Goal: Task Accomplishment & Management: Use online tool/utility

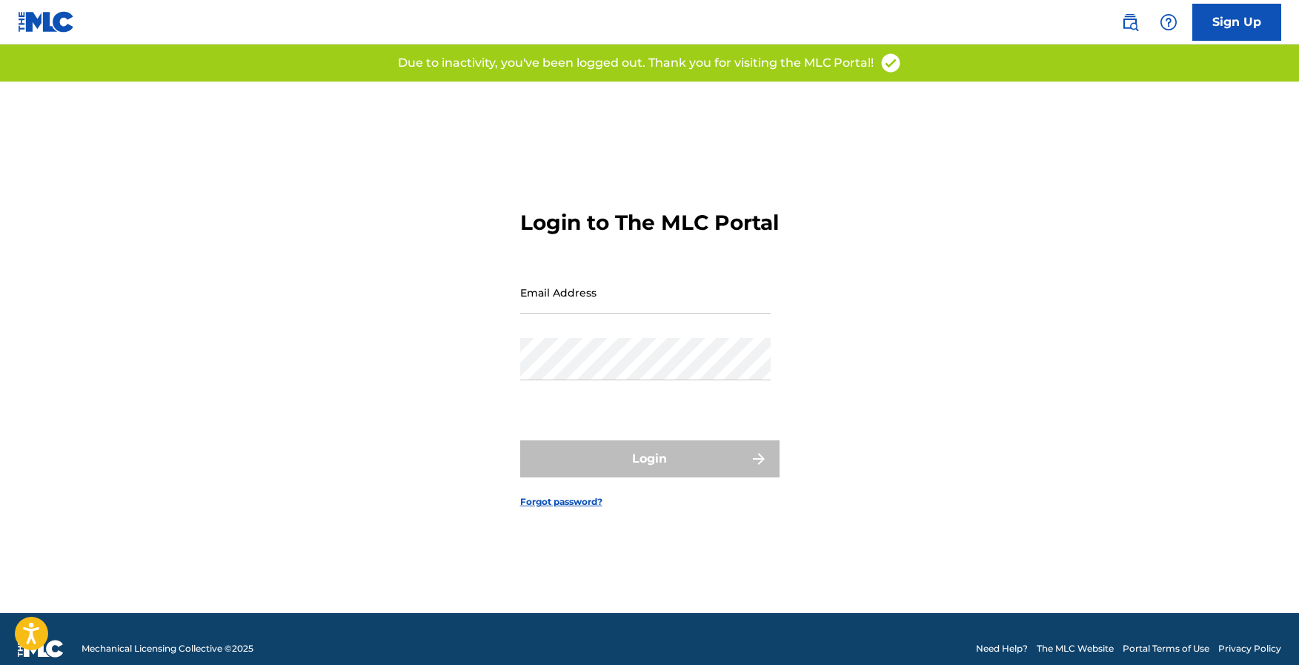
click at [608, 289] on input "Email Address" at bounding box center [645, 292] width 250 height 42
click at [608, 302] on input "Email Address" at bounding box center [645, 292] width 250 height 42
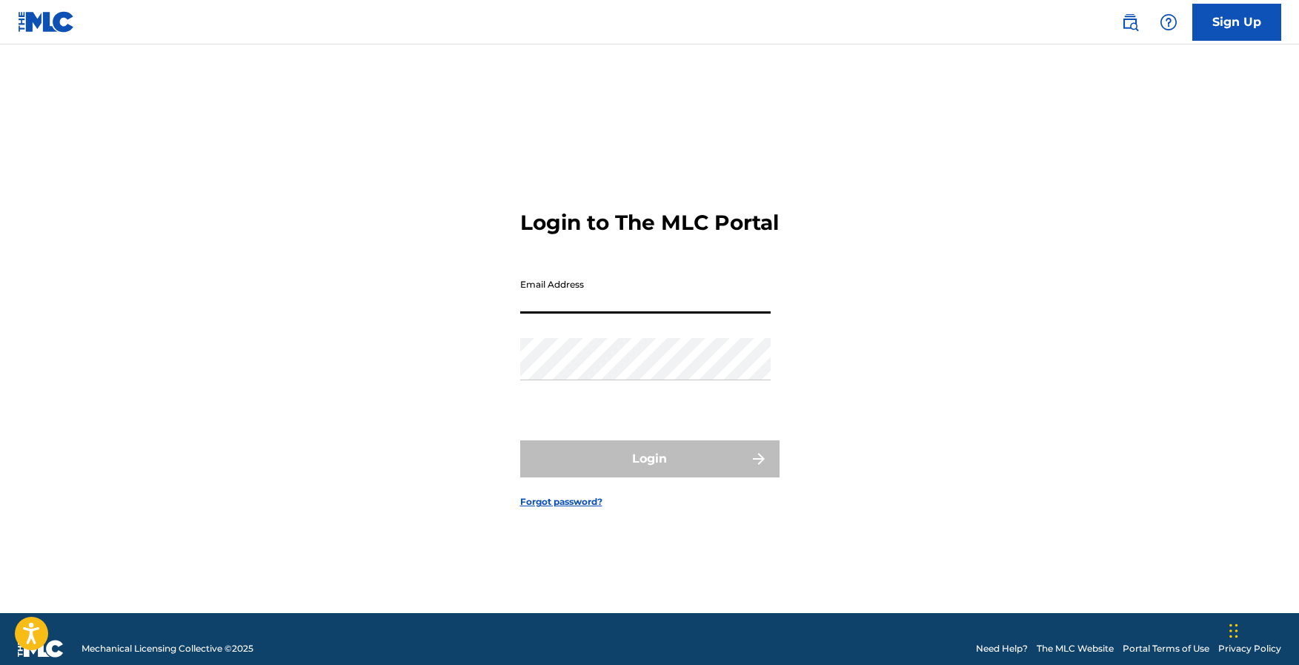
type input "[EMAIL_ADDRESS][DOMAIN_NAME]"
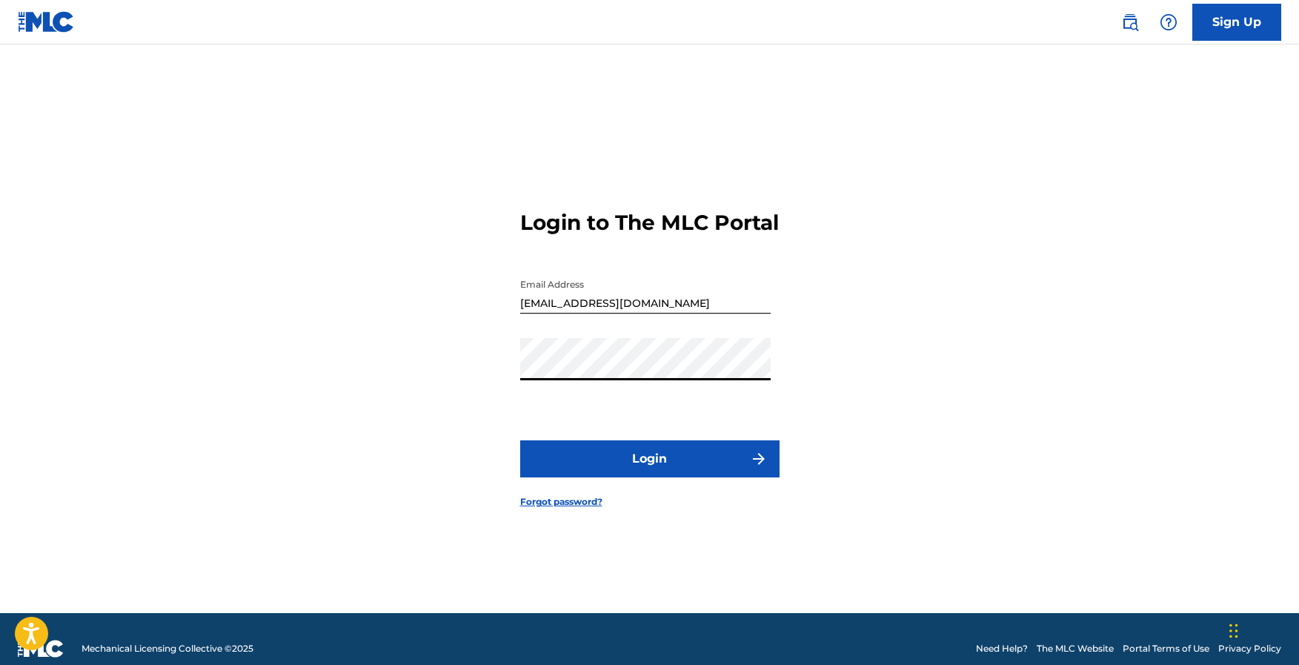
click at [625, 477] on button "Login" at bounding box center [649, 458] width 259 height 37
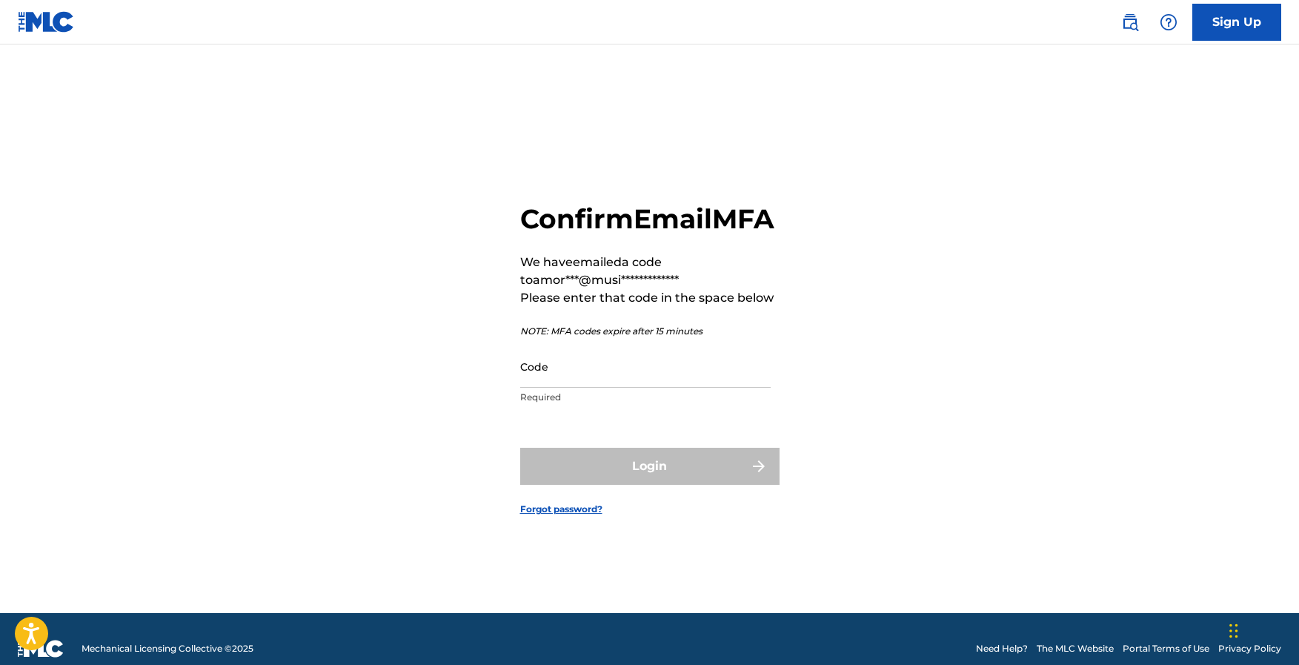
click at [628, 388] on input "Code" at bounding box center [645, 366] width 250 height 42
paste input "948572"
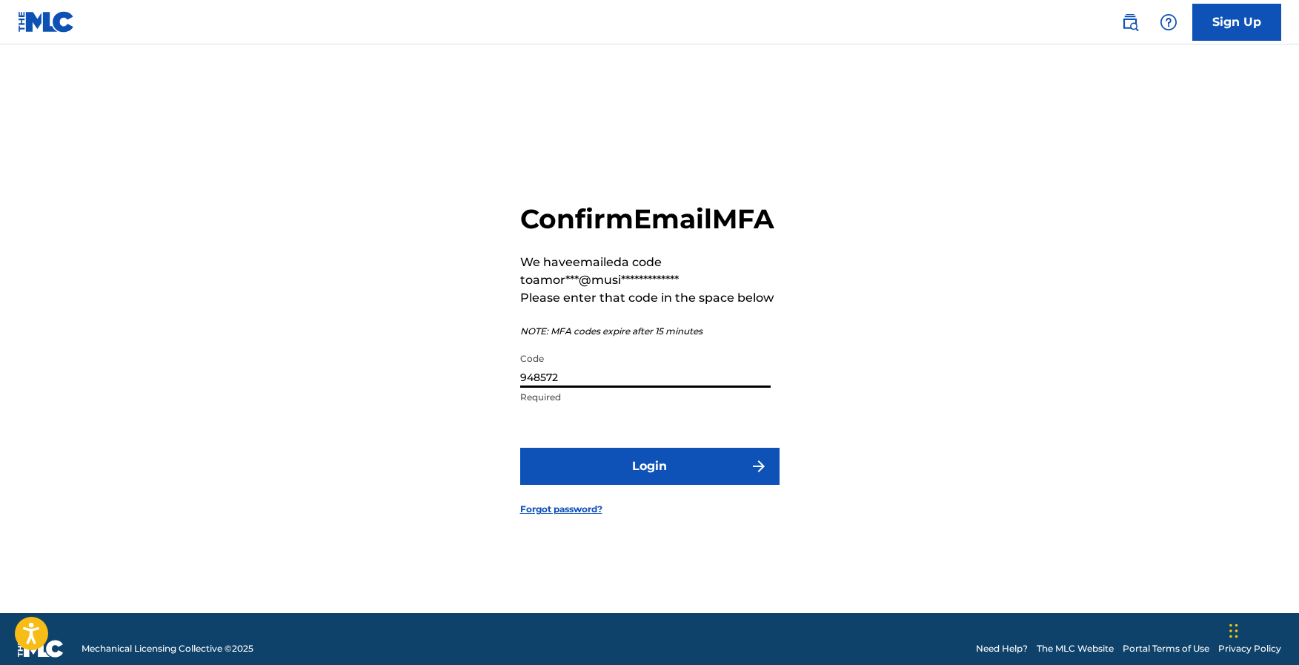
type input "948572"
click at [668, 485] on button "Login" at bounding box center [649, 466] width 259 height 37
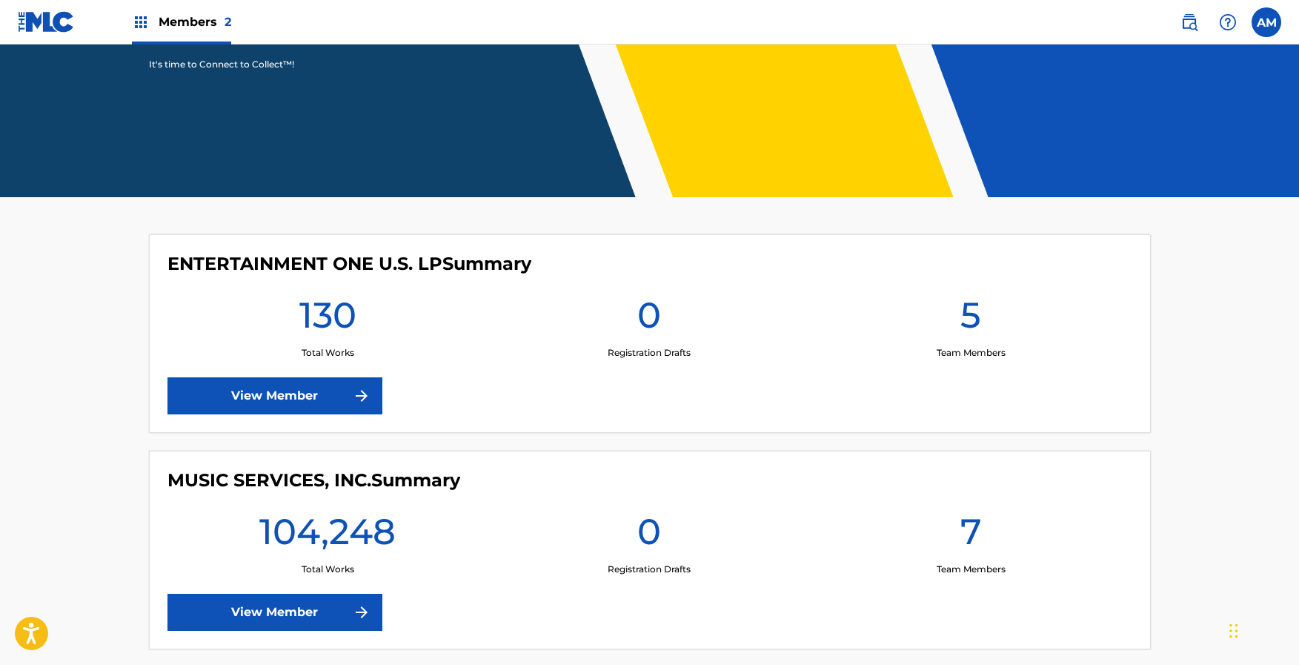
scroll to position [310, 0]
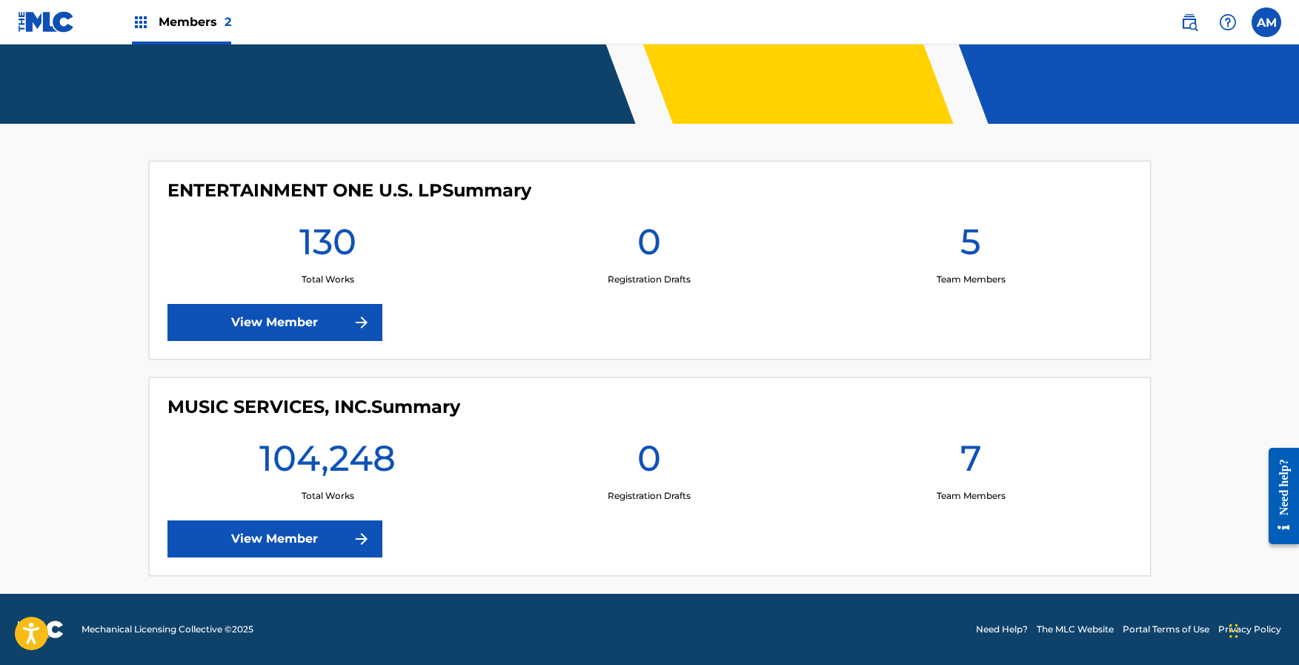
click at [273, 544] on link "View Member" at bounding box center [274, 538] width 215 height 37
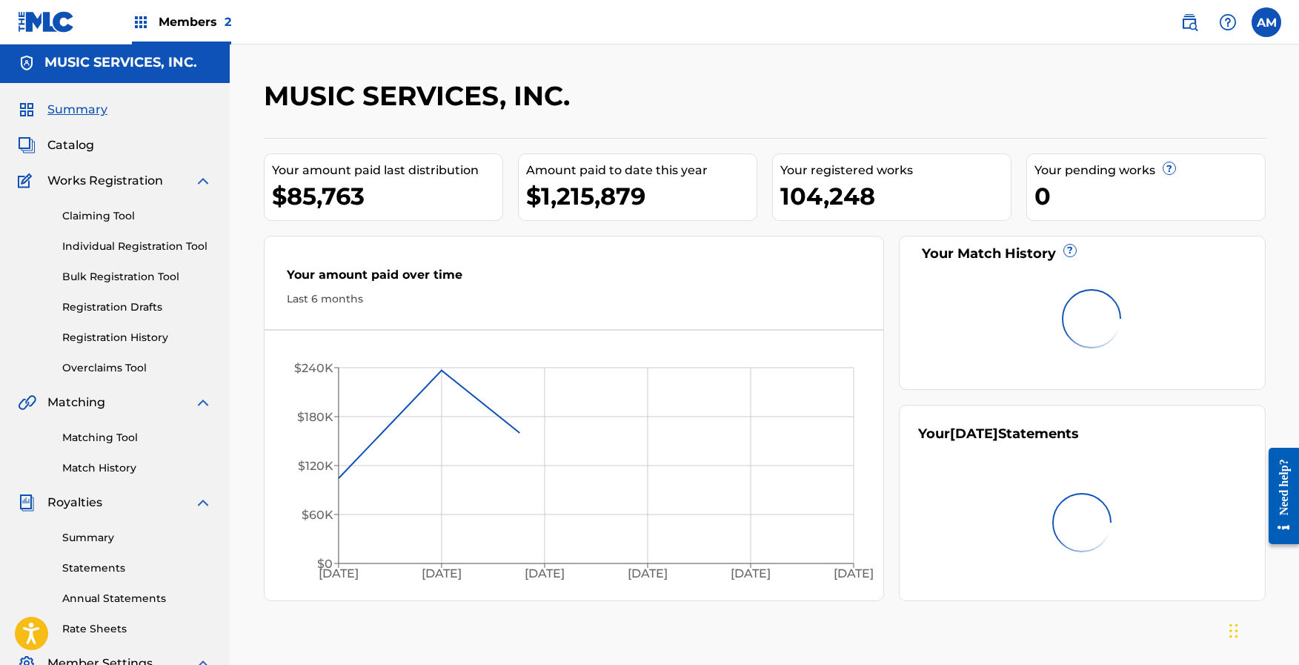
scroll to position [6, 0]
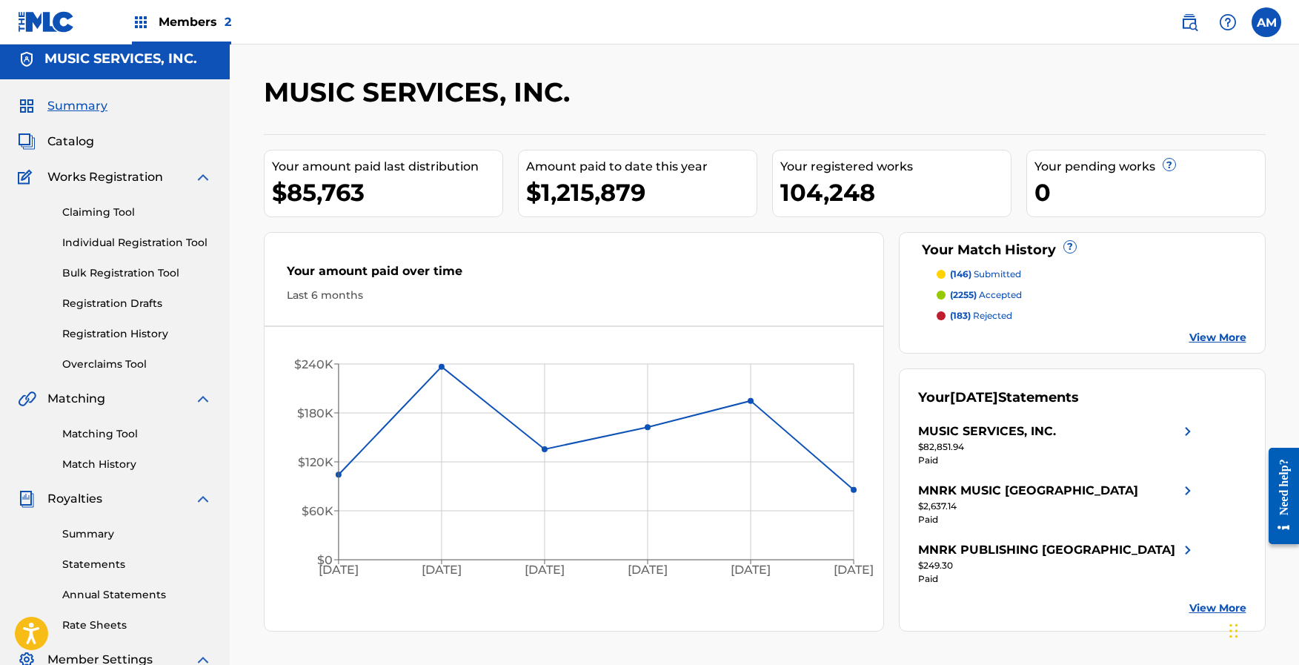
click at [98, 435] on link "Matching Tool" at bounding box center [137, 434] width 150 height 16
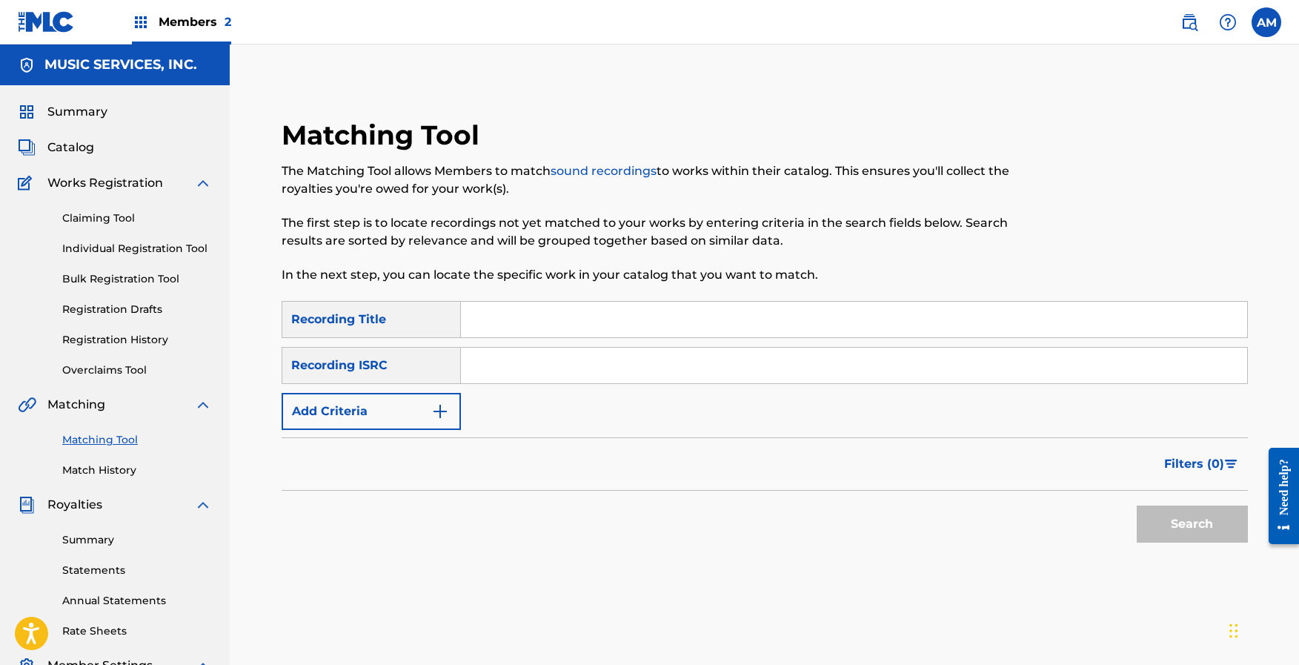
click at [499, 362] on input "Search Form" at bounding box center [854, 366] width 786 height 36
paste input "USHM81655574"
type input "USHM81655574"
click at [1177, 522] on button "Search" at bounding box center [1192, 523] width 111 height 37
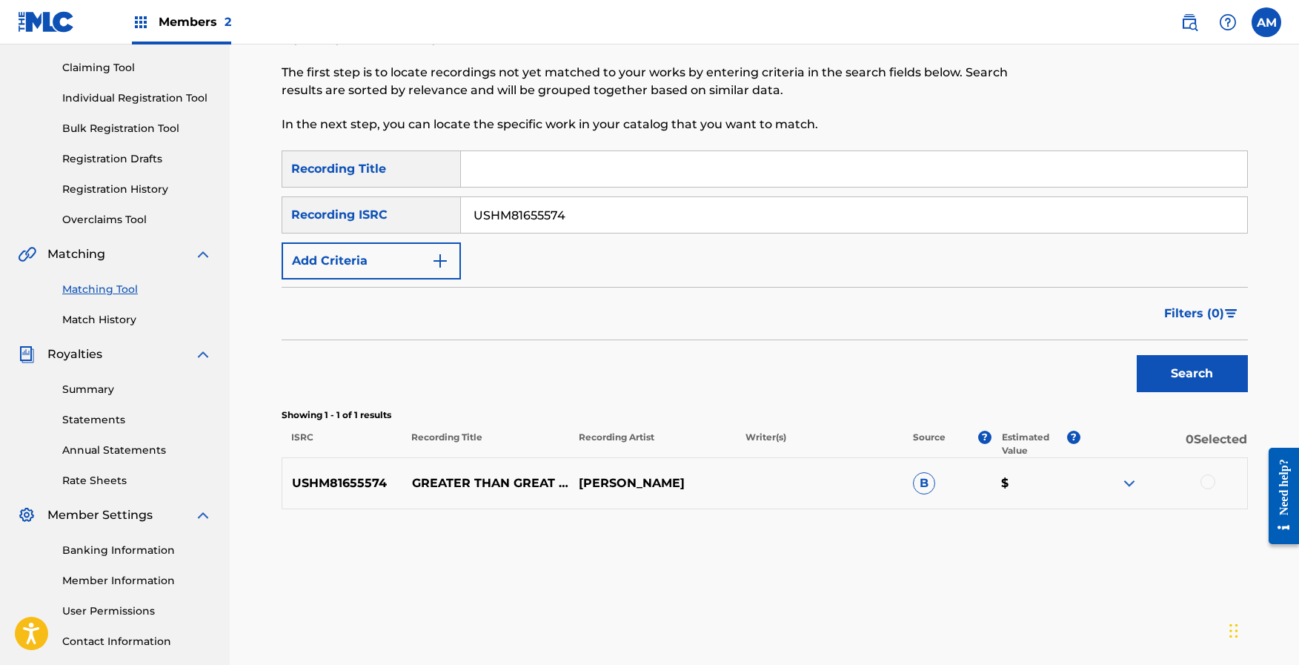
scroll to position [178, 0]
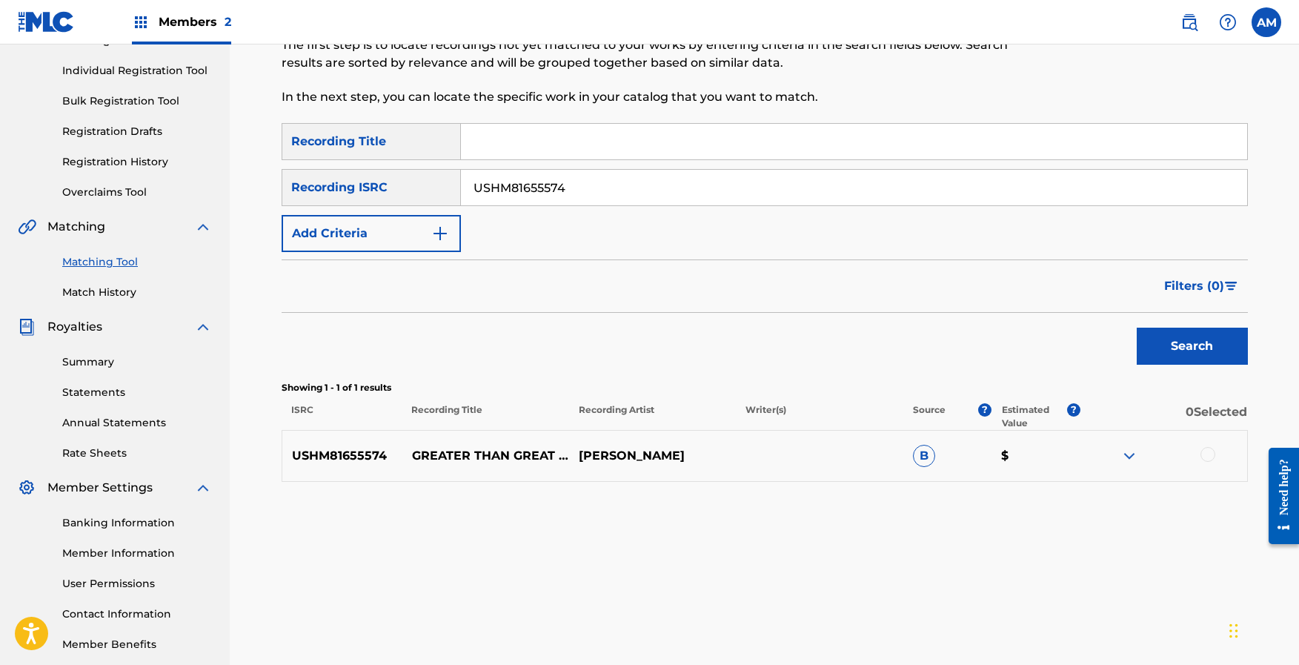
click at [1203, 451] on div at bounding box center [1207, 454] width 15 height 15
click at [1090, 539] on button "Match 1 Group" at bounding box center [1042, 543] width 164 height 37
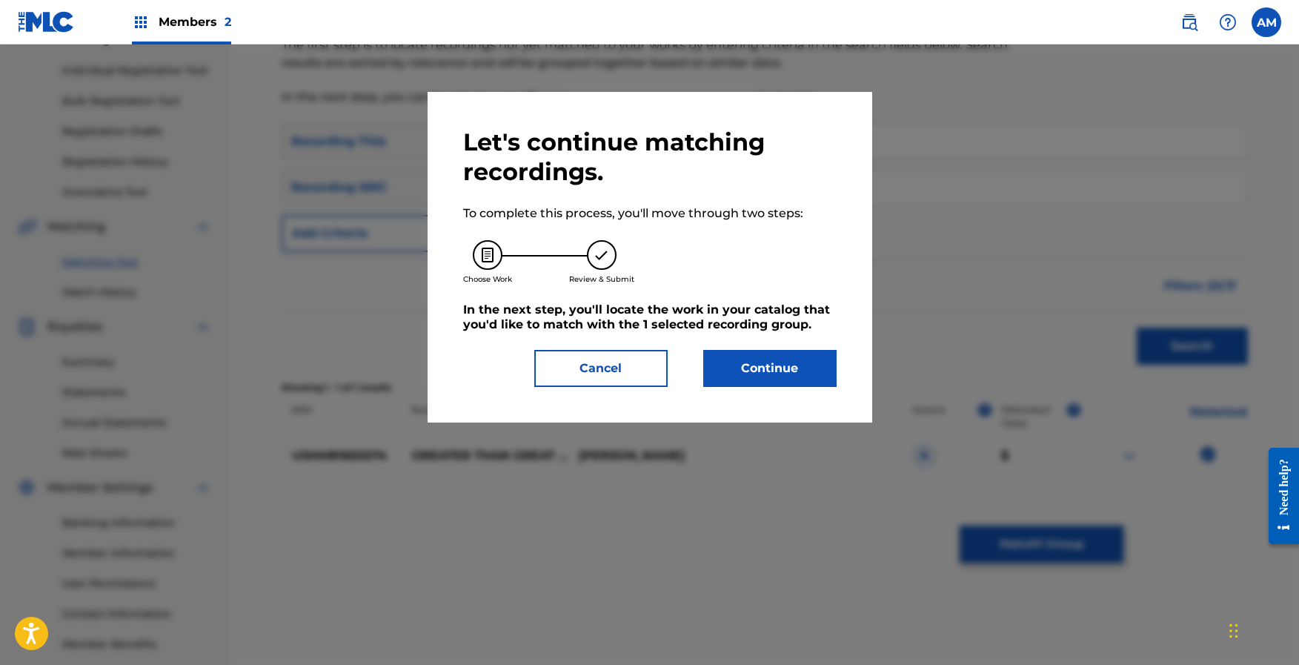
click at [786, 371] on button "Continue" at bounding box center [769, 368] width 133 height 37
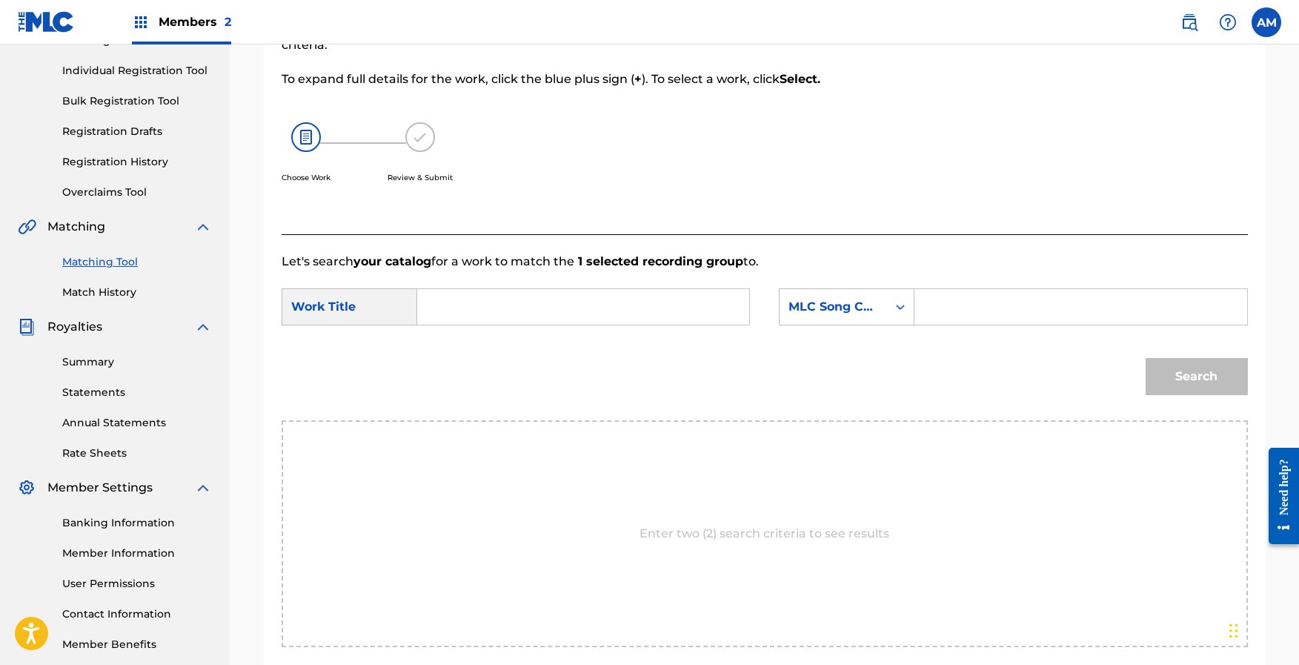
click at [485, 293] on input "Search Form" at bounding box center [583, 307] width 307 height 36
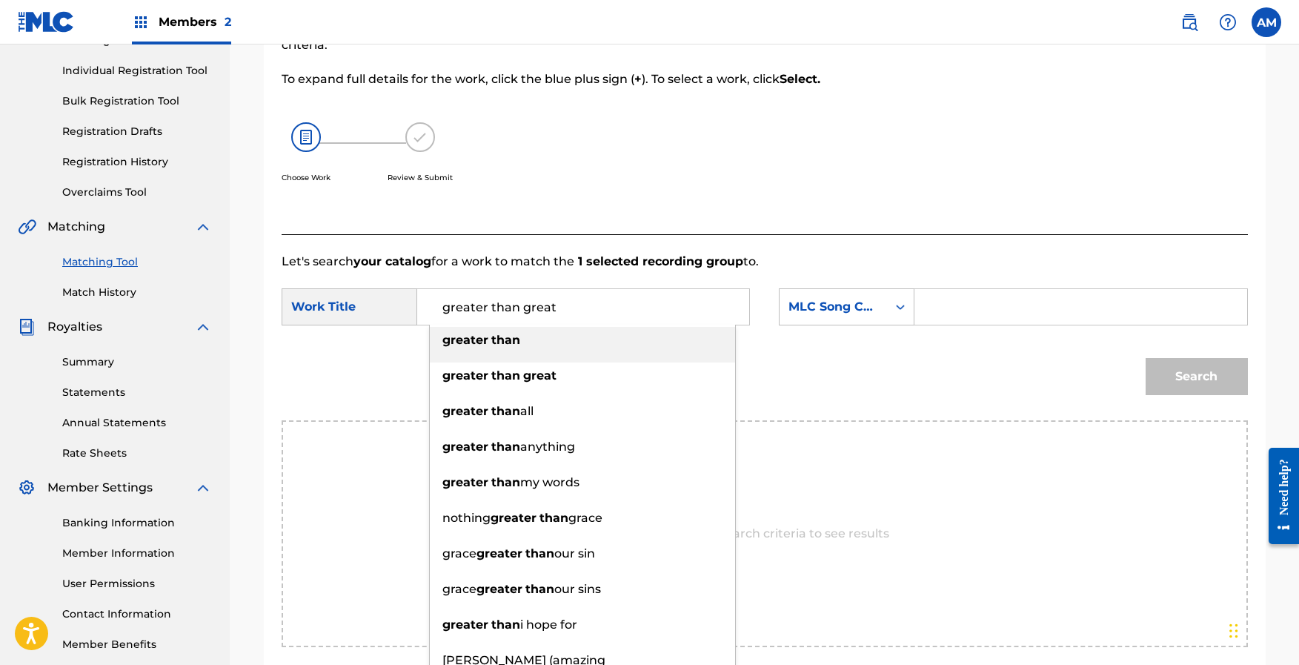
type input "greater than great"
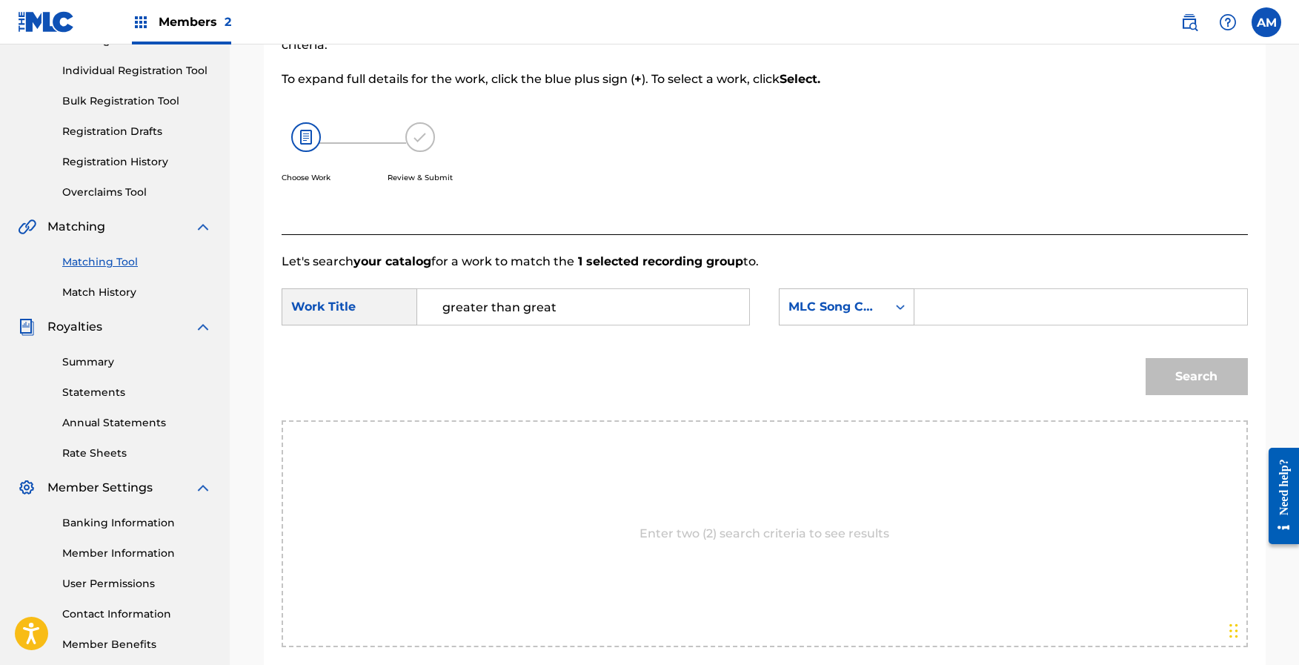
click at [974, 304] on input "Search Form" at bounding box center [1080, 307] width 307 height 36
paste input "GV8KNA"
type input "GV8KNA"
click at [1214, 374] on button "Search" at bounding box center [1197, 376] width 102 height 37
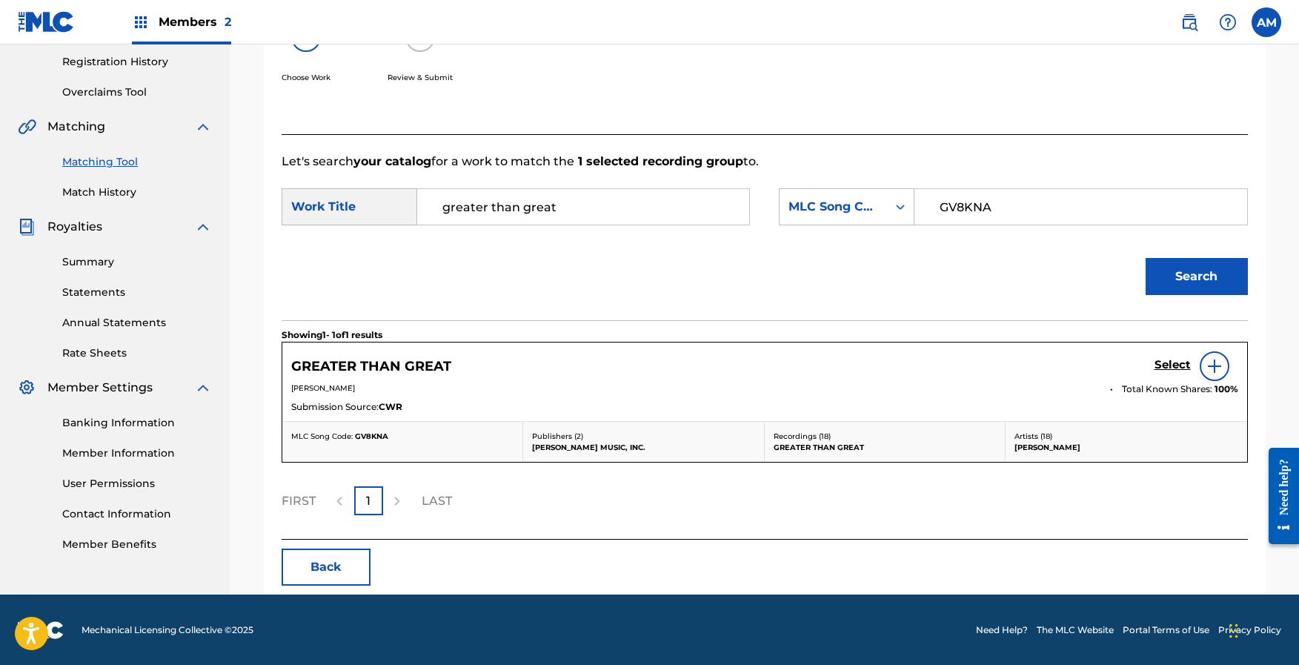
scroll to position [279, 0]
click at [1179, 368] on h5 "Select" at bounding box center [1173, 364] width 36 height 14
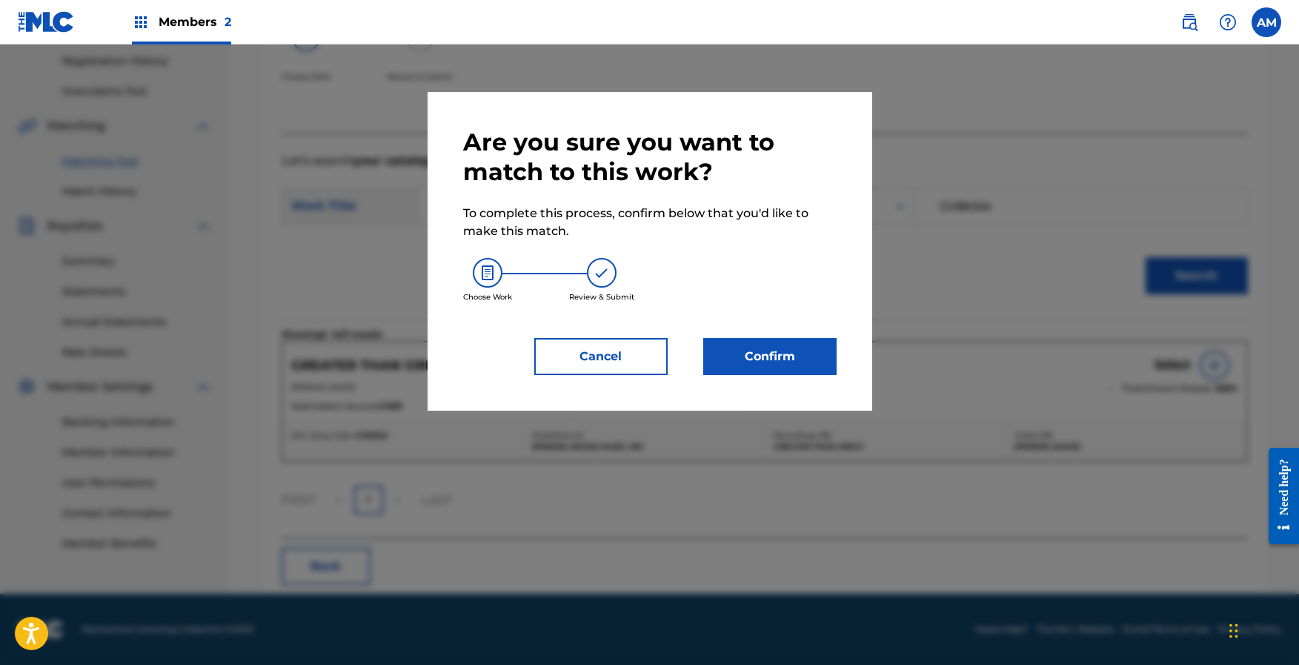
click at [754, 354] on button "Confirm" at bounding box center [769, 356] width 133 height 37
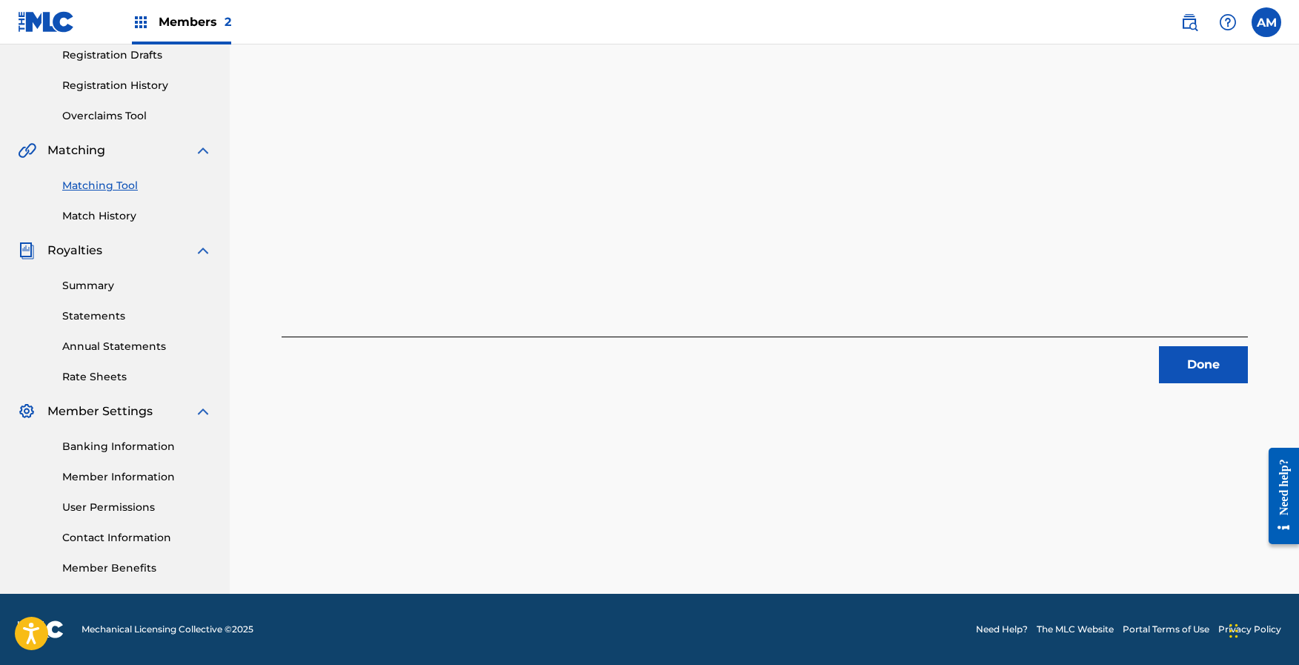
click at [1228, 366] on button "Done" at bounding box center [1203, 364] width 89 height 37
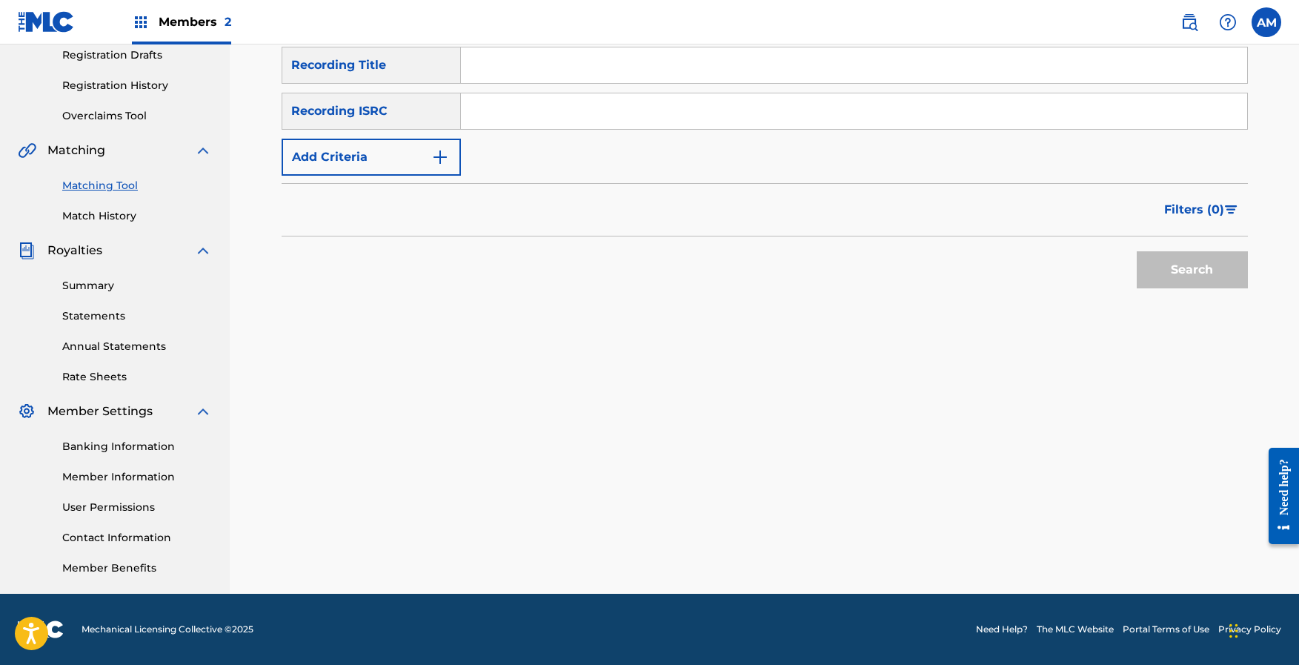
click at [406, 150] on button "Add Criteria" at bounding box center [371, 157] width 179 height 37
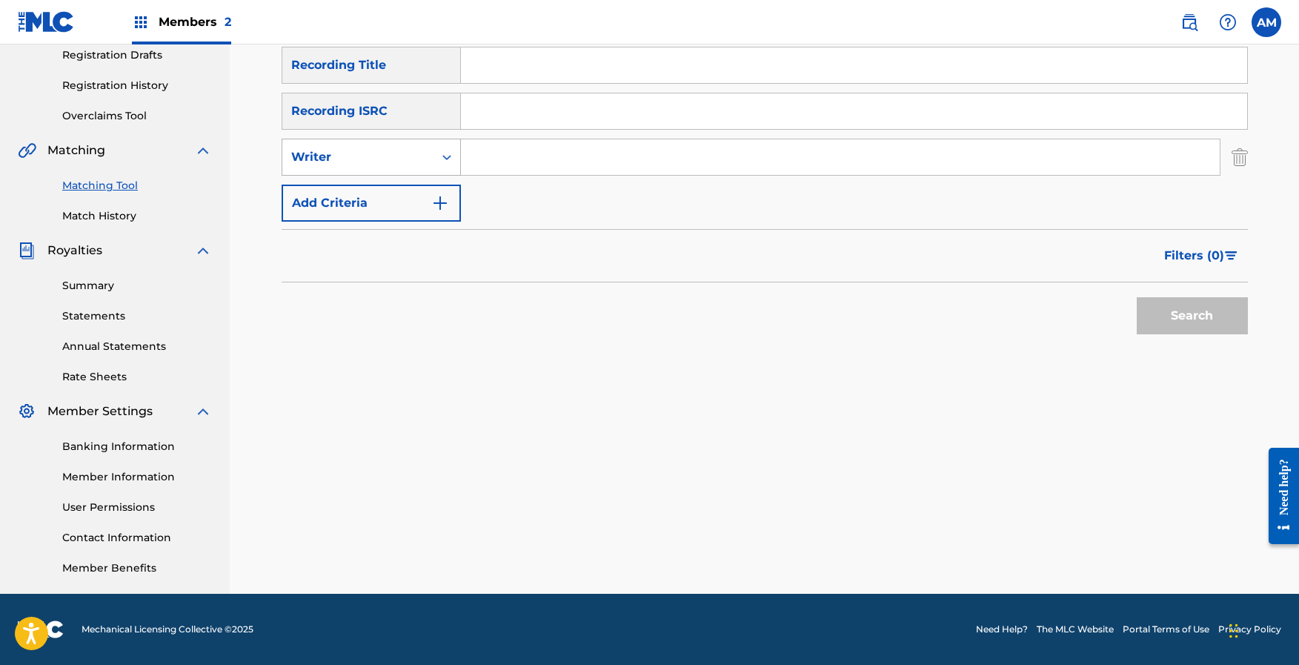
click at [414, 150] on div "Writer" at bounding box center [357, 157] width 133 height 18
click at [392, 199] on div "Recording Artist" at bounding box center [371, 194] width 178 height 37
click at [525, 150] on input "Search Form" at bounding box center [840, 157] width 759 height 36
type input "[PERSON_NAME]"
click at [1137, 297] on button "Search" at bounding box center [1192, 315] width 111 height 37
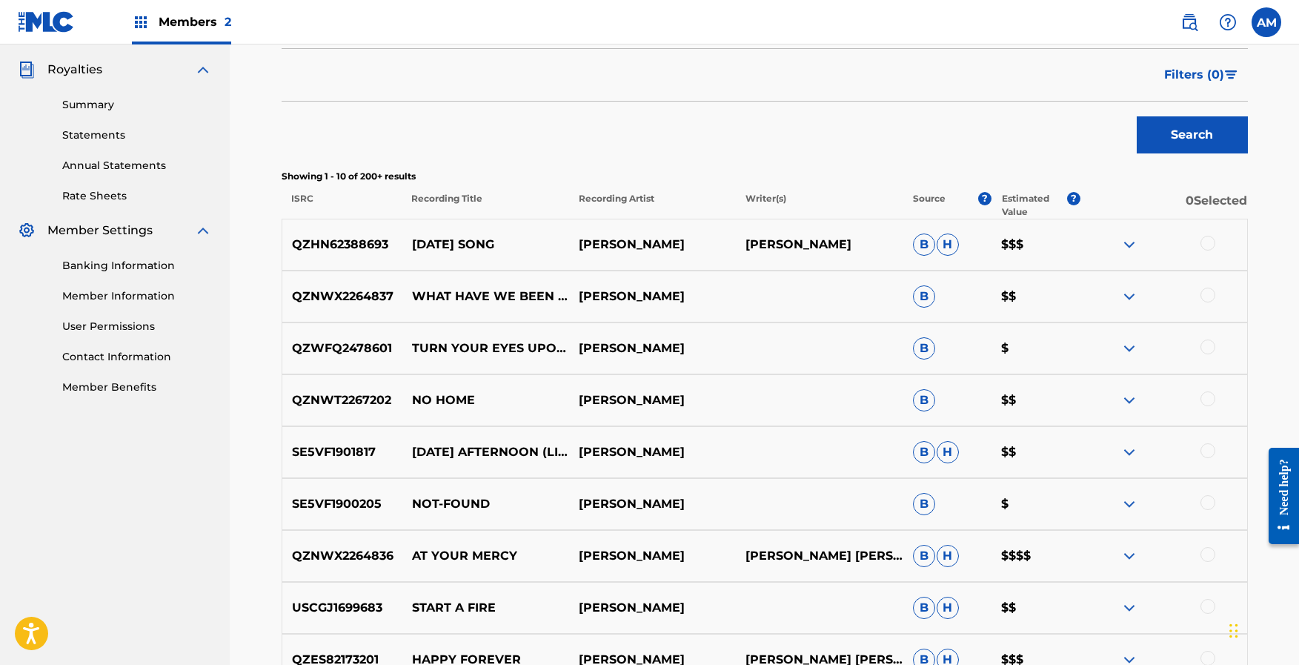
scroll to position [0, 0]
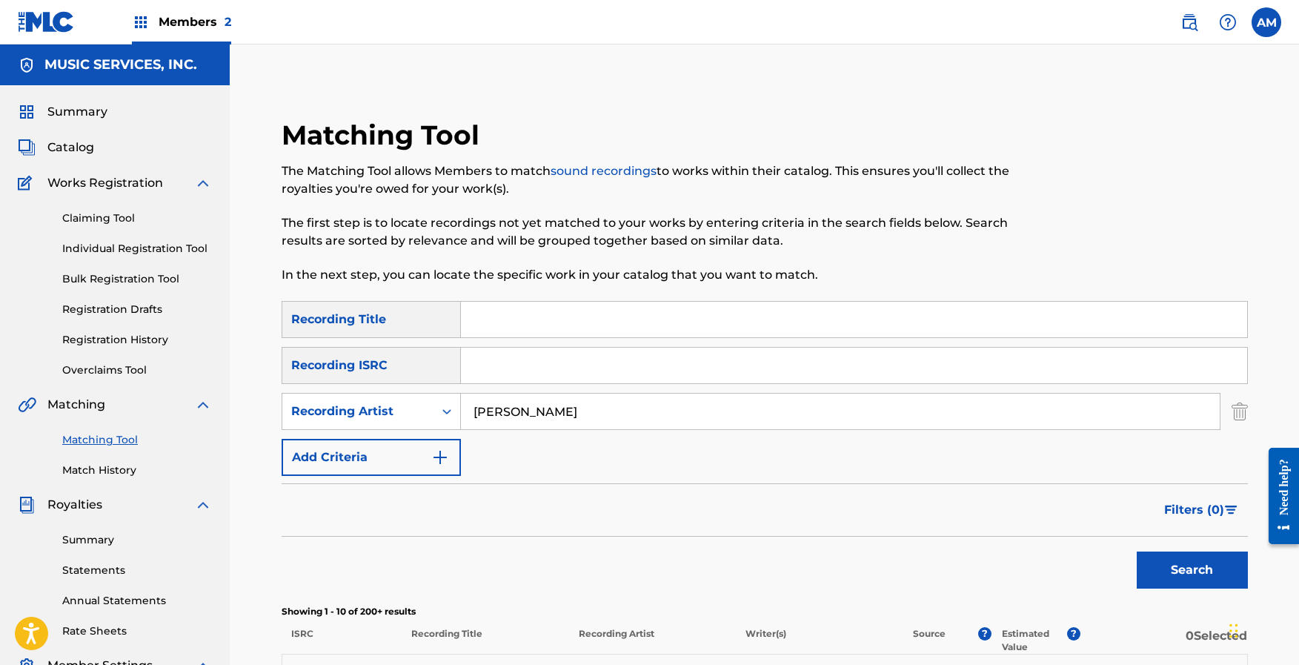
click at [502, 370] on input "Search Form" at bounding box center [854, 366] width 786 height 36
paste input "QZNWX2264836"
type input "QZNWX2264836"
drag, startPoint x: 574, startPoint y: 413, endPoint x: 351, endPoint y: 379, distance: 226.4
click at [351, 379] on div "SearchWithCriteriaf5b7b9e7-b287-4267-9cc5-c30b96f1e745 Recording Title SearchWi…" at bounding box center [765, 388] width 966 height 175
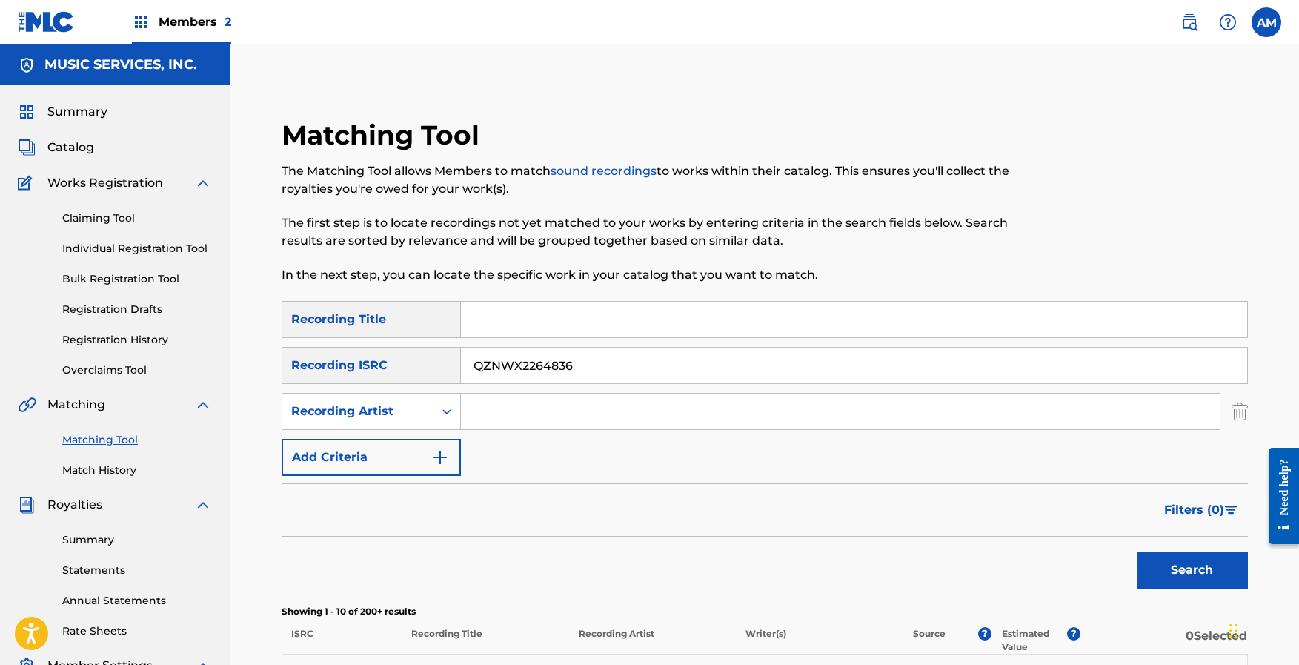
click at [1206, 561] on button "Search" at bounding box center [1192, 569] width 111 height 37
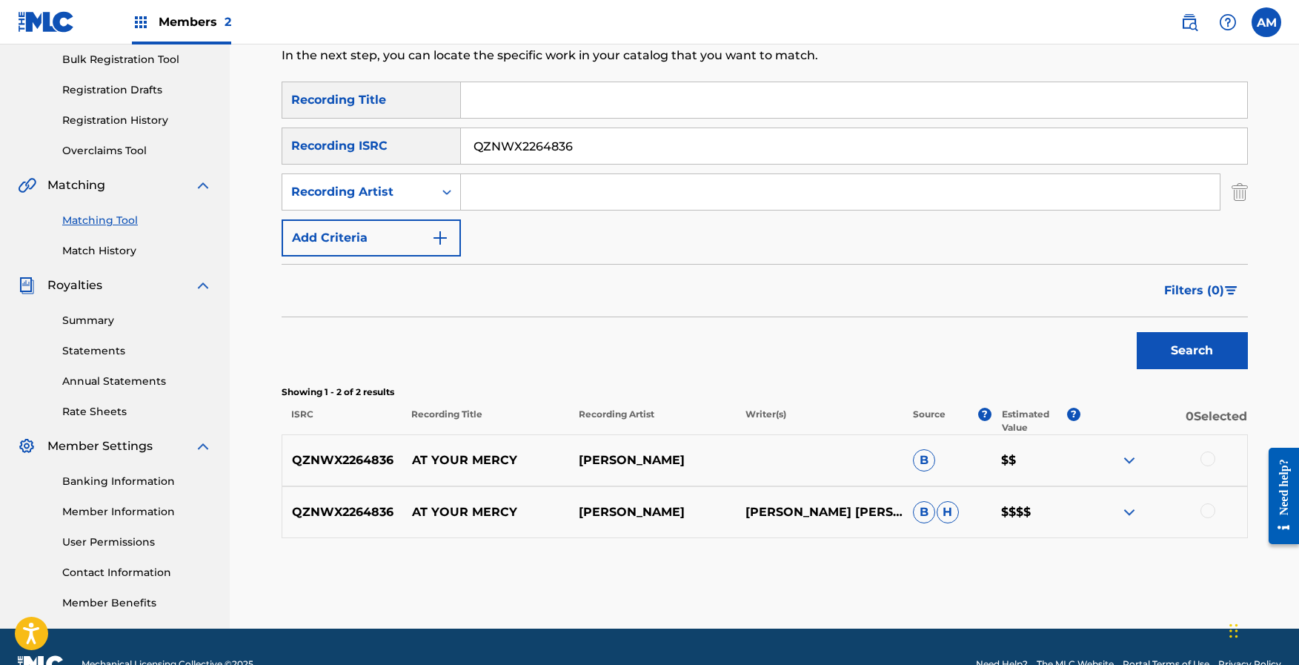
scroll to position [254, 0]
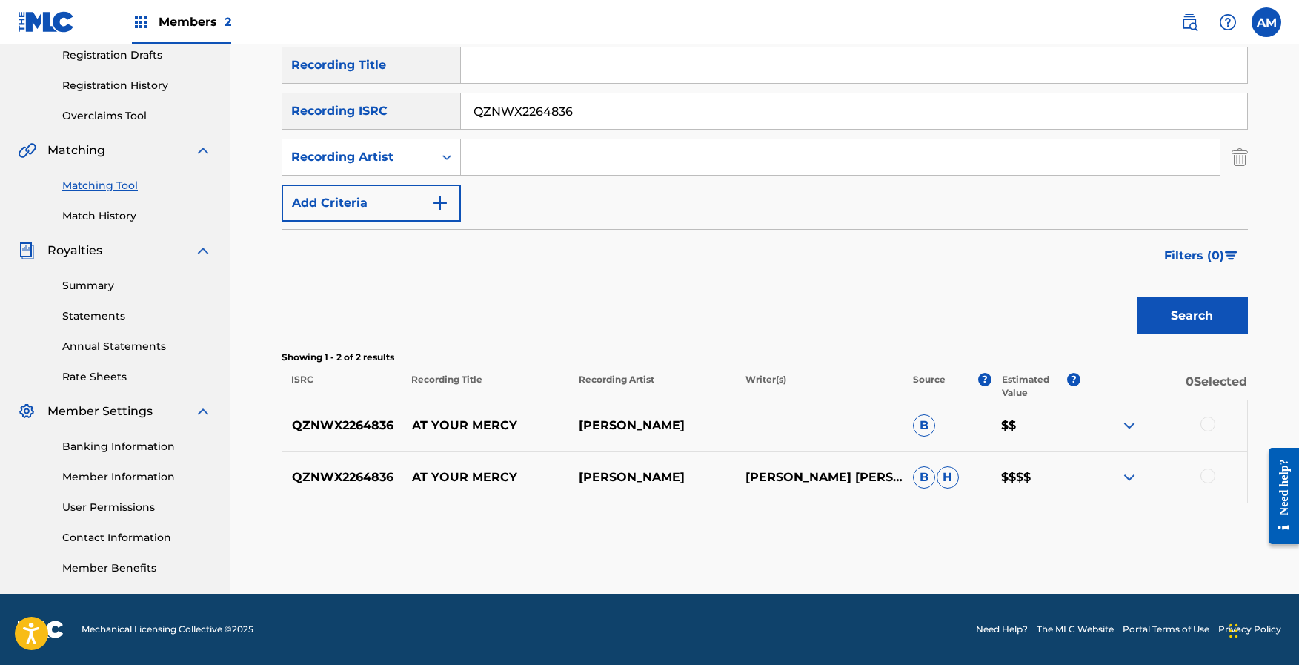
click at [1206, 422] on div at bounding box center [1207, 423] width 15 height 15
click at [1212, 475] on div at bounding box center [1207, 475] width 15 height 15
click at [1074, 544] on button "Match 2 Groups" at bounding box center [1042, 543] width 164 height 37
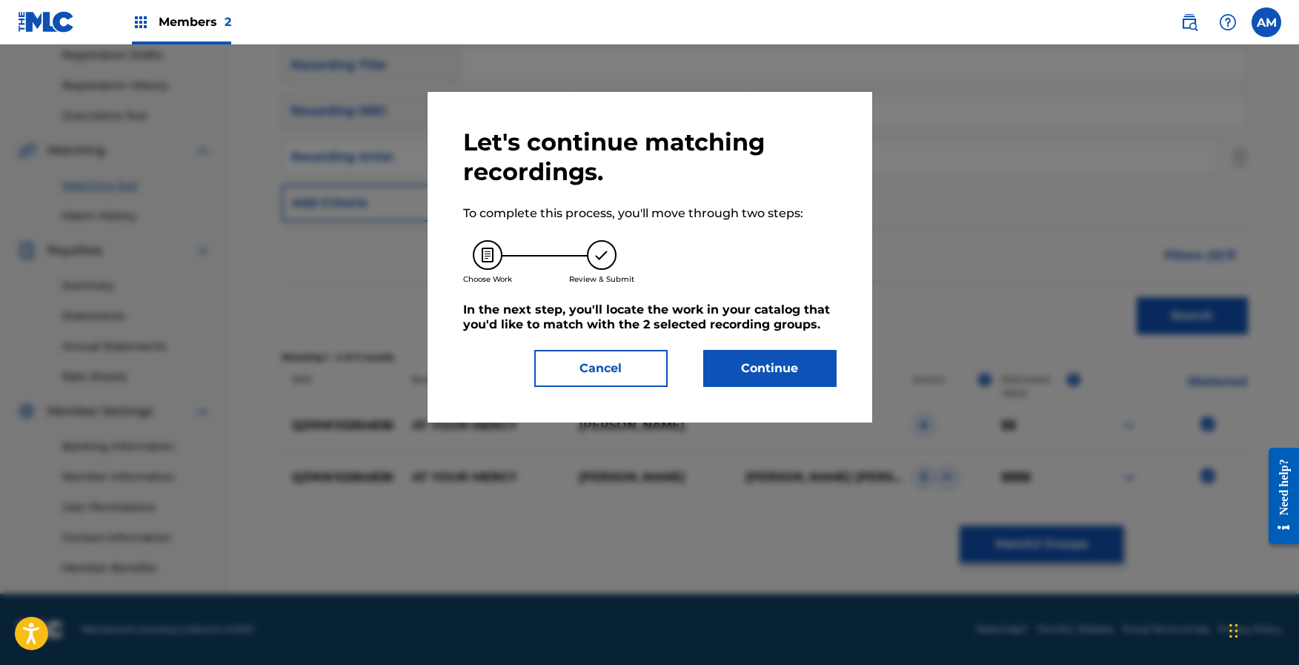
click at [786, 372] on button "Continue" at bounding box center [769, 368] width 133 height 37
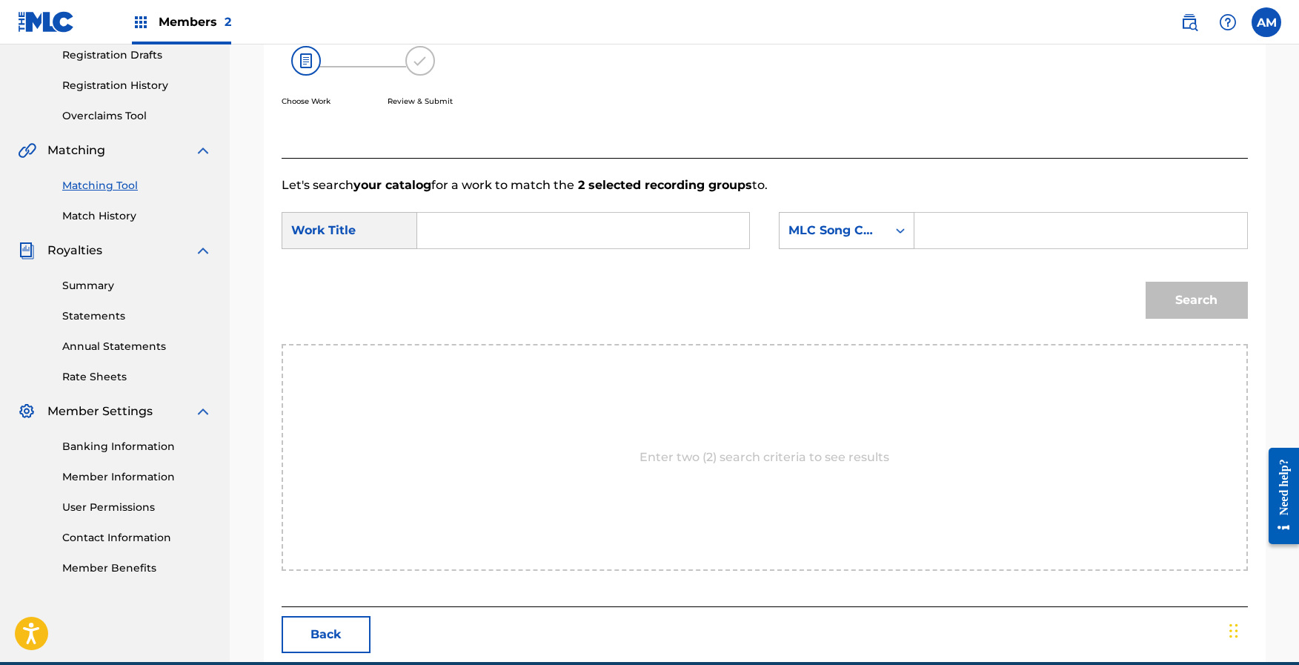
click at [473, 230] on input "Search Form" at bounding box center [583, 231] width 307 height 36
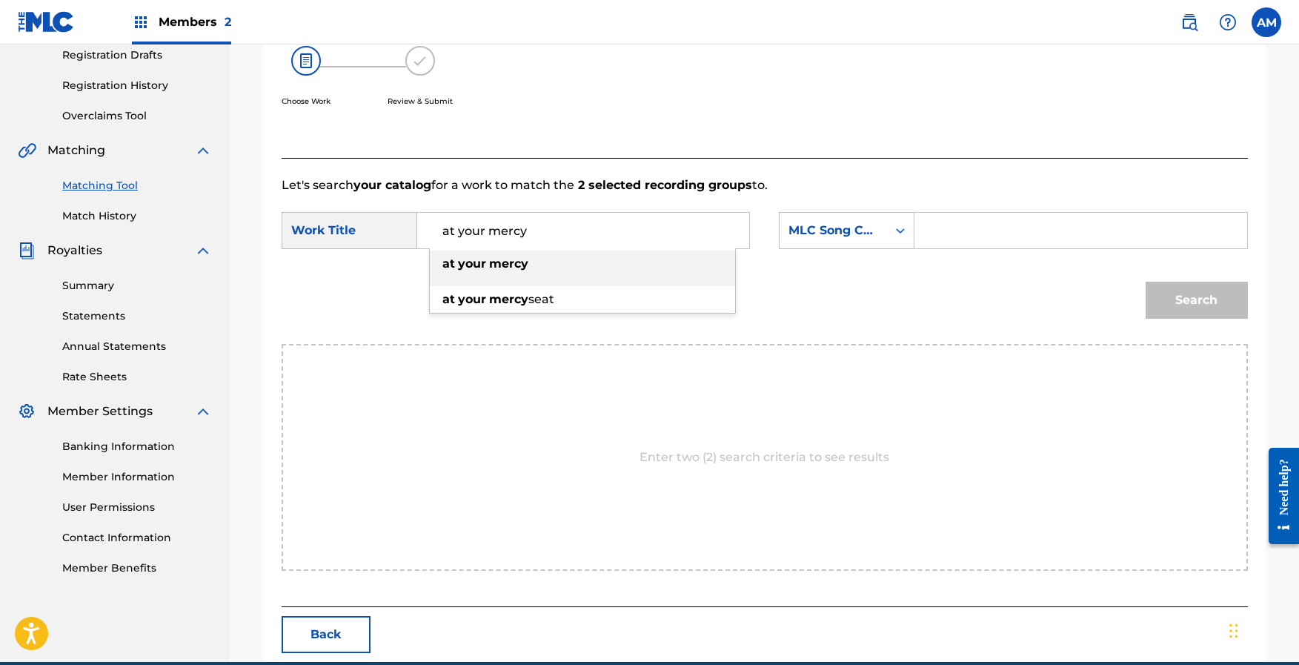
type input "at your mercy"
click at [1015, 229] on input "Search Form" at bounding box center [1080, 231] width 307 height 36
paste input "AY6MMO"
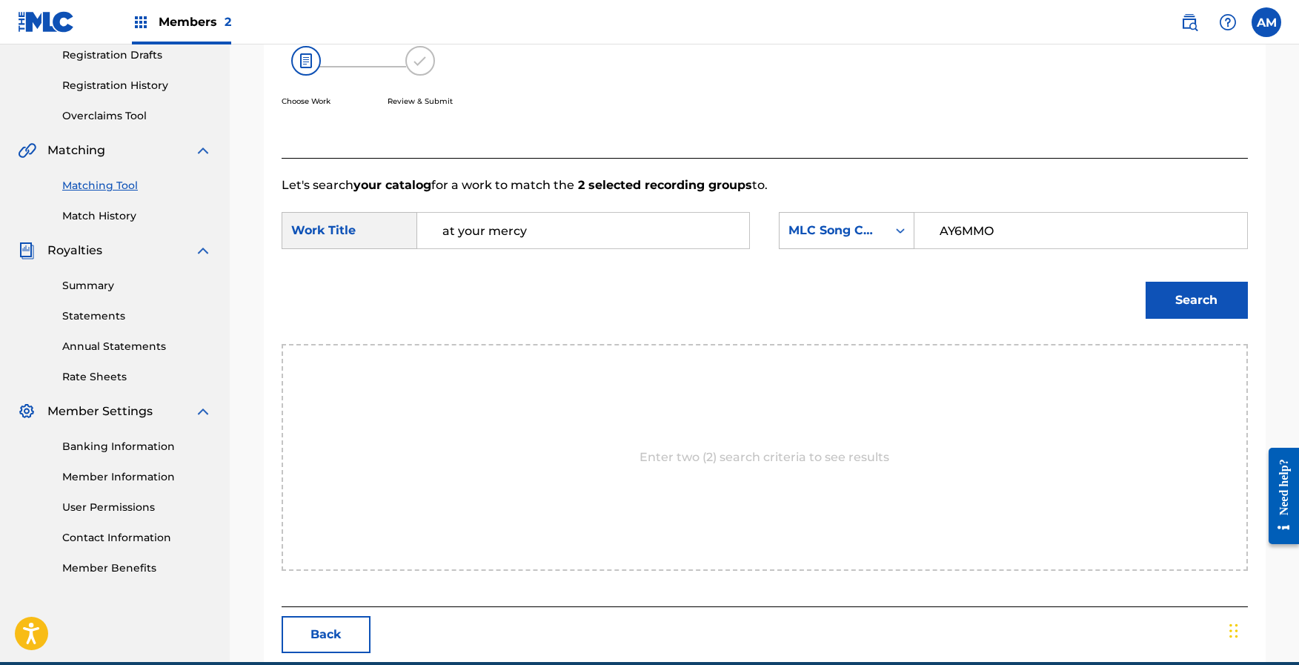
type input "AY6MMO"
click at [1196, 303] on button "Search" at bounding box center [1197, 300] width 102 height 37
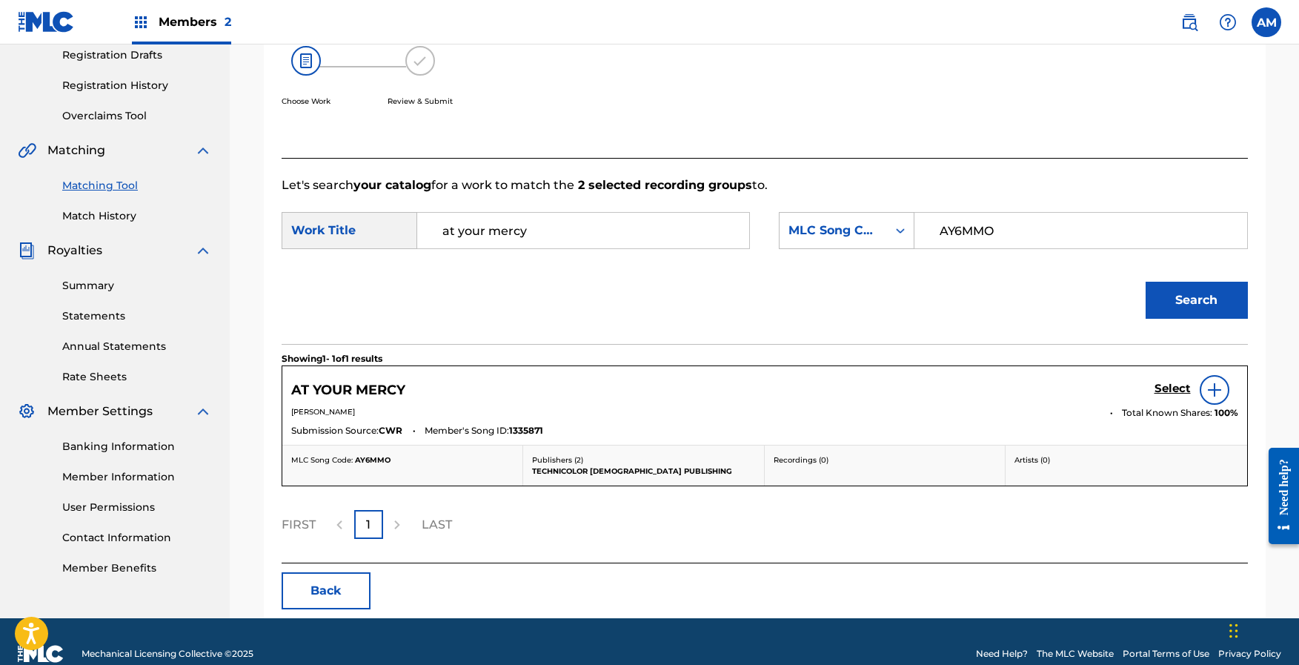
click at [1177, 388] on h5 "Select" at bounding box center [1173, 389] width 36 height 14
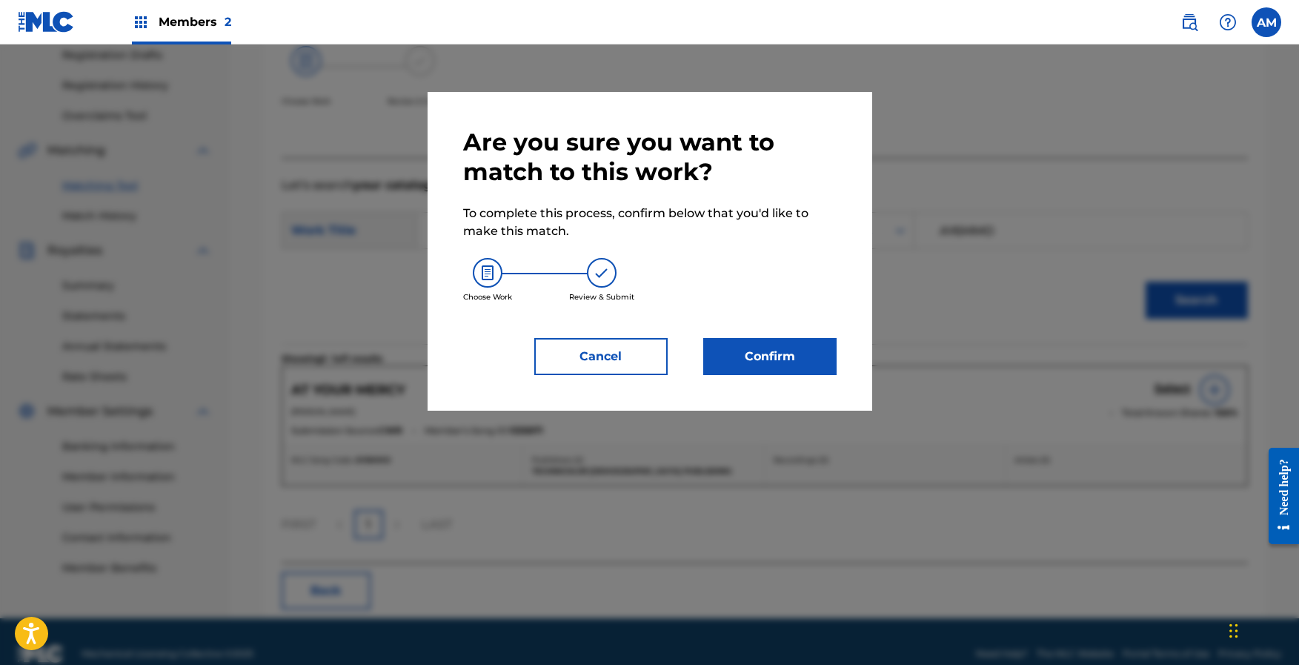
click at [811, 370] on button "Confirm" at bounding box center [769, 356] width 133 height 37
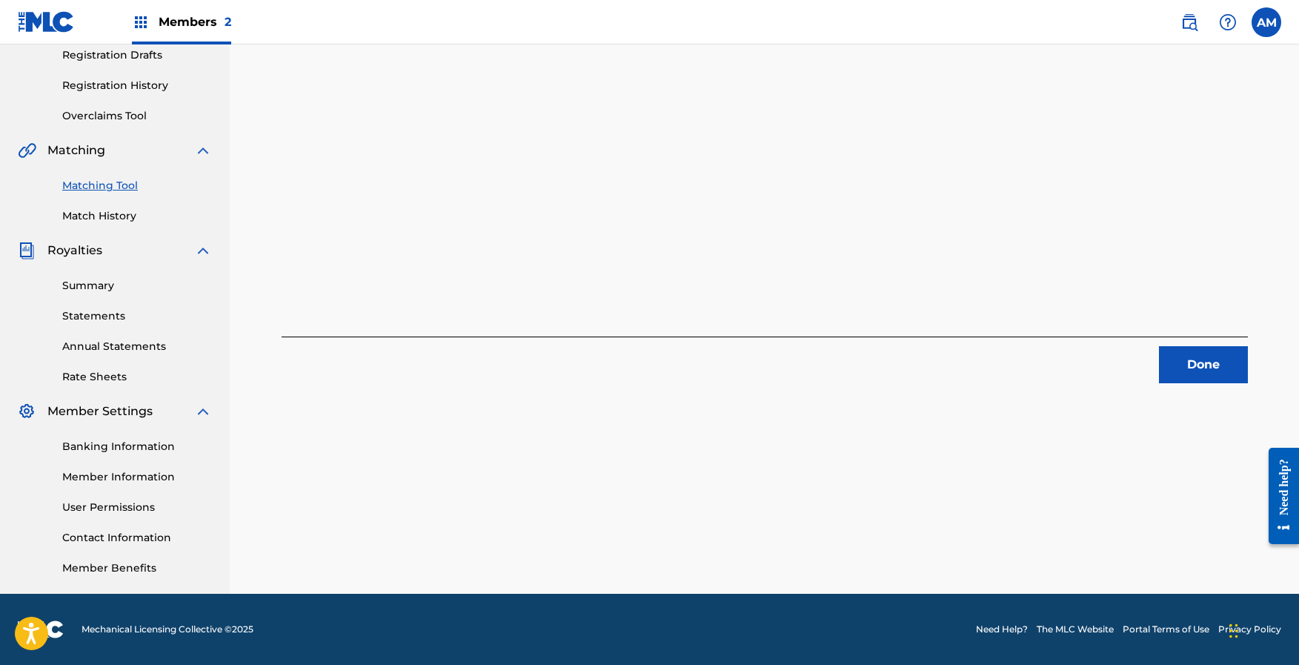
click at [1175, 359] on button "Done" at bounding box center [1203, 364] width 89 height 37
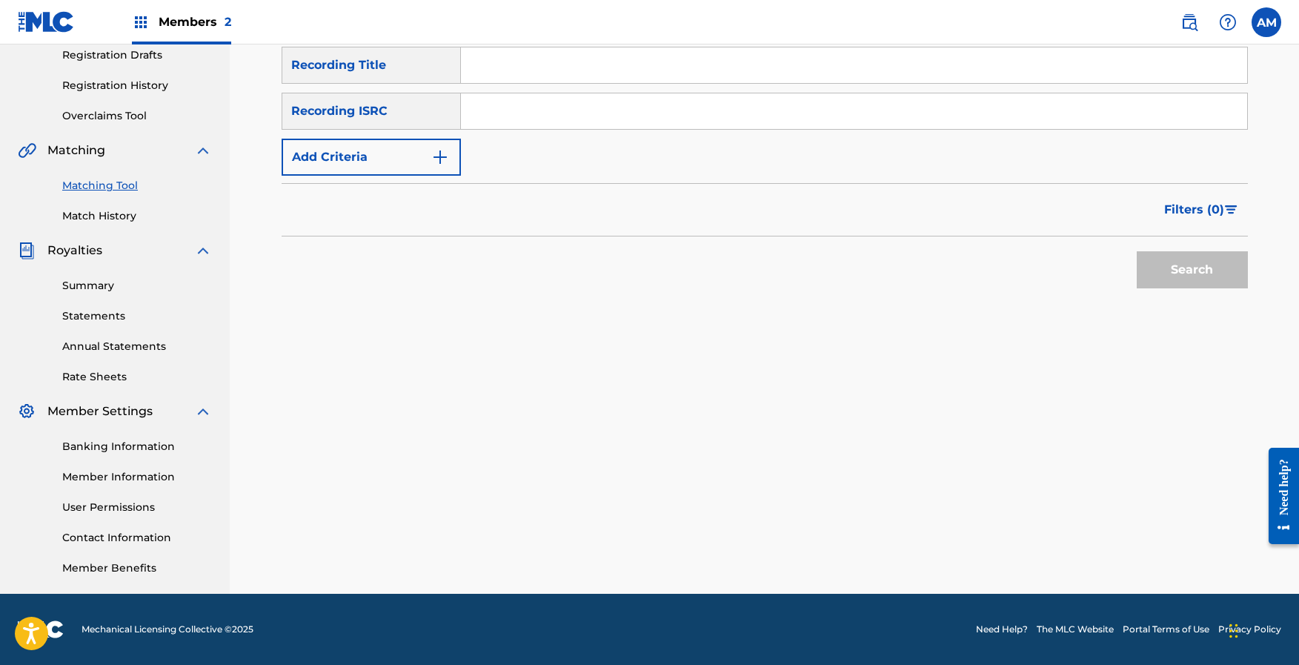
click at [485, 109] on input "Search Form" at bounding box center [854, 111] width 786 height 36
paste input "QZNWX2264835"
type input "QZNWX2264835"
click at [1201, 262] on button "Search" at bounding box center [1192, 269] width 111 height 37
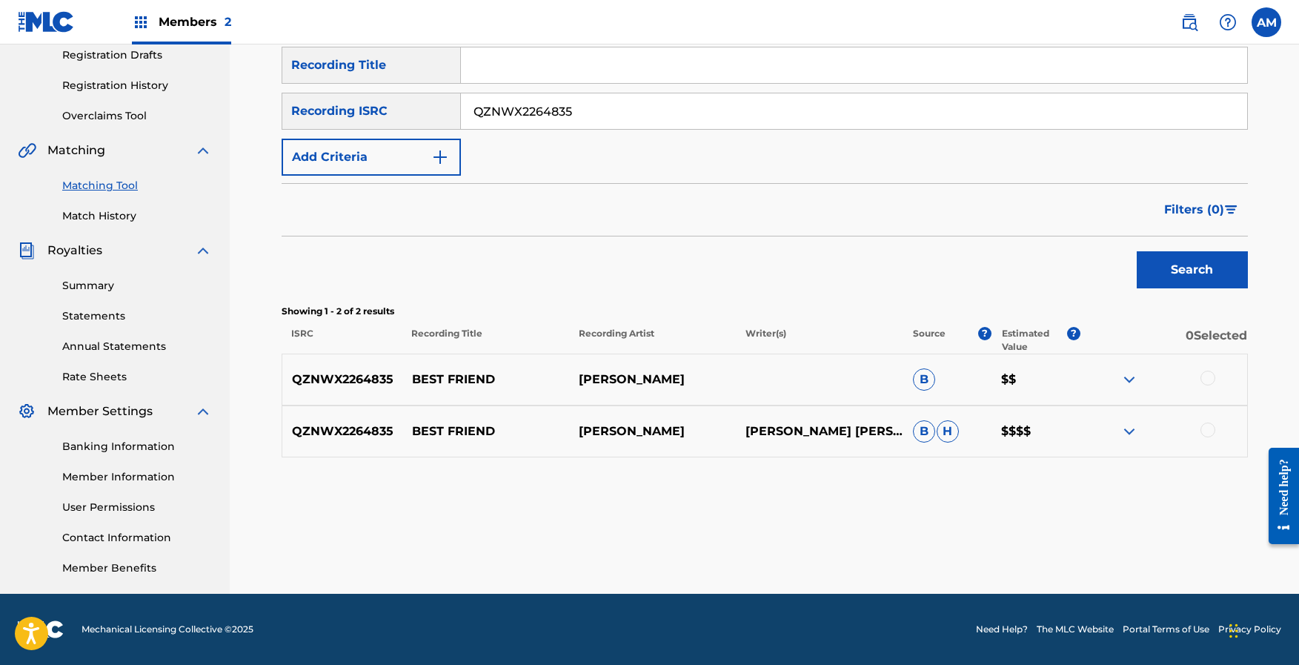
click at [1213, 382] on div at bounding box center [1207, 378] width 15 height 15
click at [1209, 431] on div at bounding box center [1207, 429] width 15 height 15
click at [1077, 545] on button "Match 2 Groups" at bounding box center [1042, 543] width 164 height 37
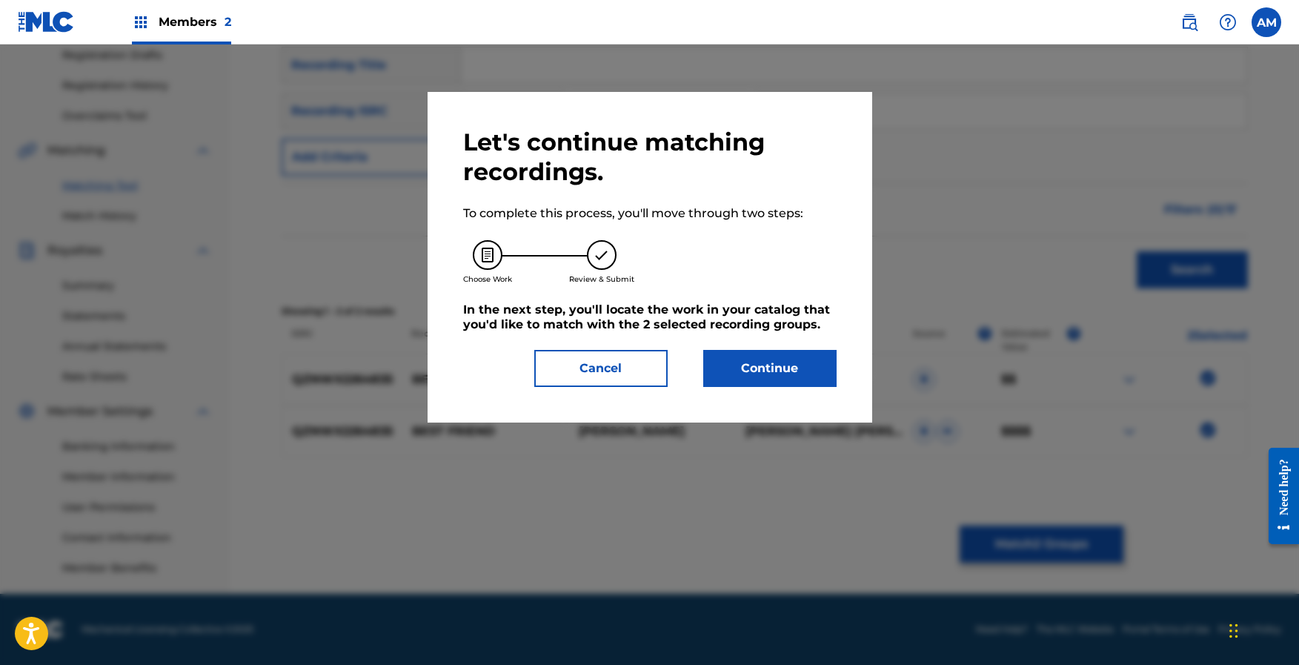
click at [772, 368] on button "Continue" at bounding box center [769, 368] width 133 height 37
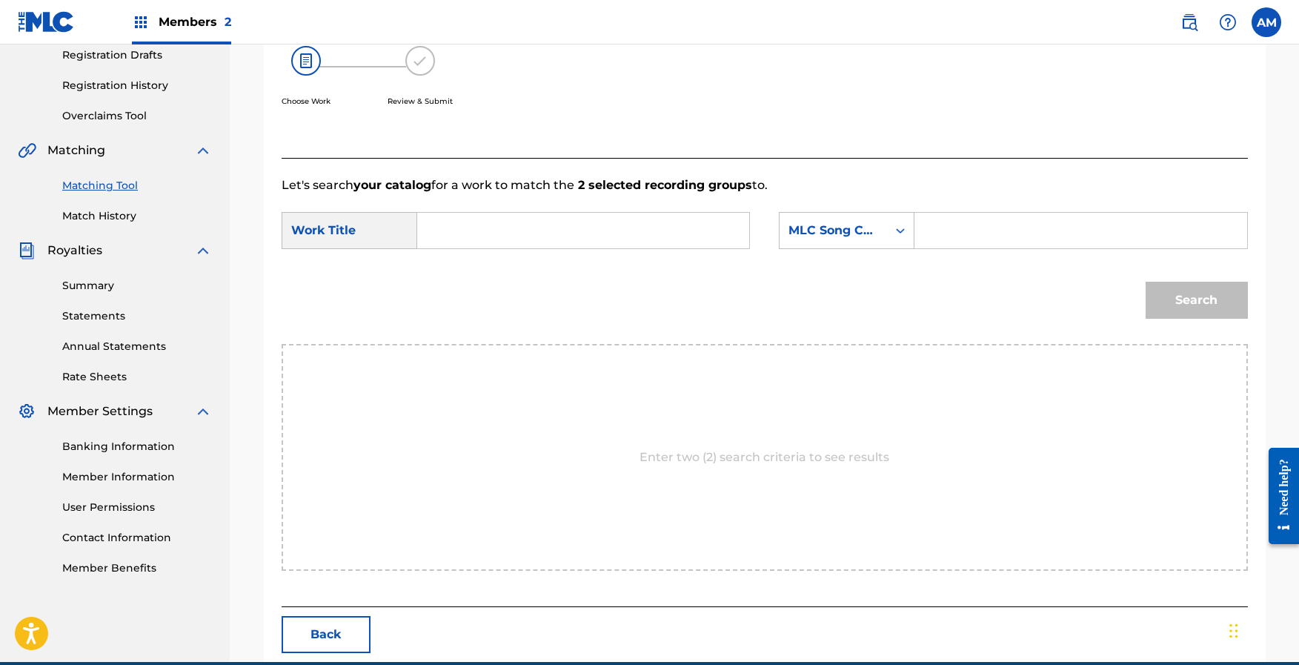
click at [455, 225] on input "Search Form" at bounding box center [583, 231] width 307 height 36
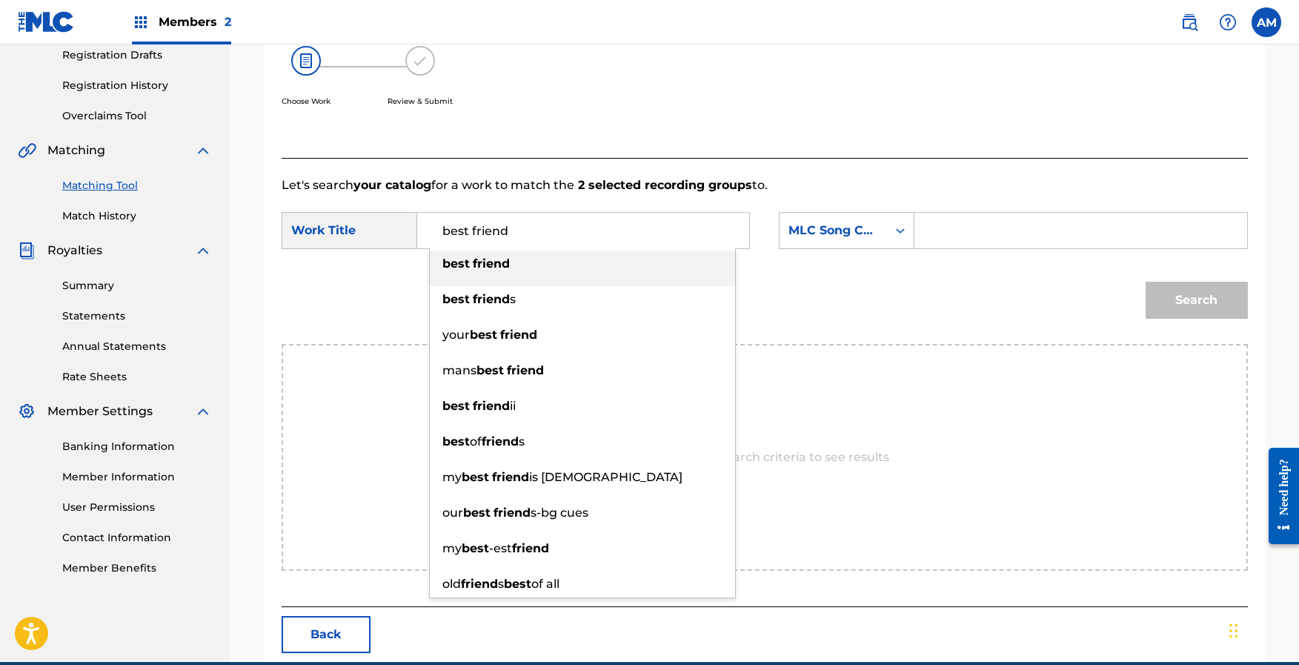
type input "best friend"
click at [964, 220] on input "Search Form" at bounding box center [1080, 231] width 307 height 36
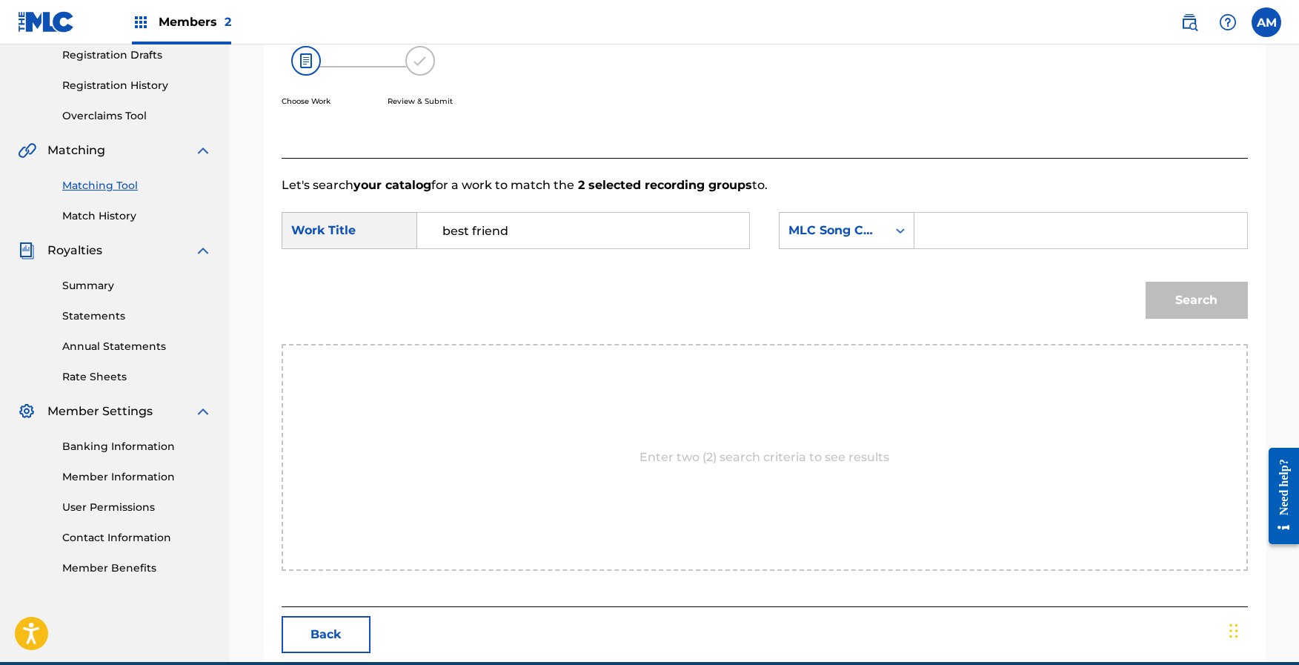
paste input "BE1PA1"
type input "BE1PA1"
click at [1215, 299] on button "Search" at bounding box center [1197, 300] width 102 height 37
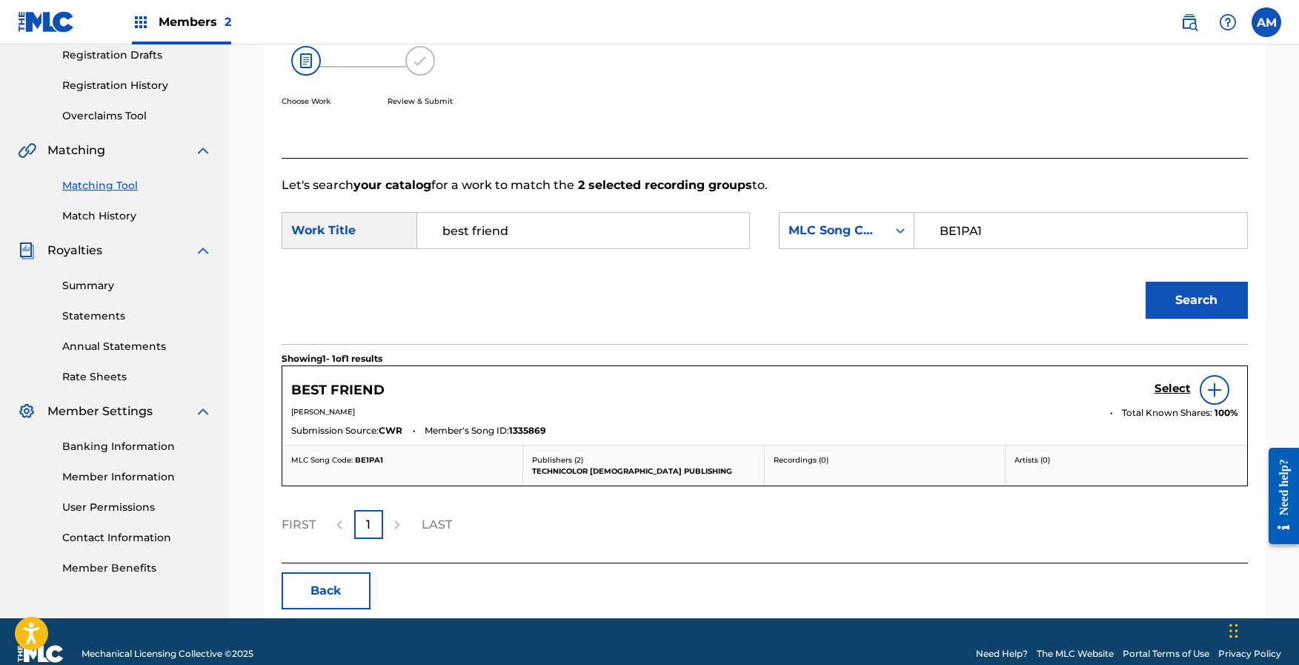
click at [1169, 382] on h5 "Select" at bounding box center [1173, 389] width 36 height 14
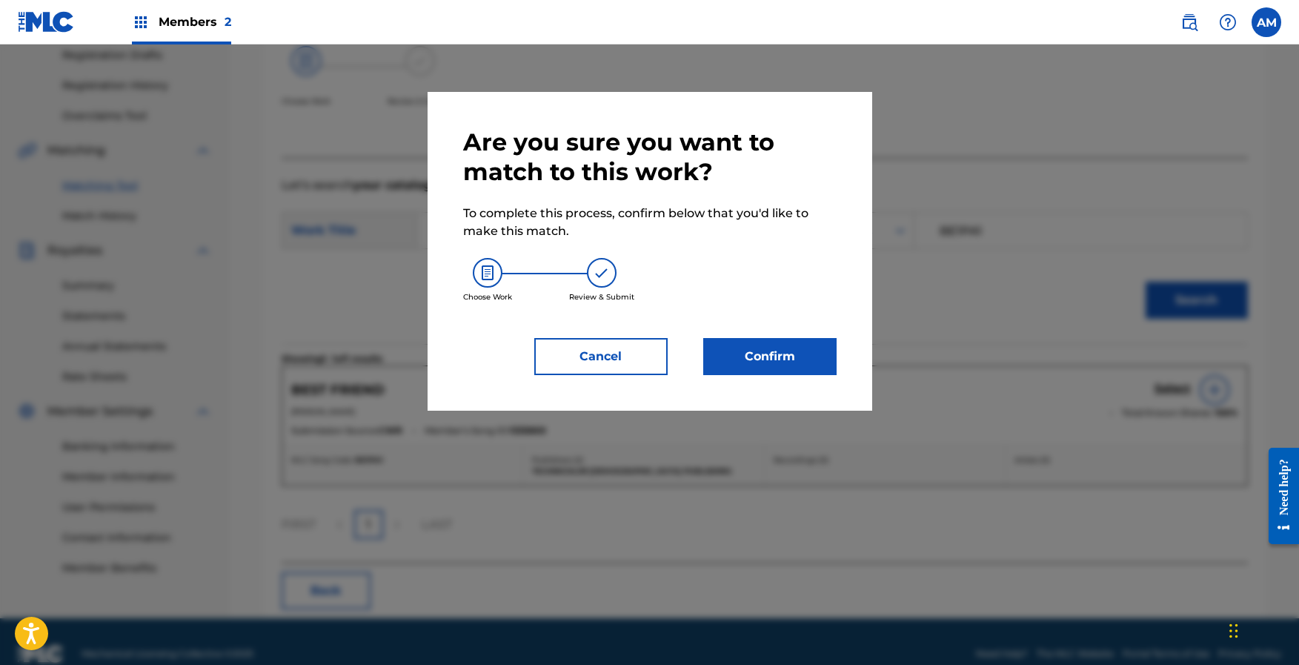
click at [785, 354] on button "Confirm" at bounding box center [769, 356] width 133 height 37
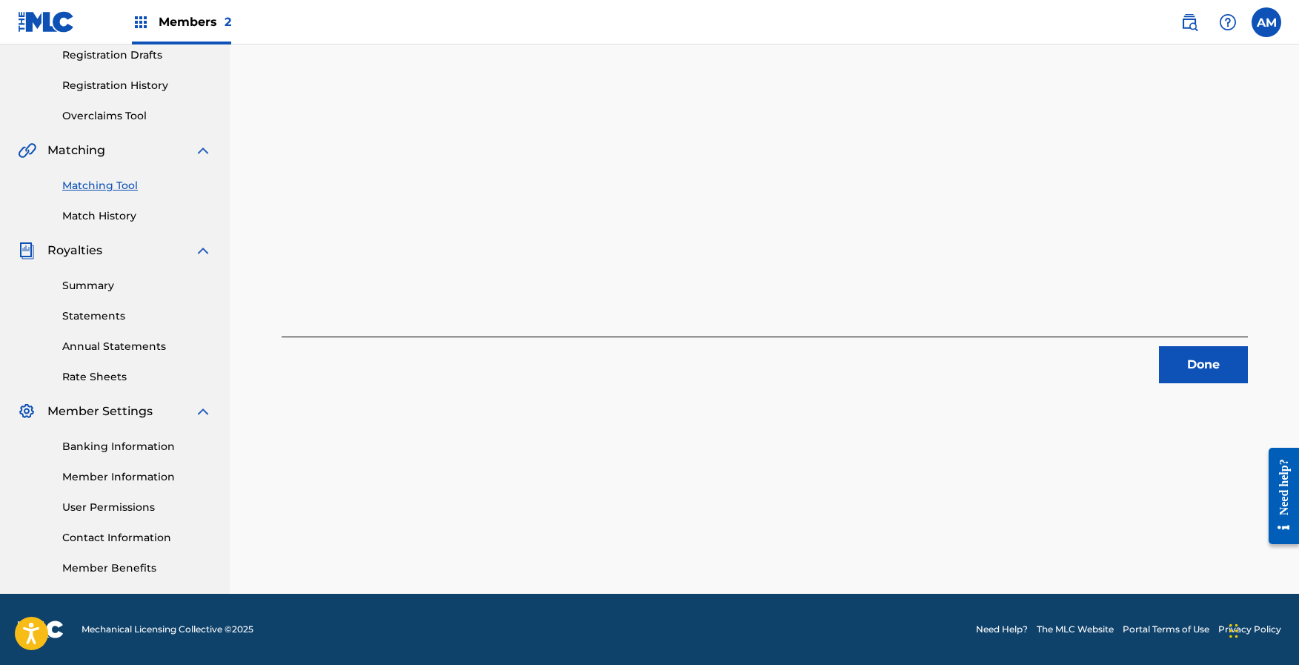
click at [1200, 372] on button "Done" at bounding box center [1203, 364] width 89 height 37
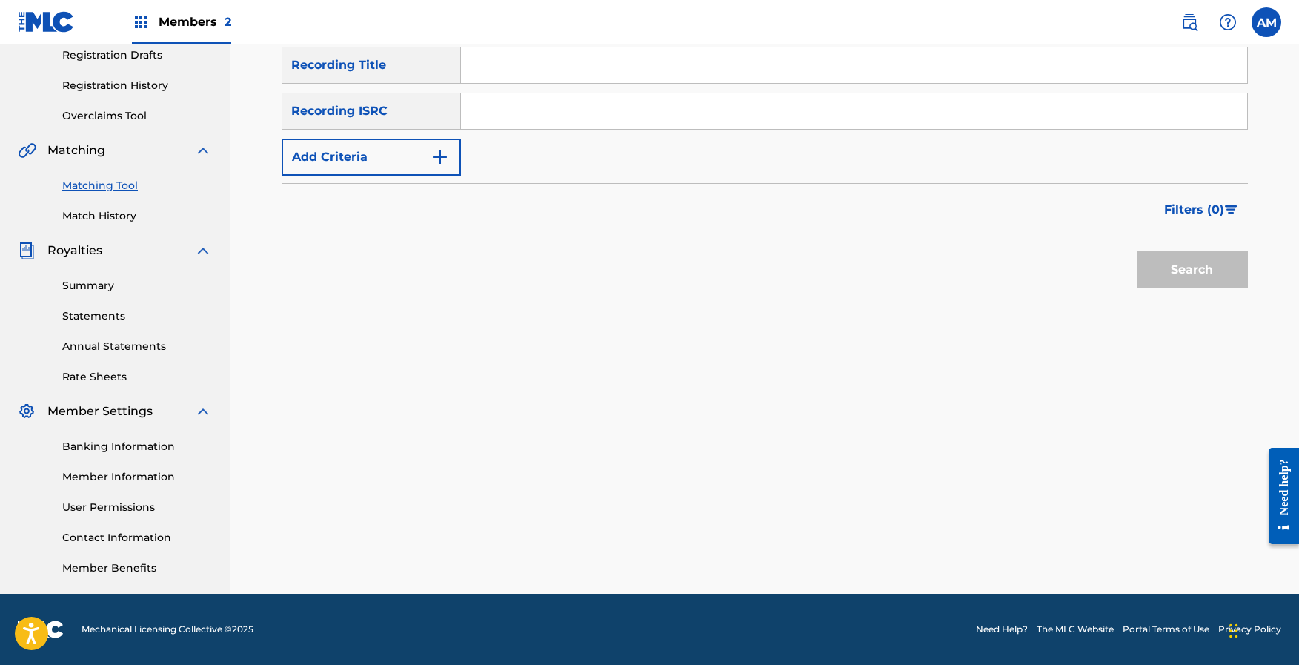
click at [508, 105] on input "Search Form" at bounding box center [854, 111] width 786 height 36
paste input "QZNWT2267202"
type input "QZNWT2267202"
click at [1210, 267] on button "Search" at bounding box center [1192, 269] width 111 height 37
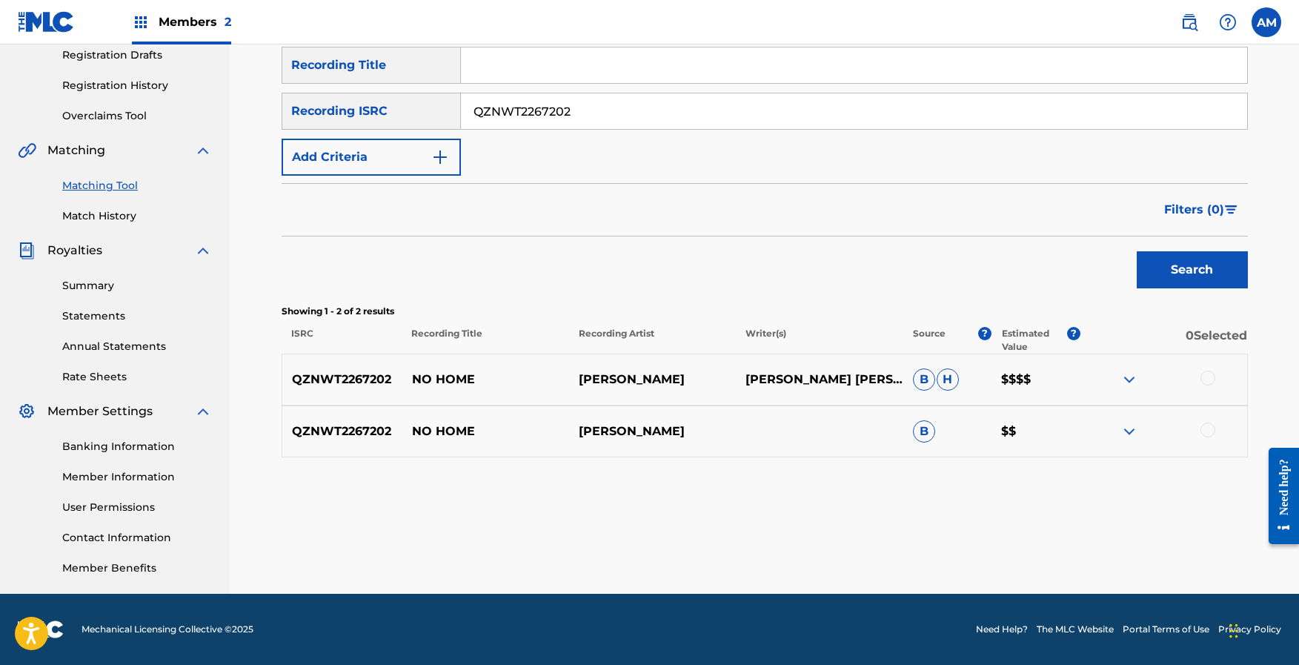
click at [1212, 379] on div at bounding box center [1207, 378] width 15 height 15
click at [1213, 437] on div at bounding box center [1163, 431] width 167 height 18
click at [1207, 431] on div at bounding box center [1207, 429] width 15 height 15
click at [1084, 538] on button "Match 2 Groups" at bounding box center [1042, 543] width 164 height 37
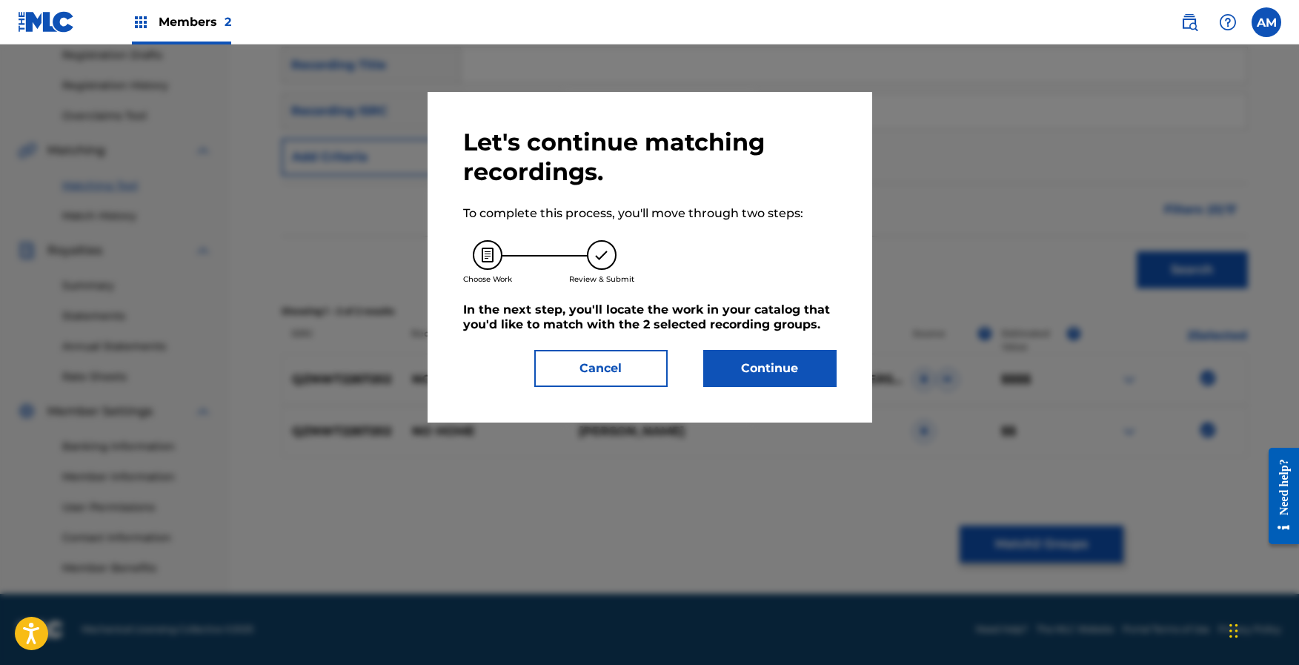
click at [709, 324] on h5 "In the next step, you'll locate the work in your catalog that you'd like to mat…" at bounding box center [649, 317] width 373 height 30
click at [791, 373] on button "Continue" at bounding box center [769, 368] width 133 height 37
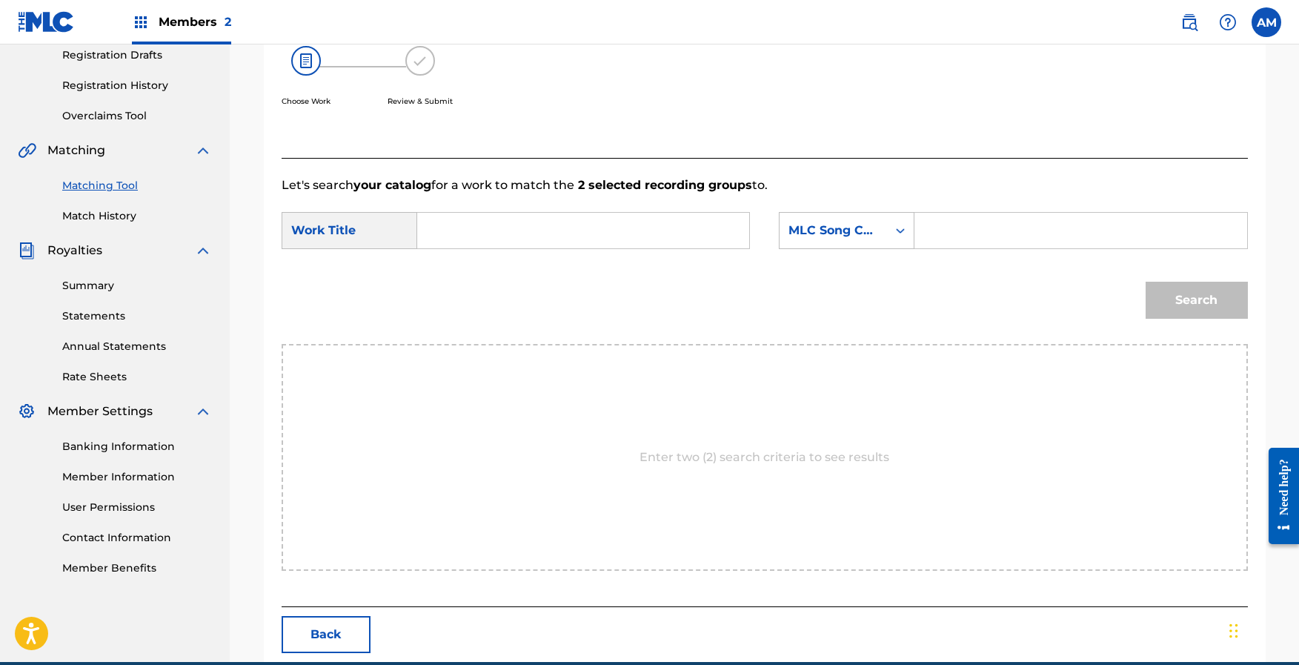
click at [586, 235] on input "Search Form" at bounding box center [583, 231] width 307 height 36
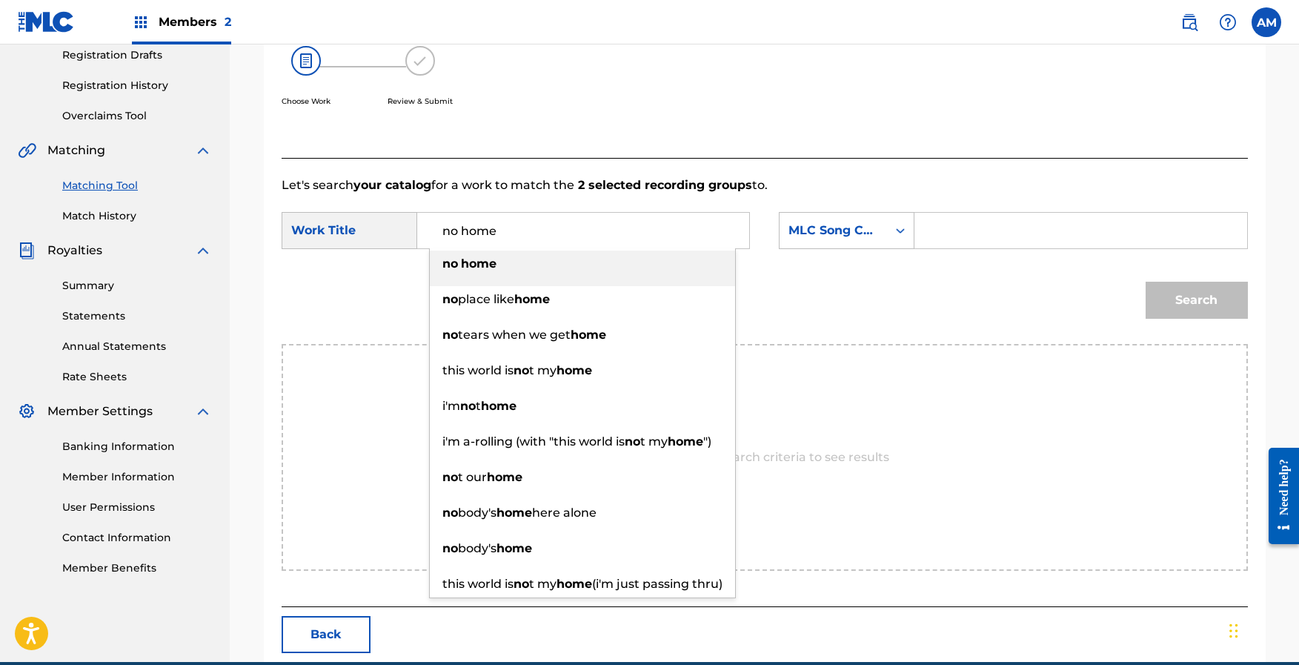
type input "no home"
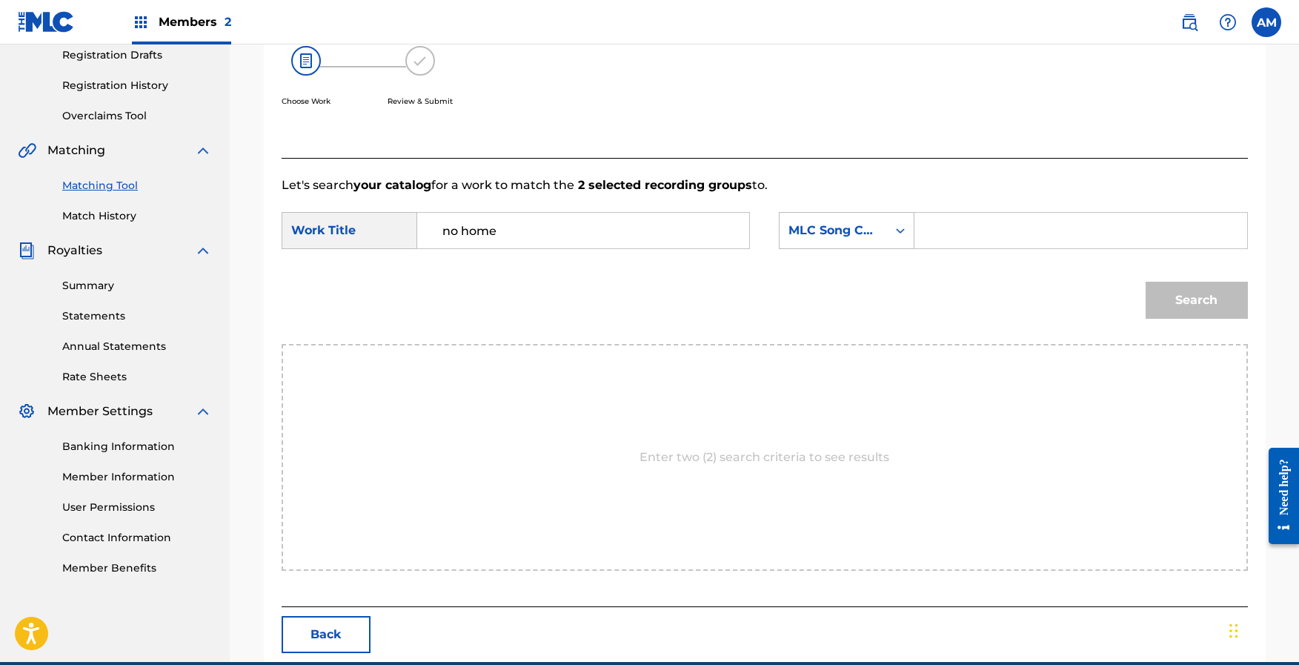
paste input "N99QUS"
type input "N99QUS"
click at [1181, 299] on button "Search" at bounding box center [1197, 300] width 102 height 37
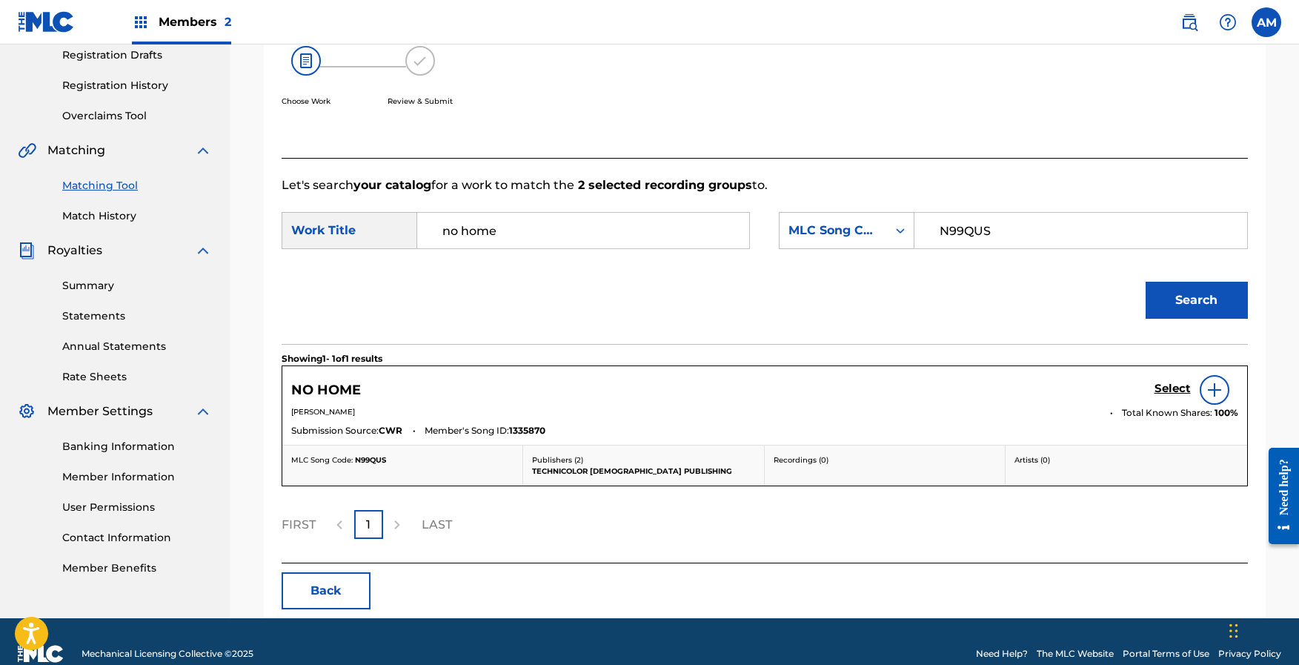
click at [1171, 390] on h5 "Select" at bounding box center [1173, 389] width 36 height 14
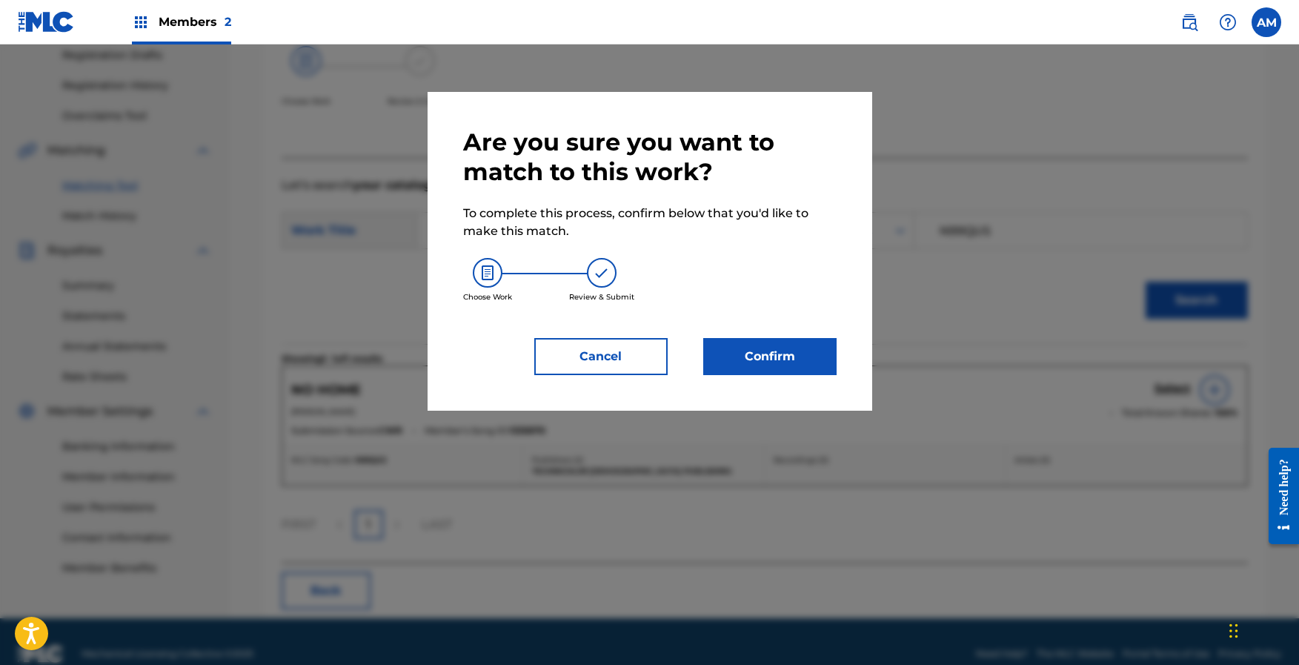
click at [766, 352] on button "Confirm" at bounding box center [769, 356] width 133 height 37
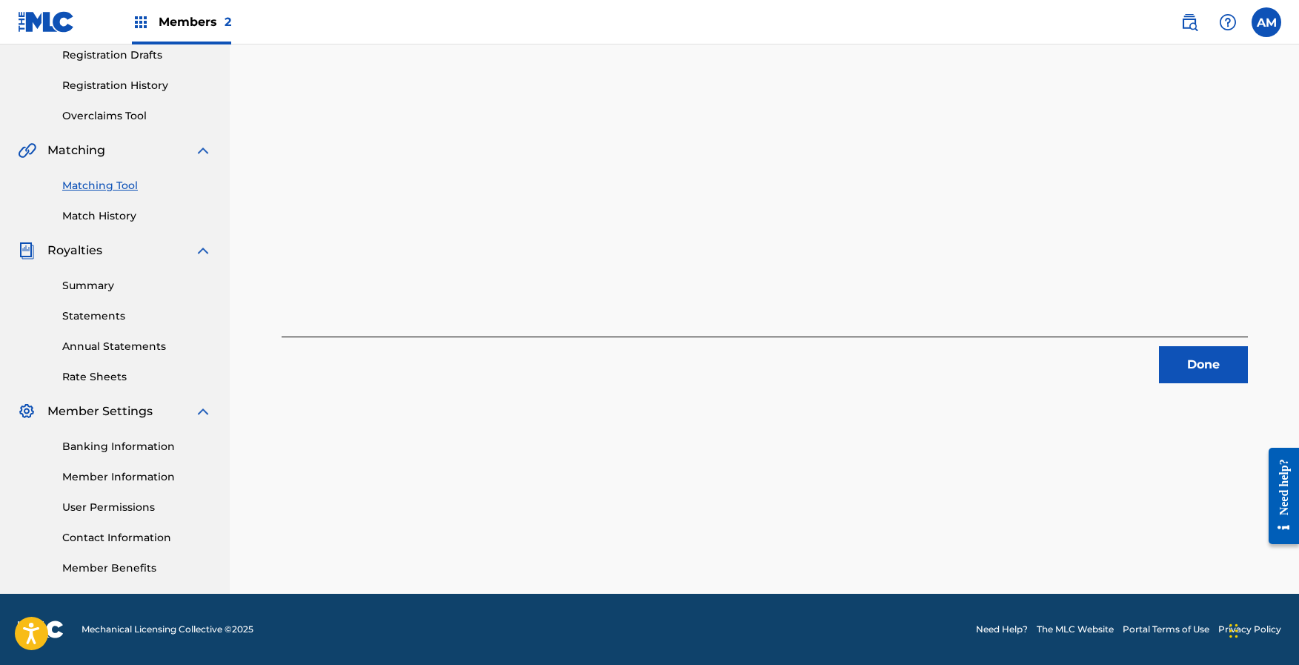
click at [1193, 360] on button "Done" at bounding box center [1203, 364] width 89 height 37
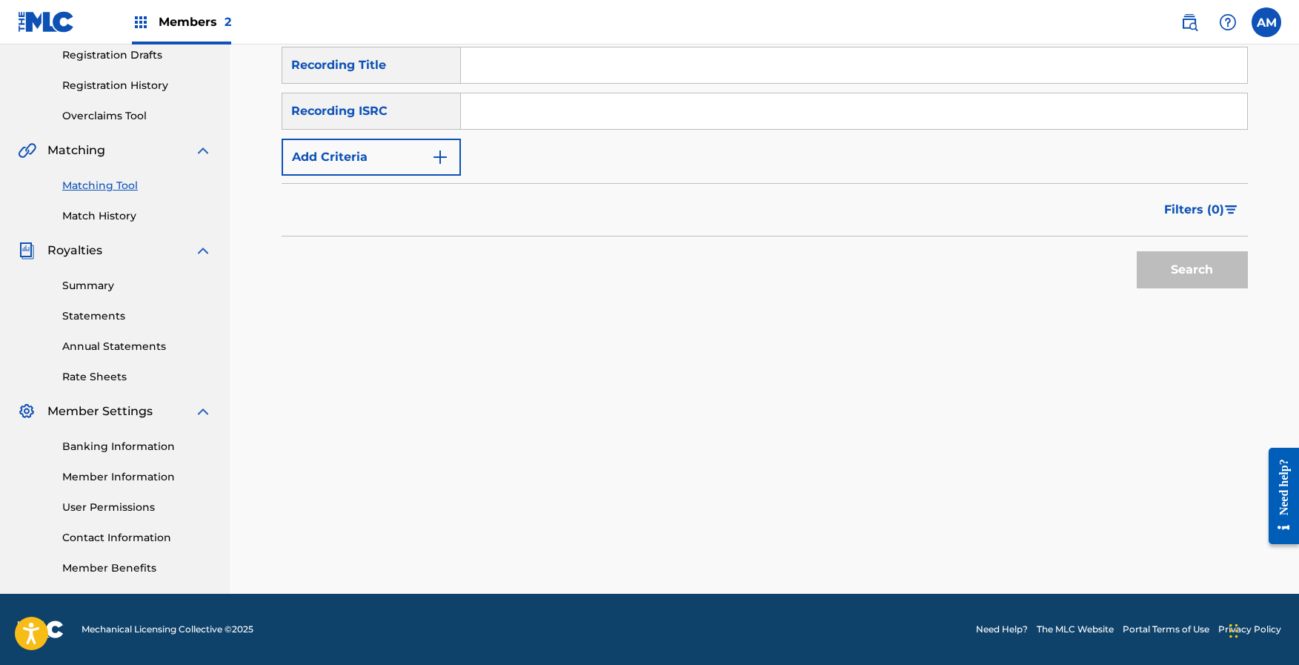
click at [515, 121] on input "Search Form" at bounding box center [854, 111] width 786 height 36
paste input "QZNWX2264837"
type input "QZNWX2264837"
click at [1175, 265] on button "Search" at bounding box center [1192, 269] width 111 height 37
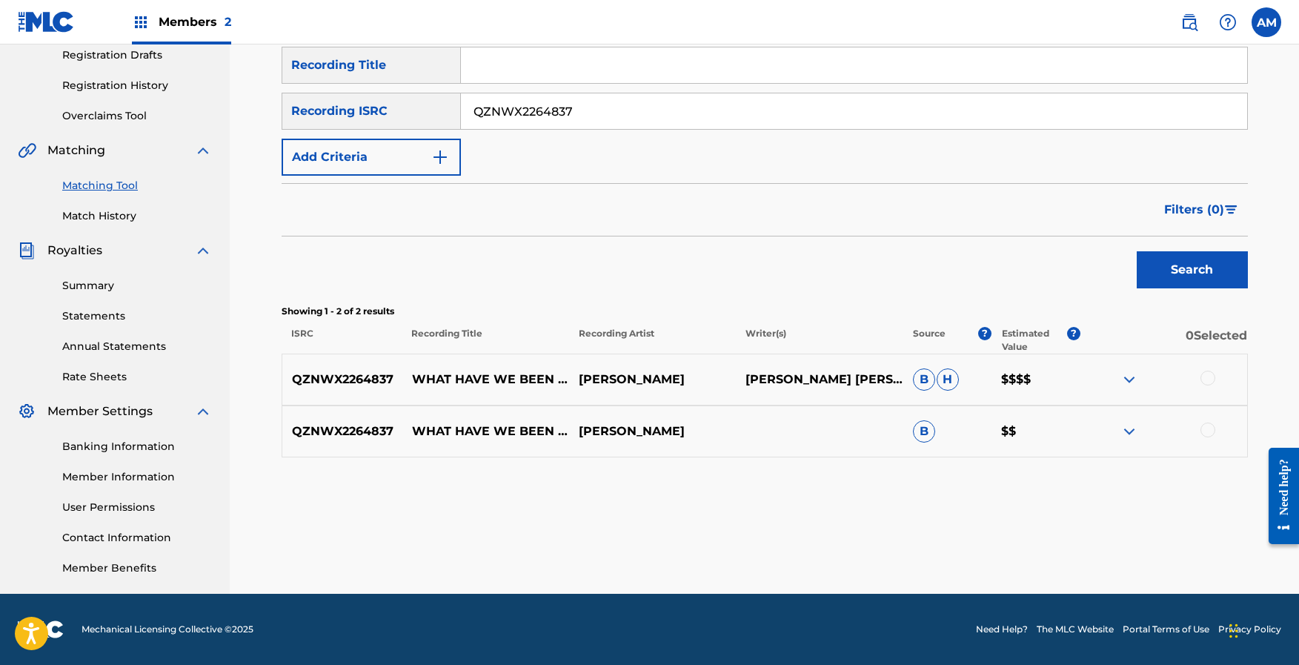
click at [1202, 380] on div at bounding box center [1207, 378] width 15 height 15
click at [1210, 429] on div at bounding box center [1207, 429] width 15 height 15
click at [1074, 537] on button "Match 2 Groups" at bounding box center [1042, 543] width 164 height 37
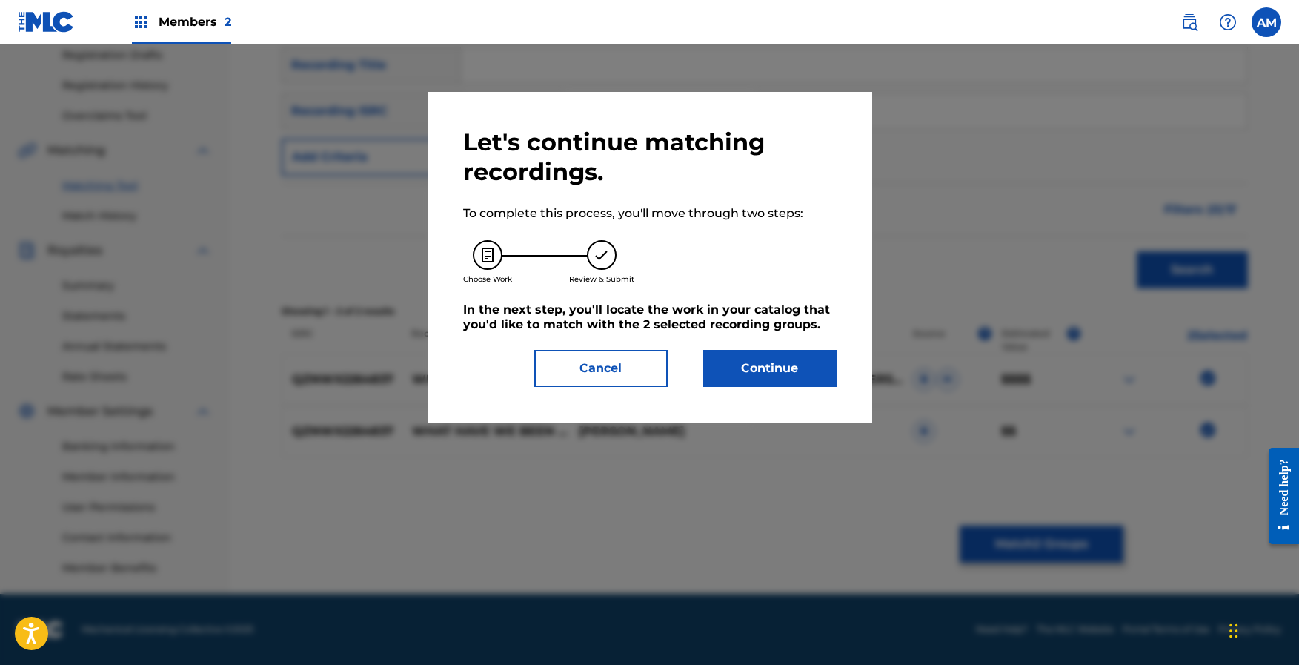
click at [790, 376] on button "Continue" at bounding box center [769, 368] width 133 height 37
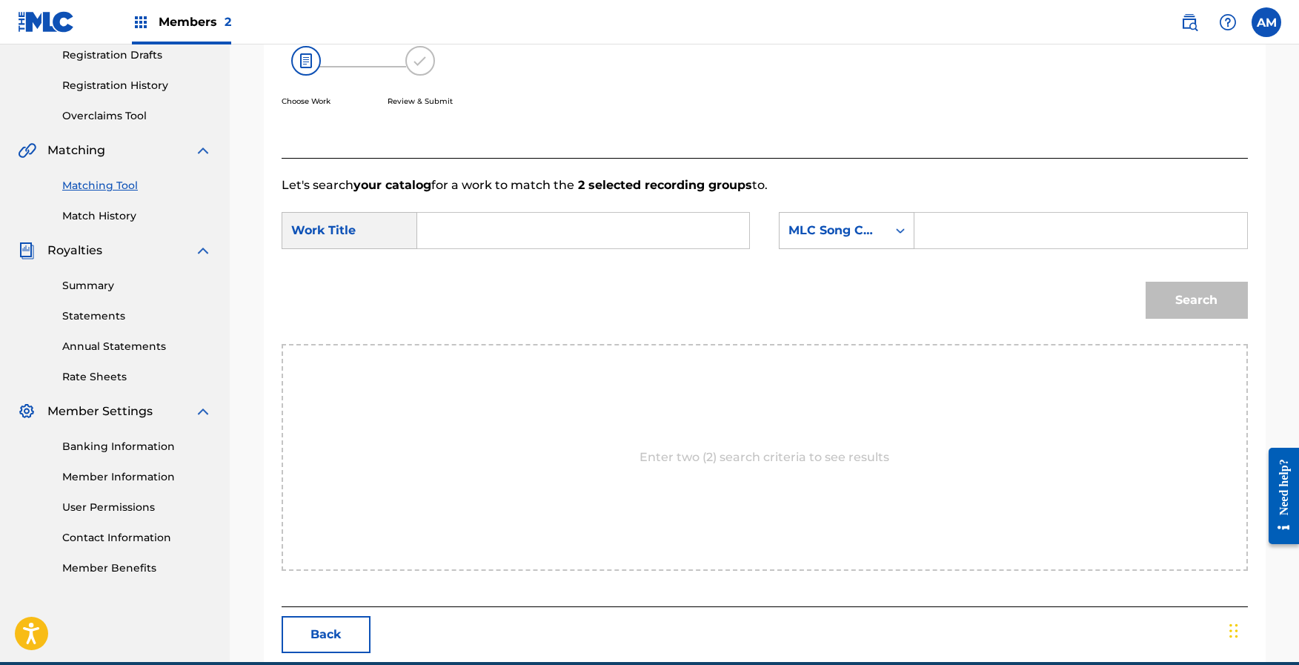
click at [539, 208] on form "SearchWithCriteria5733f5d1-20f1-4adf-aeca-5a55c75749fd Work Title SearchWithCri…" at bounding box center [765, 269] width 966 height 150
click at [499, 233] on input "Search Form" at bounding box center [583, 231] width 307 height 36
type input "what have you been believing"
paste input "W598LJ"
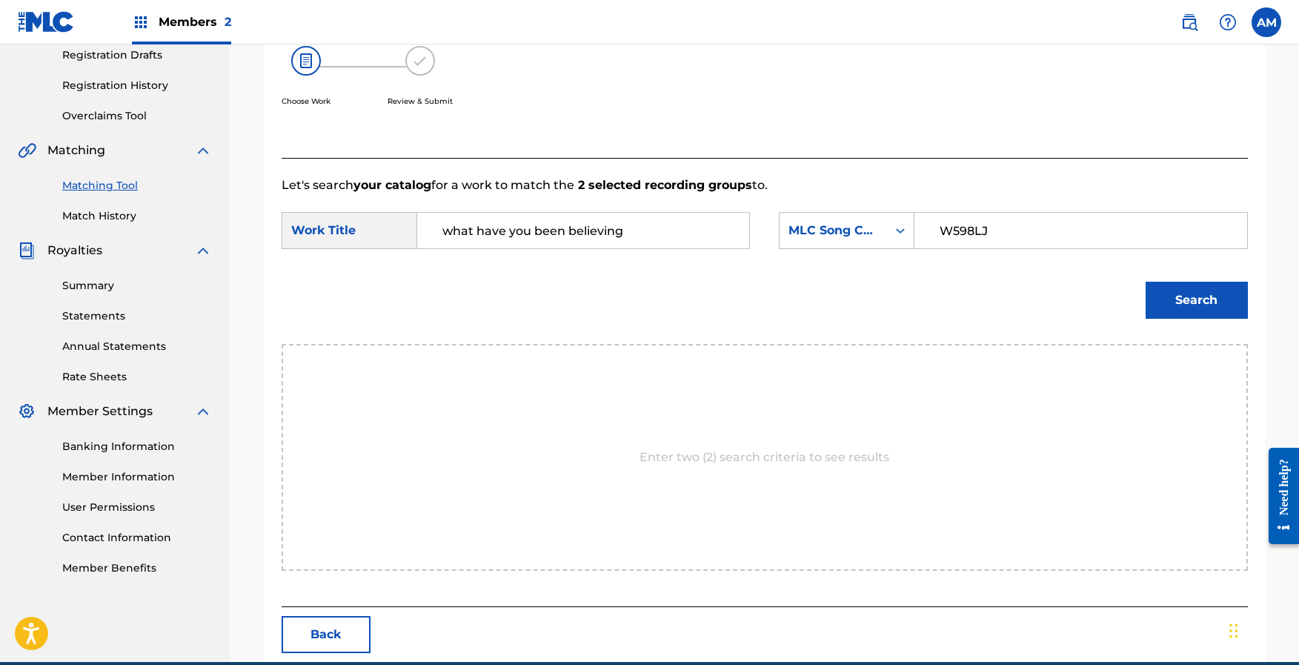
type input "W598LJ"
click at [1200, 309] on button "Search" at bounding box center [1197, 300] width 102 height 37
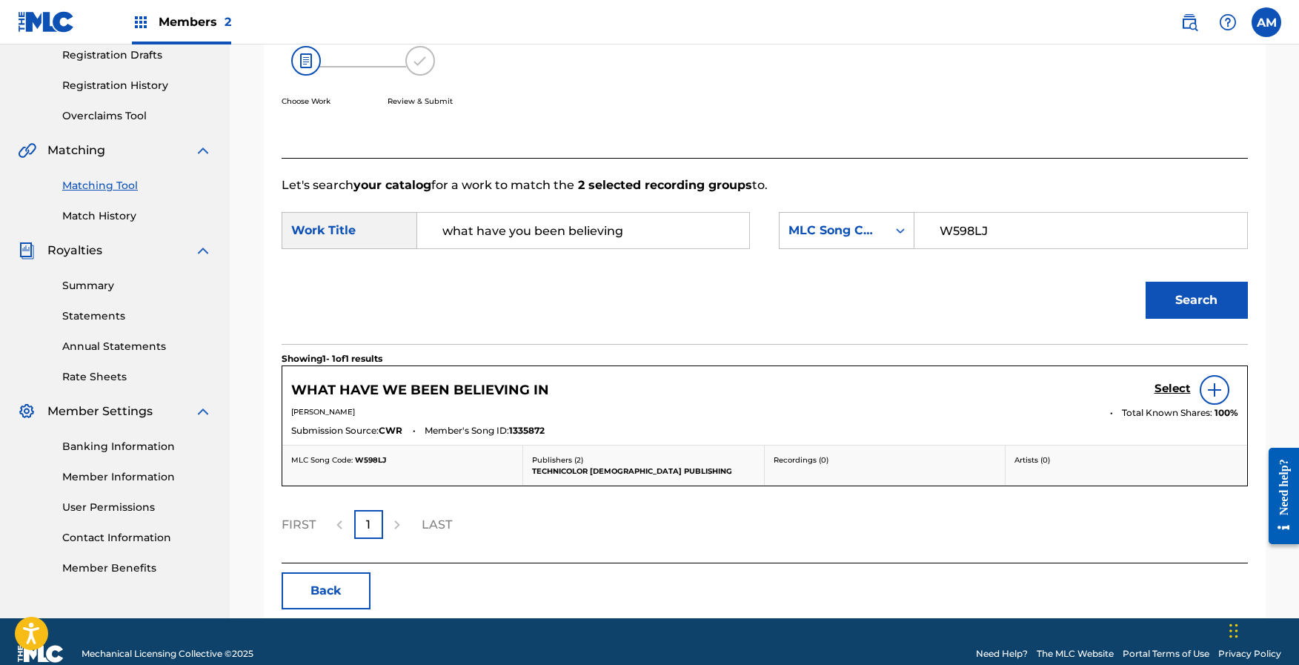
click at [1177, 390] on h5 "Select" at bounding box center [1173, 389] width 36 height 14
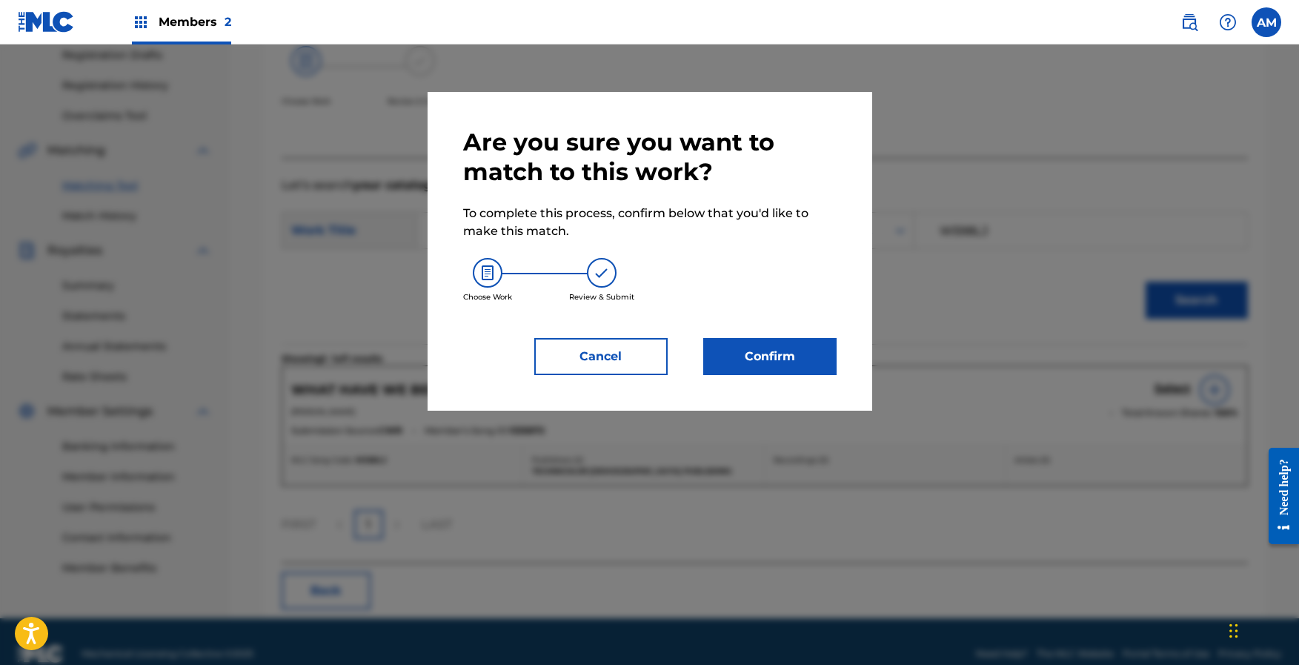
click at [778, 364] on button "Confirm" at bounding box center [769, 356] width 133 height 37
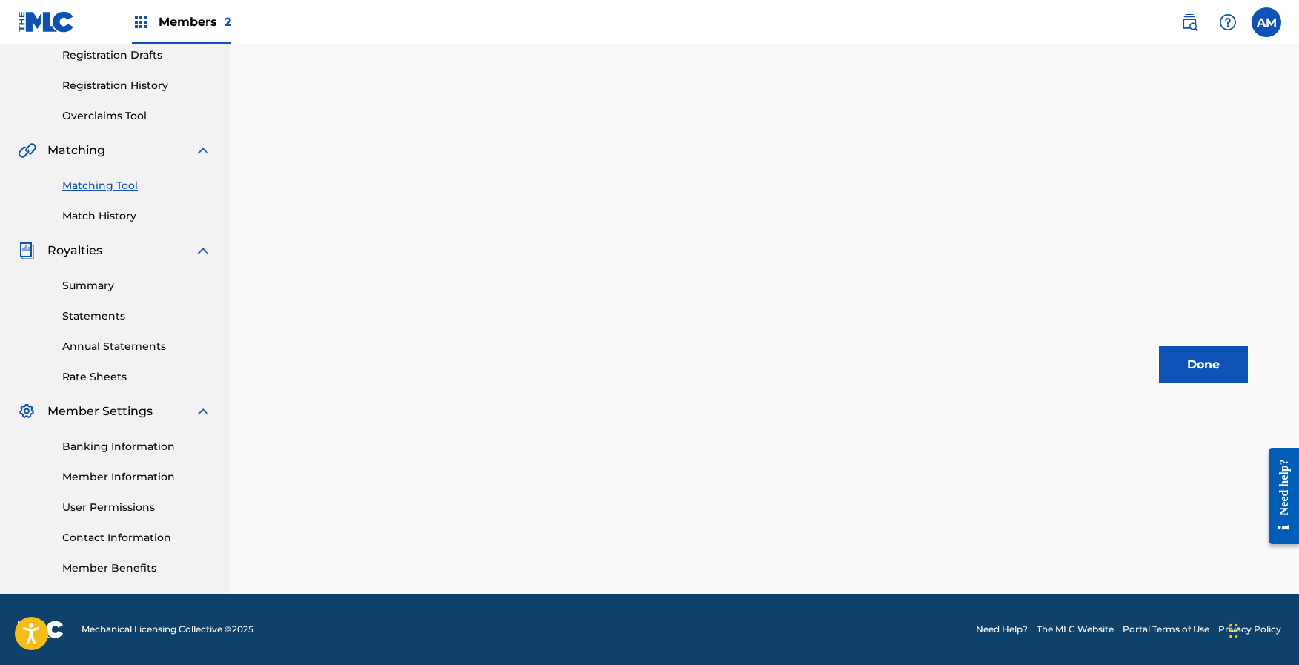
click at [1189, 359] on button "Done" at bounding box center [1203, 364] width 89 height 37
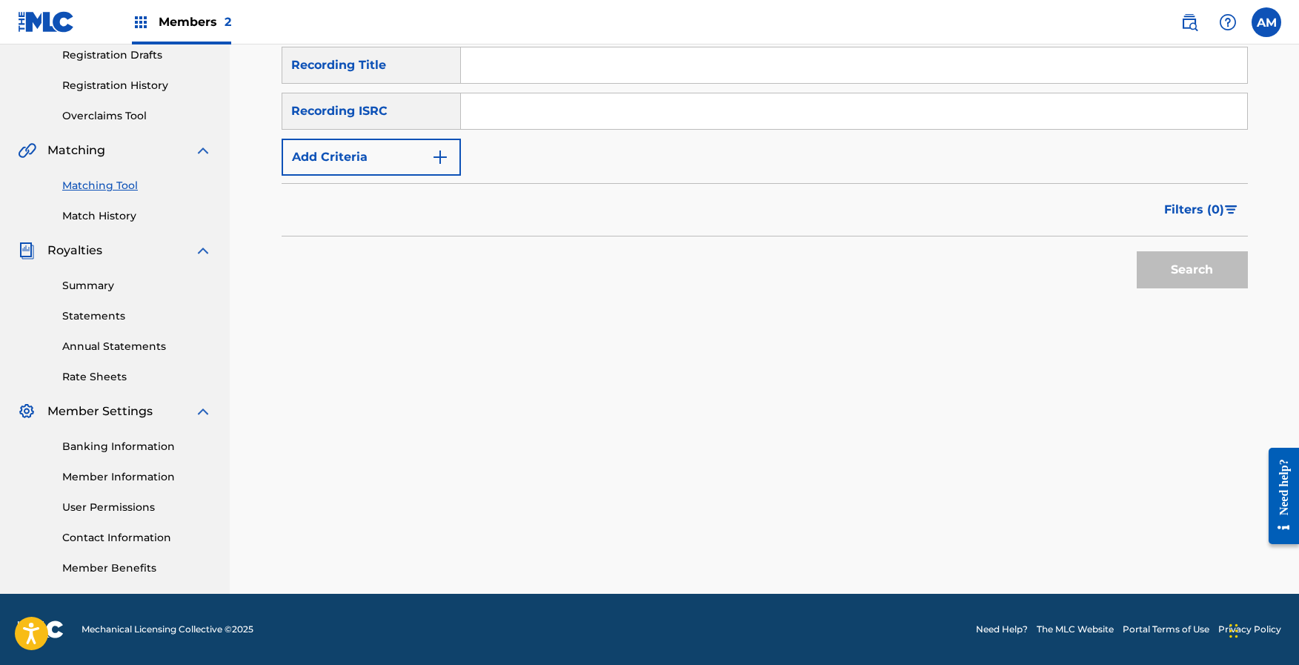
click at [556, 113] on input "Search Form" at bounding box center [854, 111] width 786 height 36
paste input "QZNWX2264838"
type input "QZNWX2264838"
click at [1224, 276] on button "Search" at bounding box center [1192, 269] width 111 height 37
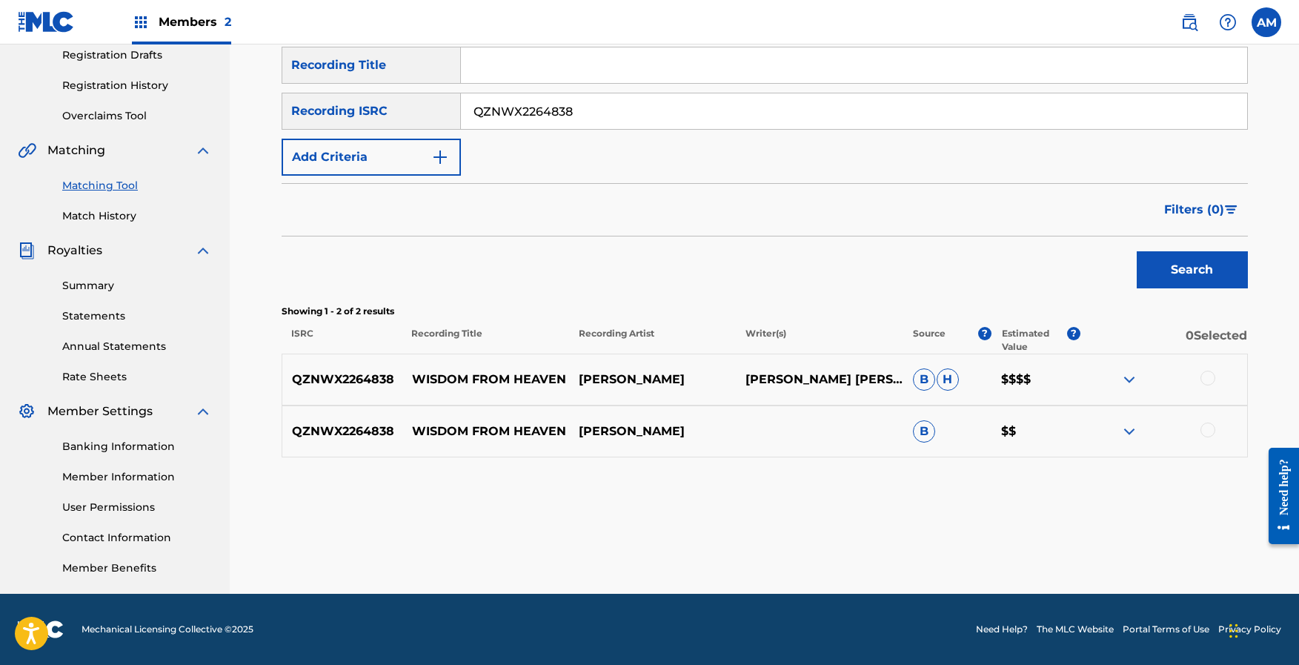
click at [1205, 386] on div at bounding box center [1163, 380] width 167 height 18
click at [1201, 376] on div at bounding box center [1207, 378] width 15 height 15
click at [1217, 436] on div at bounding box center [1163, 431] width 167 height 18
click at [1208, 431] on div at bounding box center [1207, 429] width 15 height 15
click at [1046, 547] on button "Match 2 Groups" at bounding box center [1042, 543] width 164 height 37
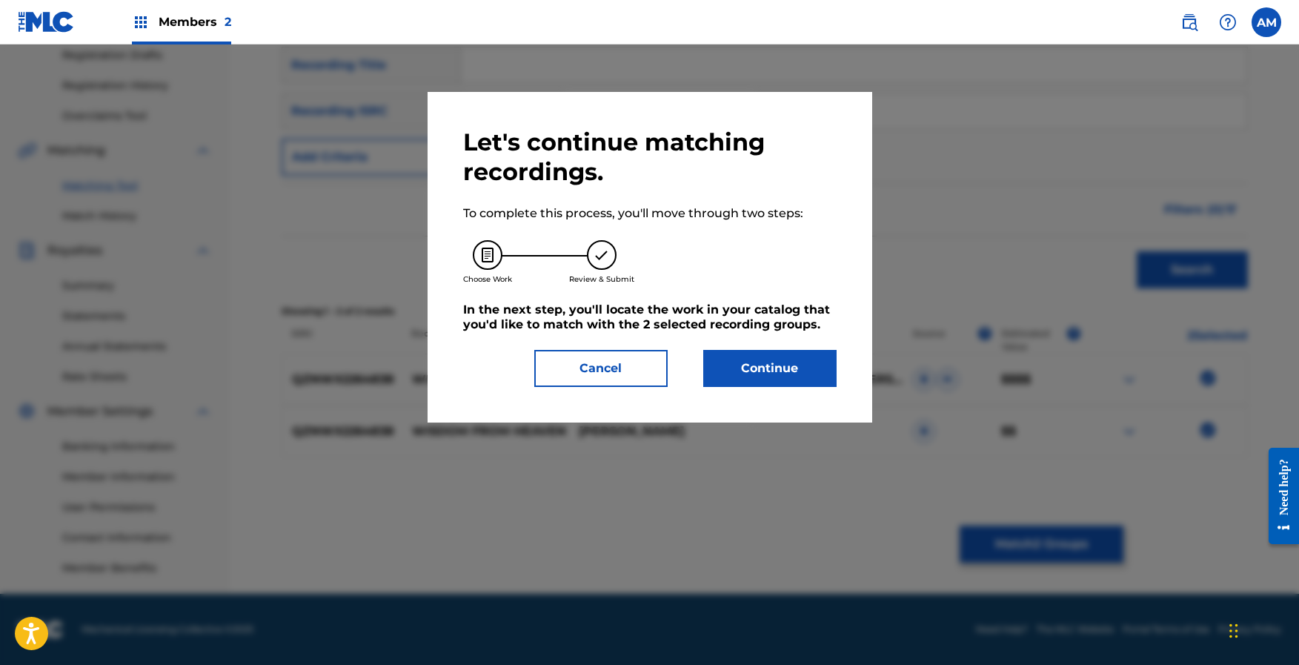
click at [784, 364] on button "Continue" at bounding box center [769, 368] width 133 height 37
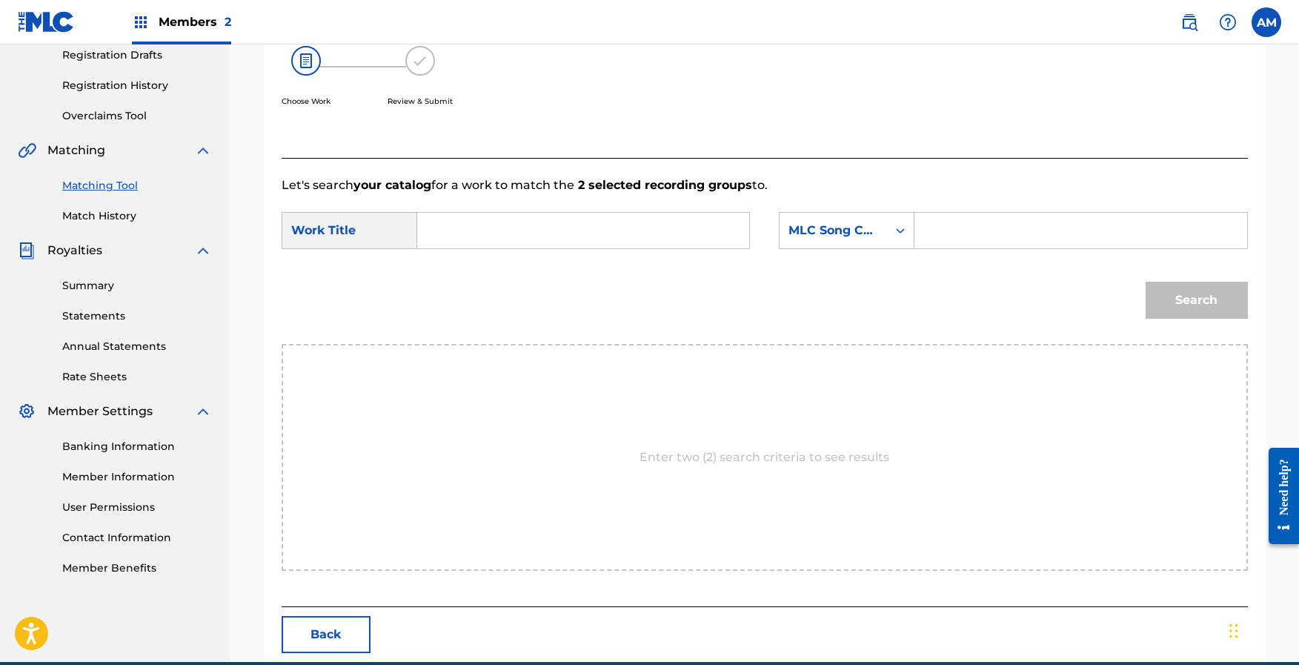
click at [566, 240] on input "Search Form" at bounding box center [583, 231] width 307 height 36
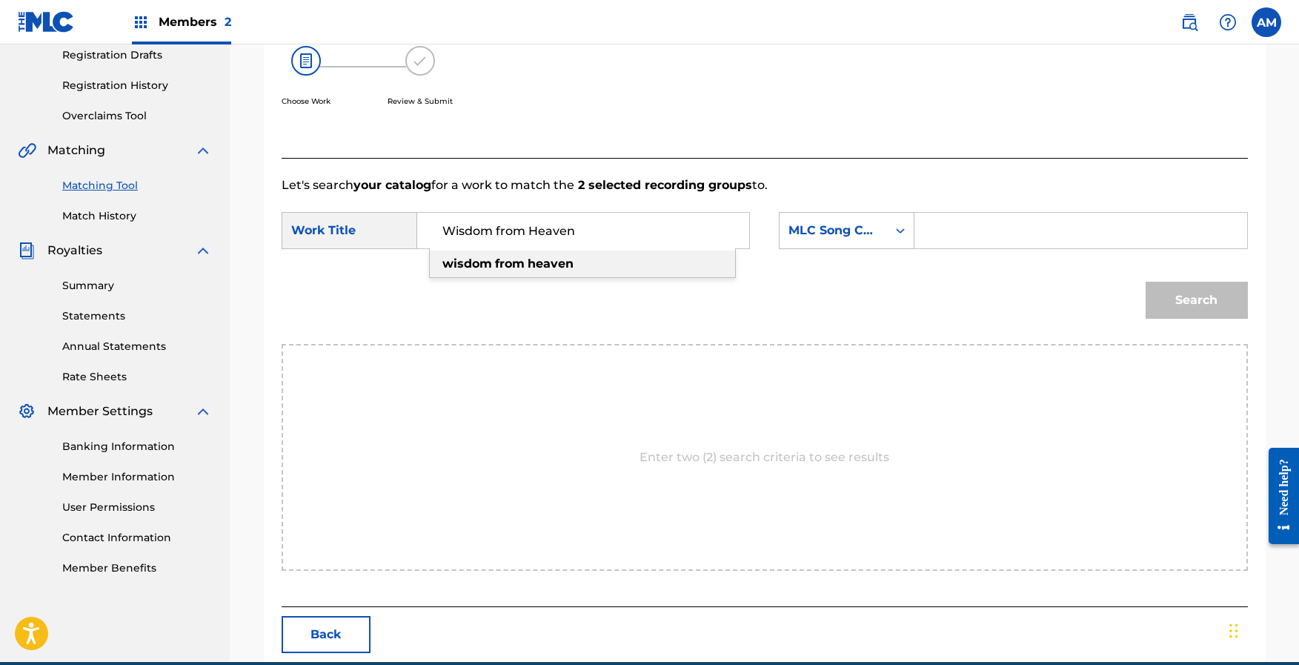
type input "Wisdom from Heaven"
paste input "W598H6"
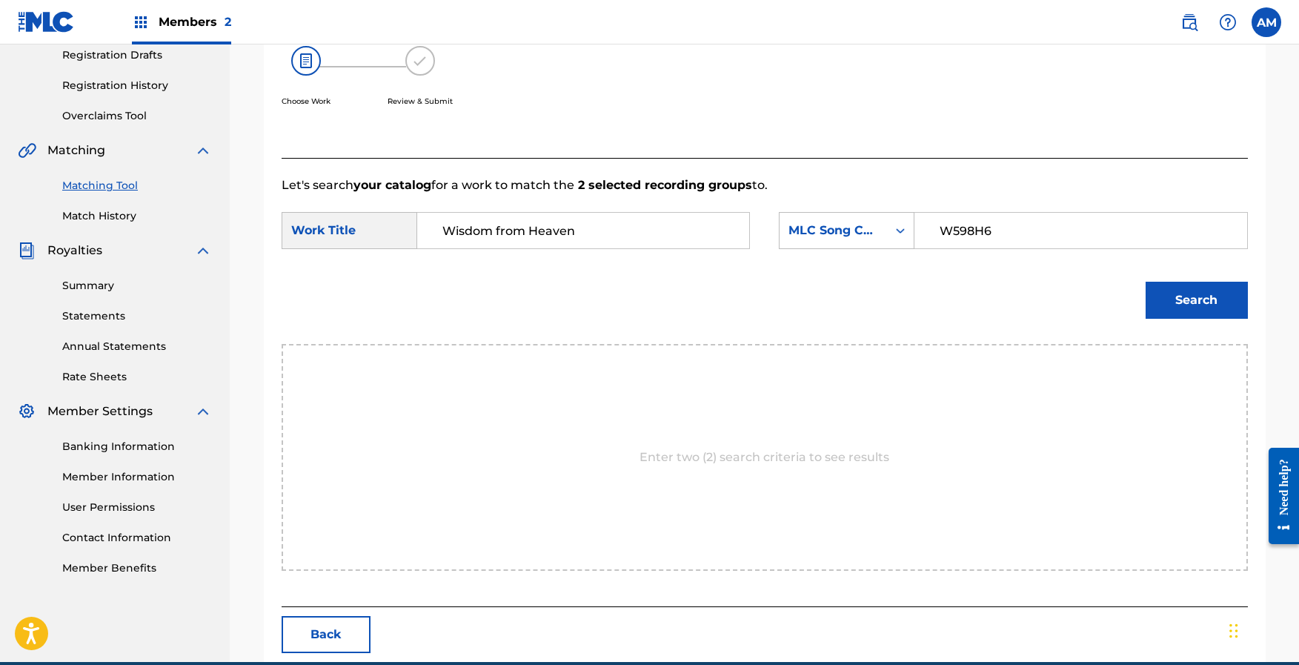
type input "W598H6"
click at [1222, 296] on button "Search" at bounding box center [1197, 300] width 102 height 37
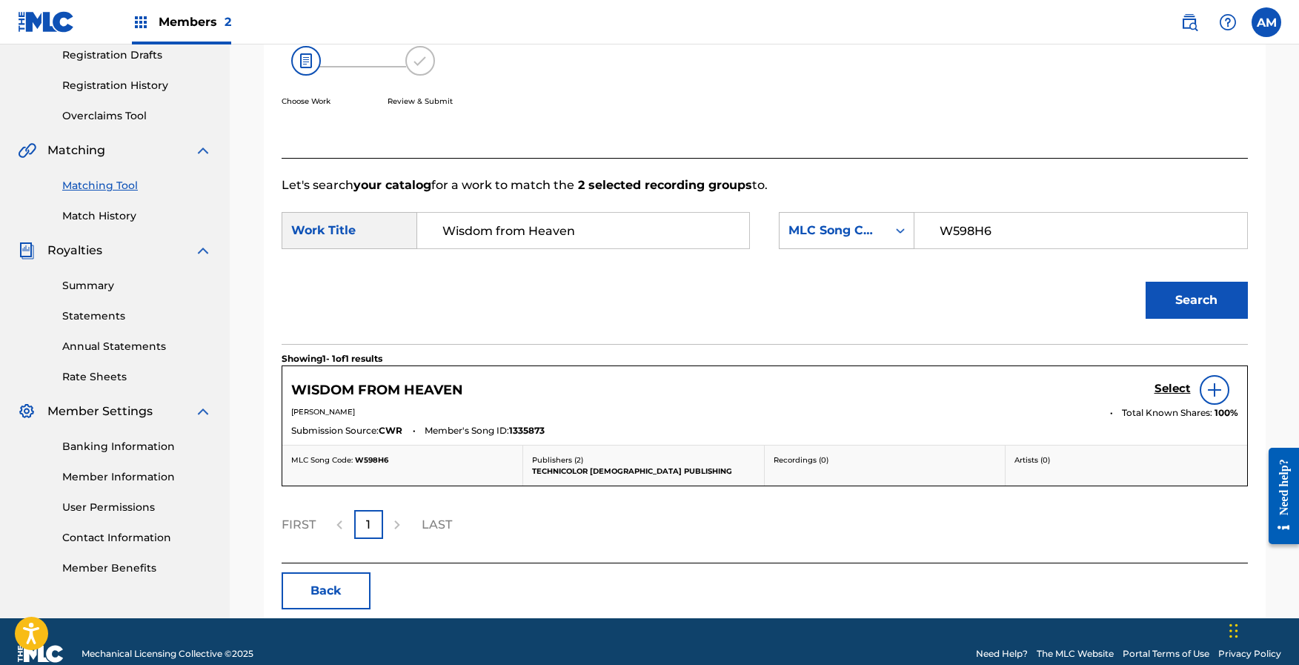
click at [1172, 388] on h5 "Select" at bounding box center [1173, 389] width 36 height 14
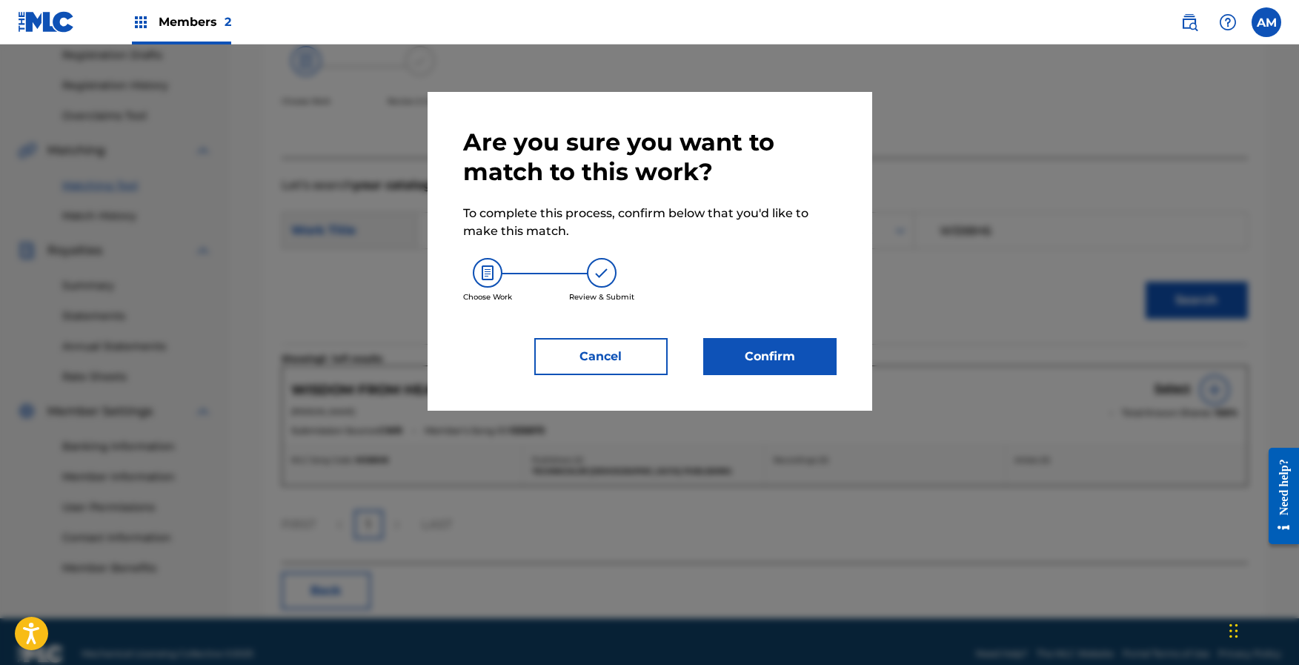
click at [792, 356] on button "Confirm" at bounding box center [769, 356] width 133 height 37
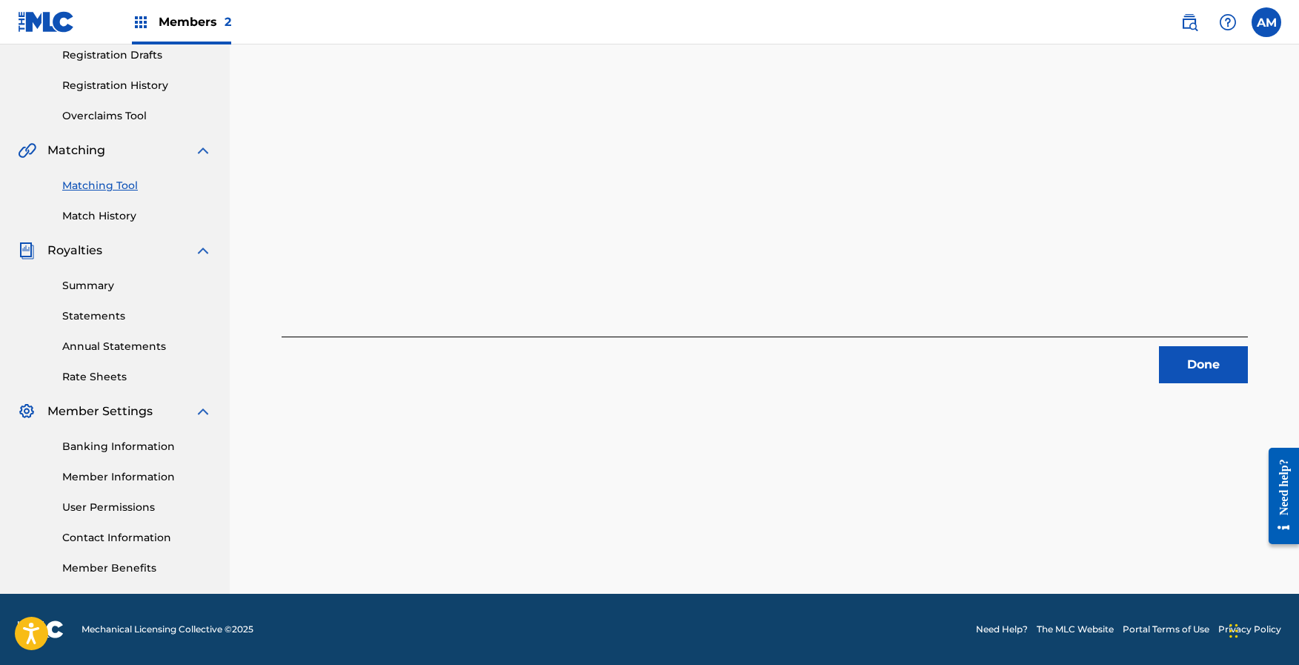
click at [1169, 356] on button "Done" at bounding box center [1203, 364] width 89 height 37
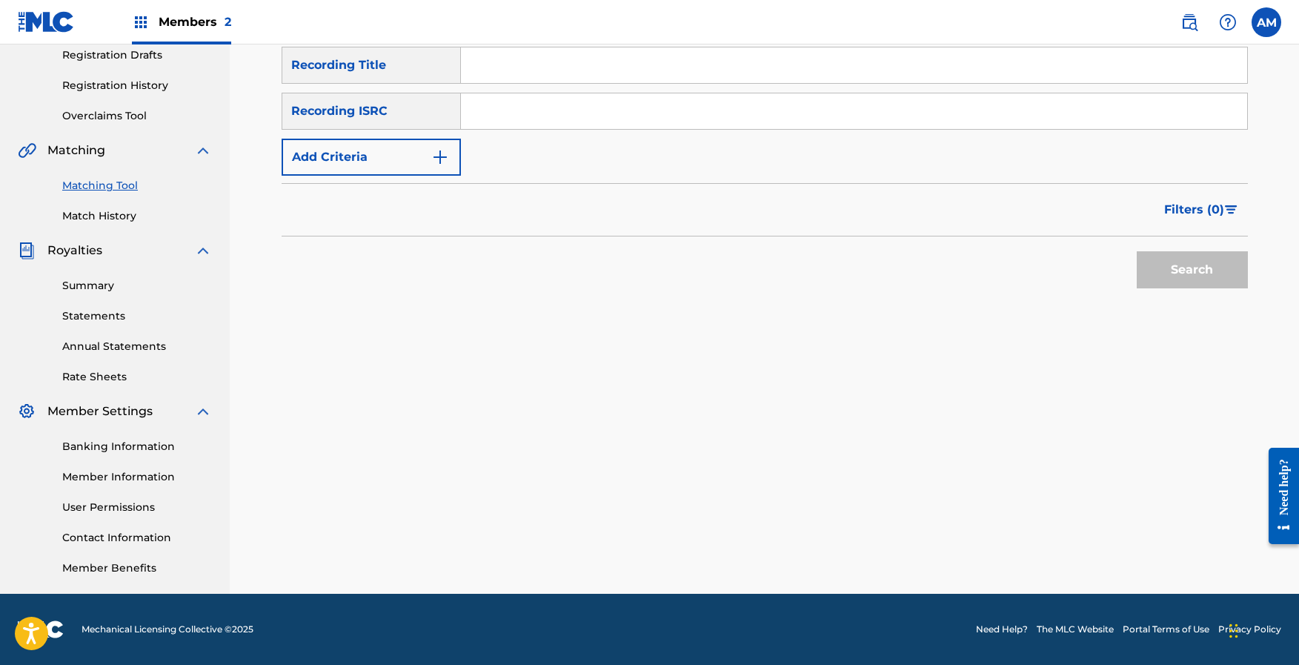
click at [571, 113] on input "Search Form" at bounding box center [854, 111] width 786 height 36
paste input "QZNWX2264840"
type input "QZNWX2264840"
click at [1222, 265] on button "Search" at bounding box center [1192, 269] width 111 height 37
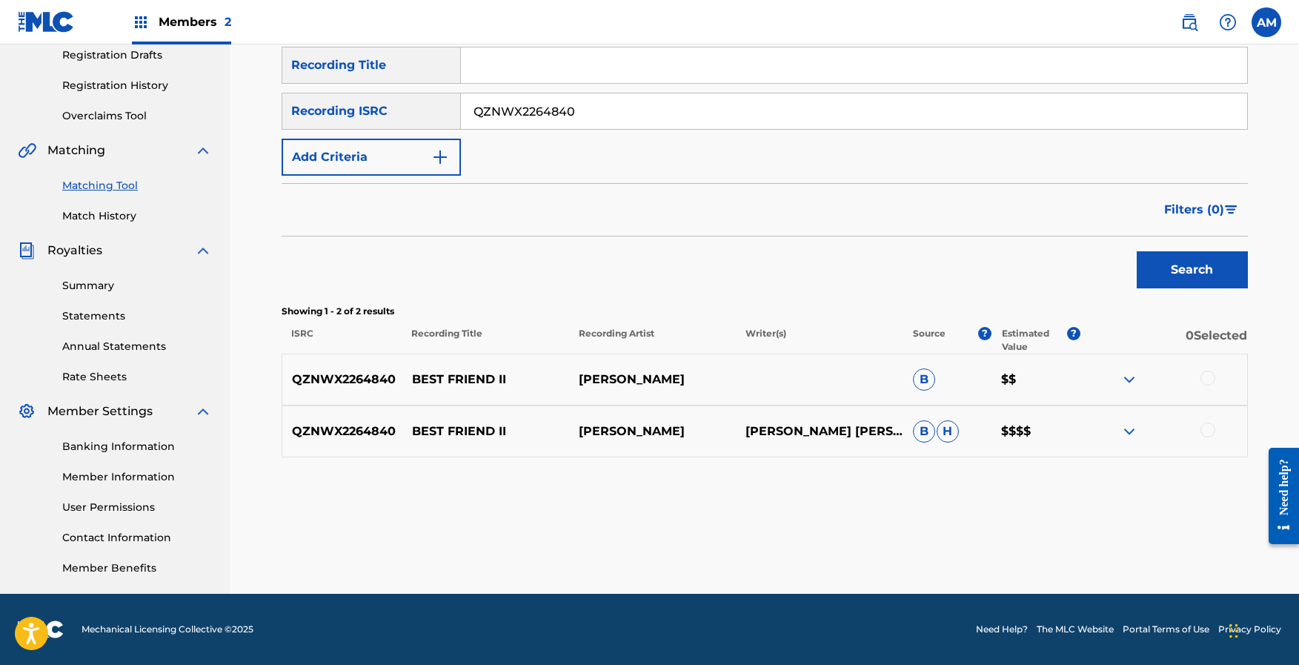
click at [1205, 376] on div at bounding box center [1207, 378] width 15 height 15
click at [1212, 429] on div at bounding box center [1207, 429] width 15 height 15
click at [1064, 542] on button "Match 2 Groups" at bounding box center [1042, 543] width 164 height 37
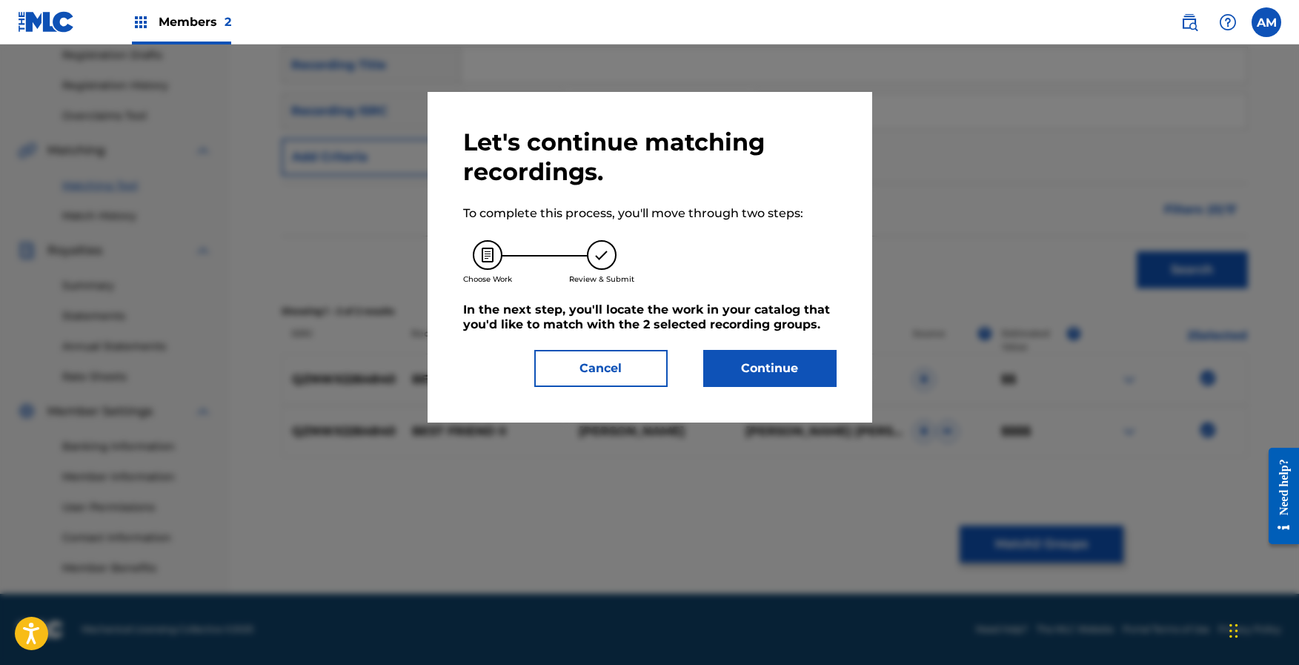
click at [797, 368] on button "Continue" at bounding box center [769, 368] width 133 height 37
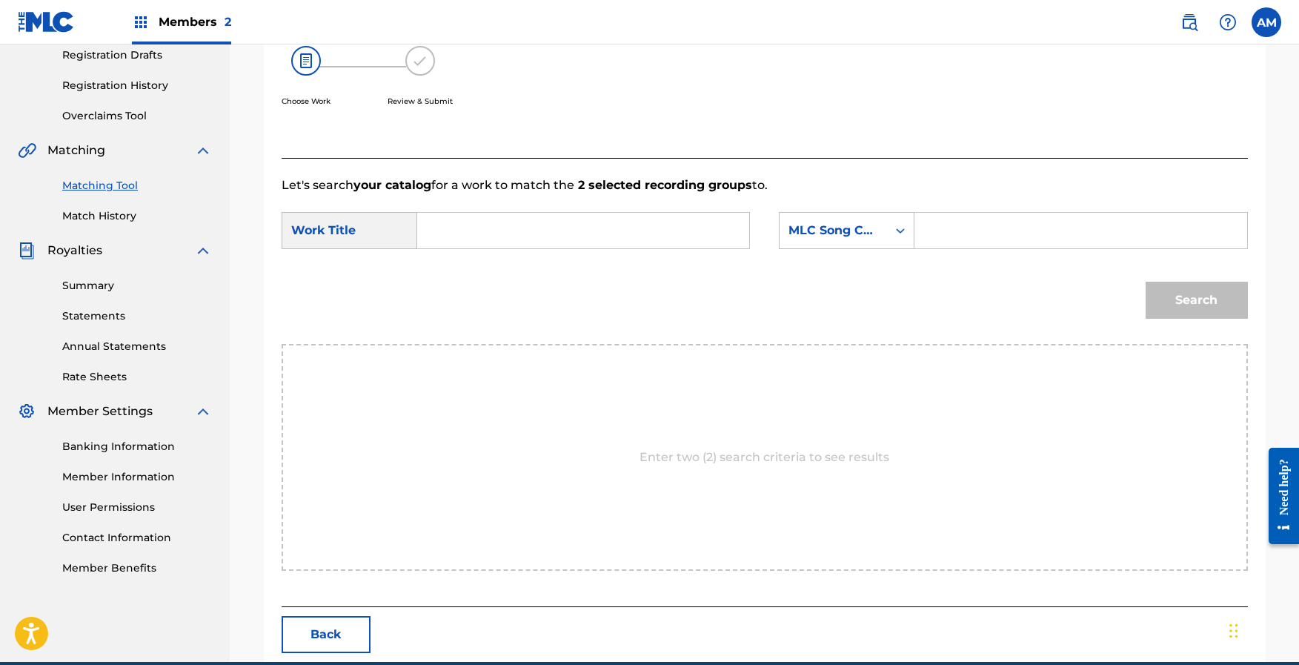
click at [597, 219] on input "Search Form" at bounding box center [583, 231] width 307 height 36
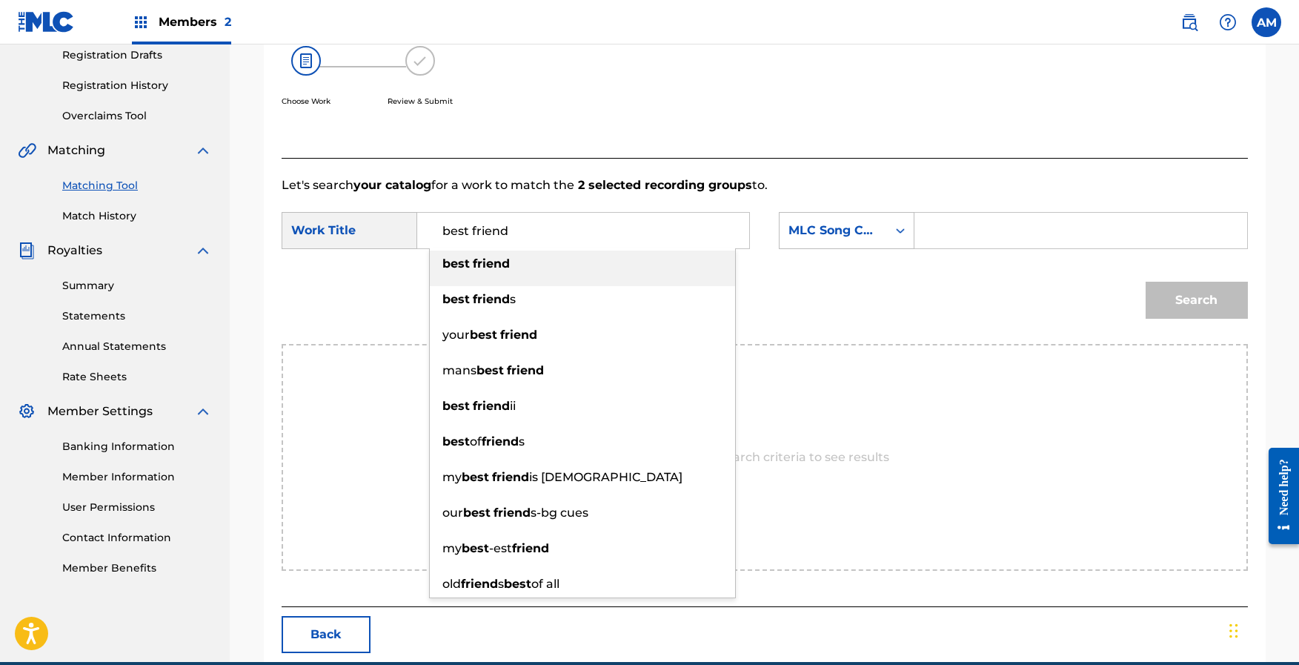
type input "best friend"
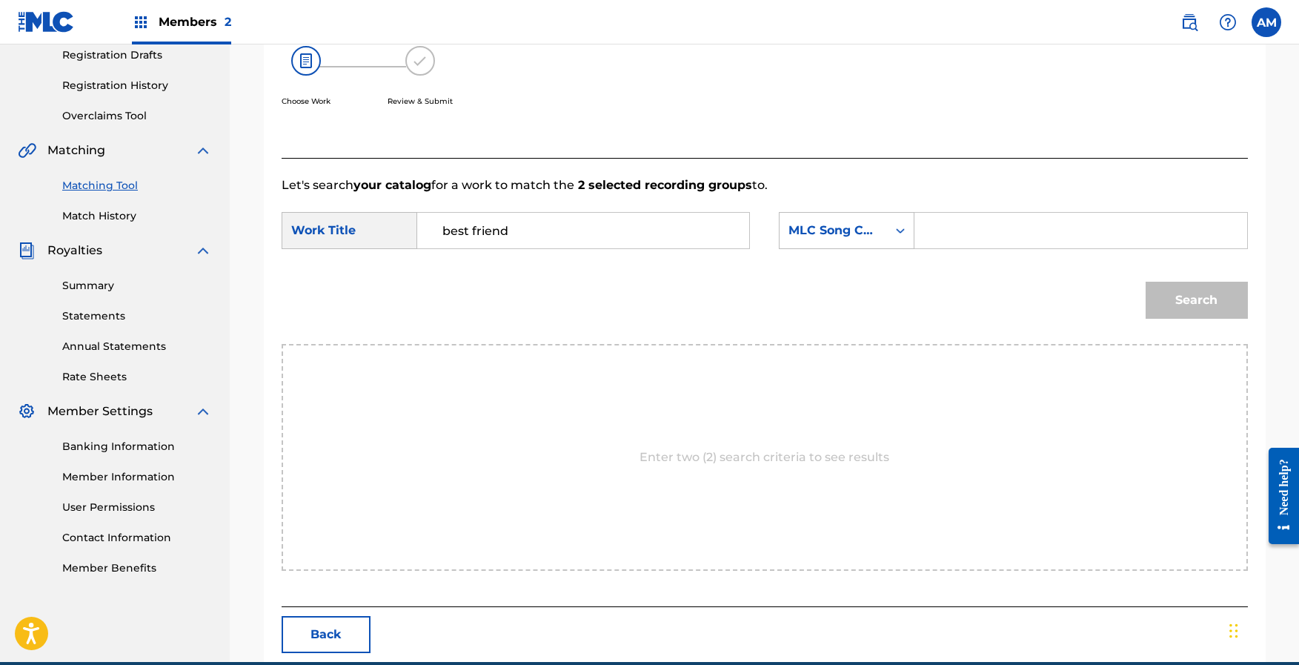
paste input "BE1PBQ"
type input "BE1PBQ"
click at [1186, 297] on button "Search" at bounding box center [1197, 300] width 102 height 37
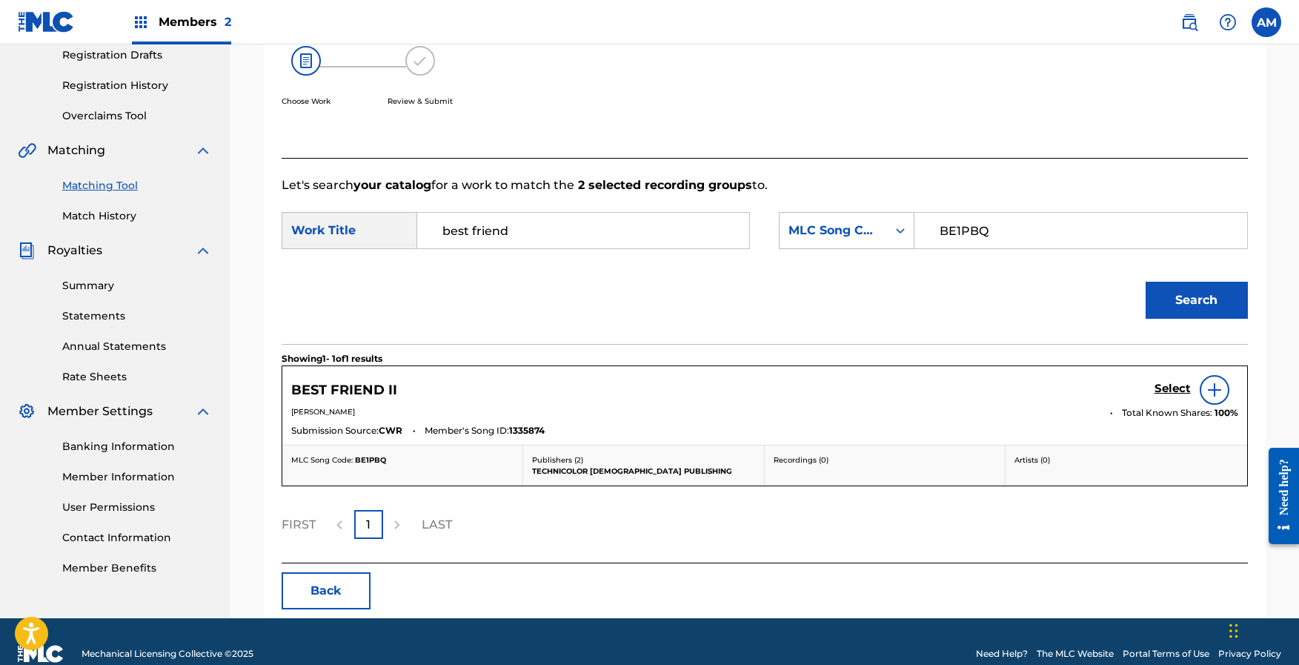
click at [1167, 388] on h5 "Select" at bounding box center [1173, 389] width 36 height 14
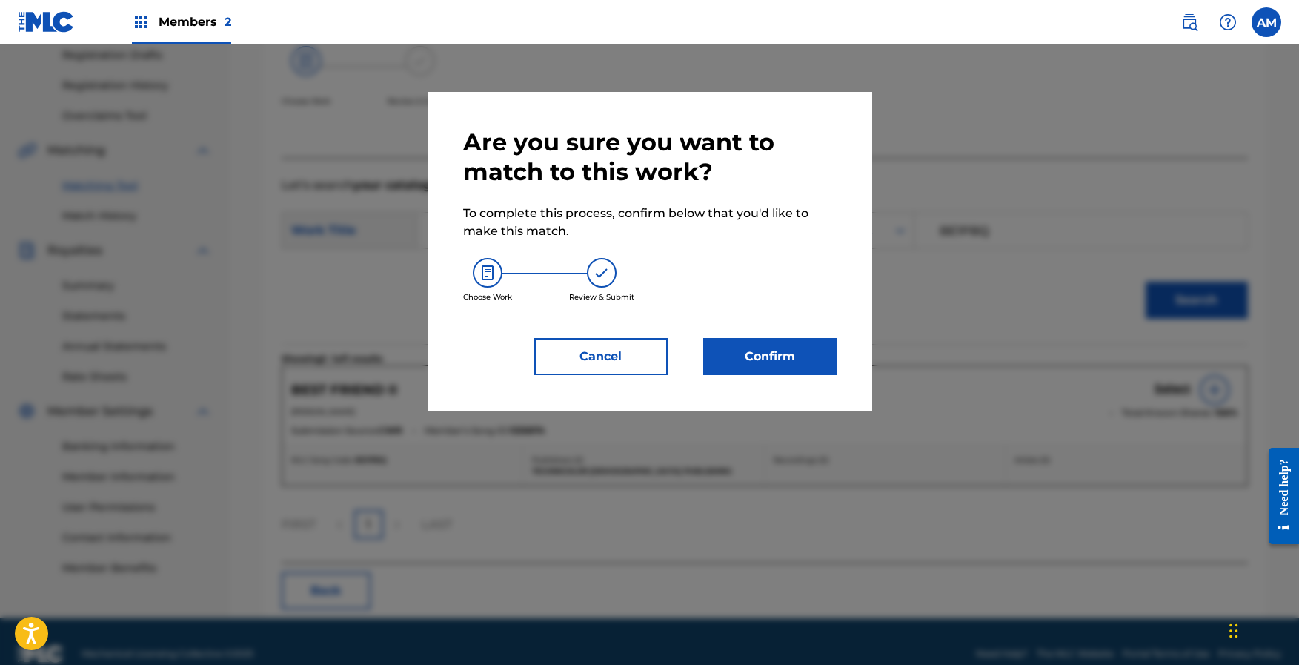
click at [800, 362] on button "Confirm" at bounding box center [769, 356] width 133 height 37
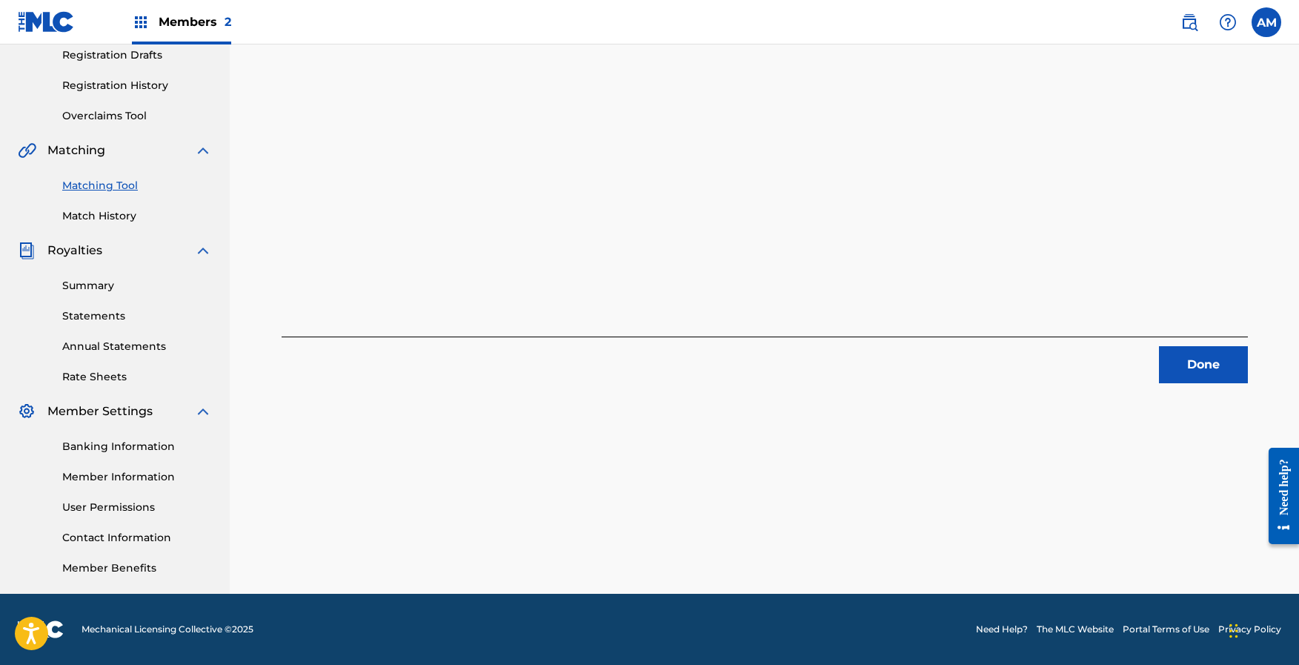
click at [1196, 372] on button "Done" at bounding box center [1203, 364] width 89 height 37
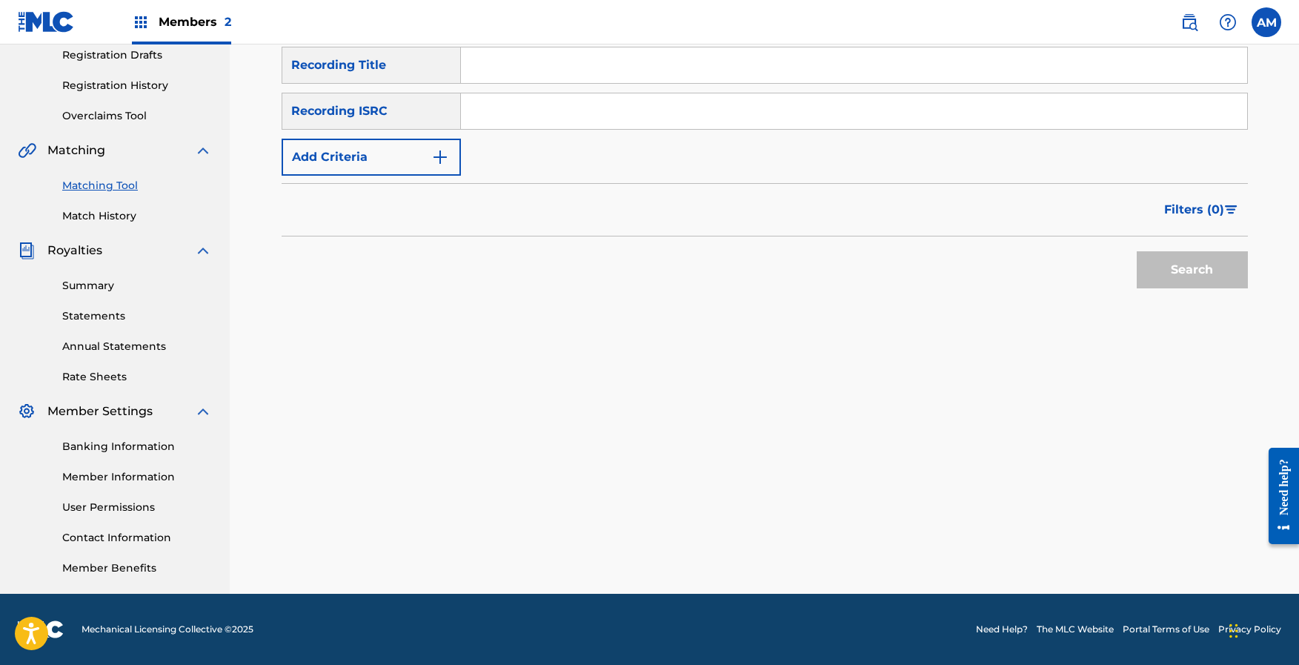
click at [509, 105] on input "Search Form" at bounding box center [854, 111] width 786 height 36
paste input "QZNWX2264839"
type input "QZNWX2264839"
click at [1208, 273] on button "Search" at bounding box center [1192, 269] width 111 height 37
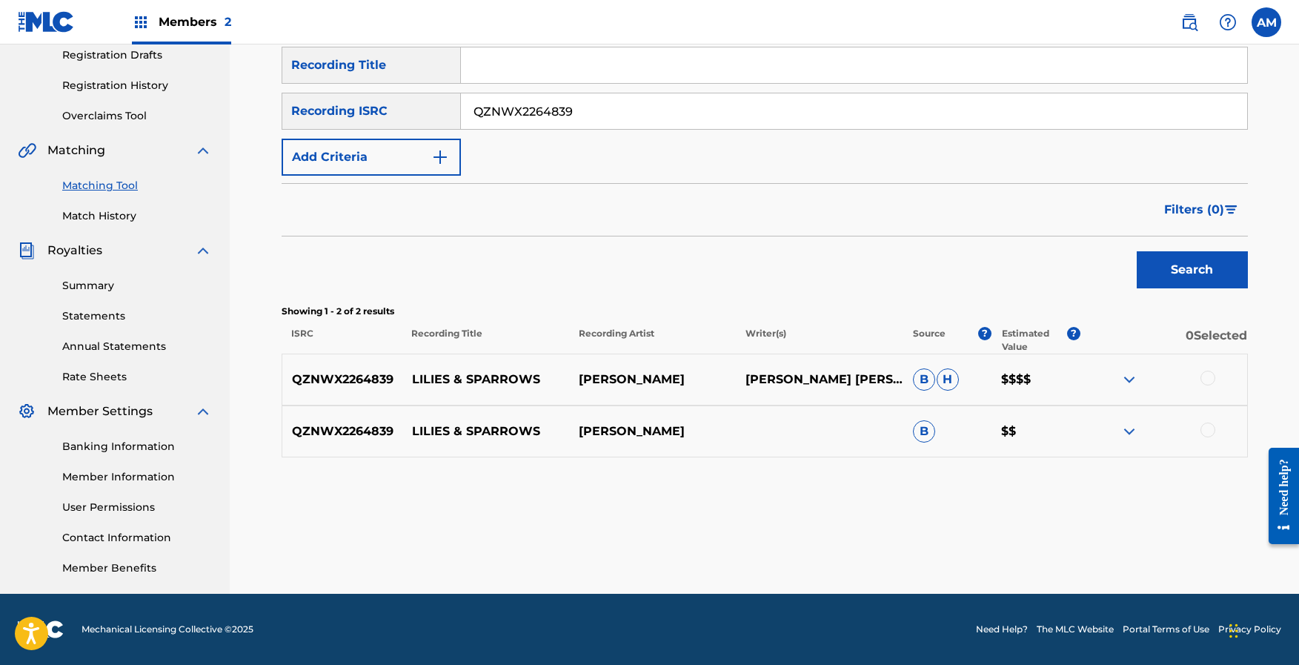
click at [1196, 381] on div at bounding box center [1163, 380] width 167 height 18
click at [1203, 379] on div at bounding box center [1207, 378] width 15 height 15
click at [1213, 428] on div at bounding box center [1207, 429] width 15 height 15
click at [1066, 544] on button "Match 2 Groups" at bounding box center [1042, 543] width 164 height 37
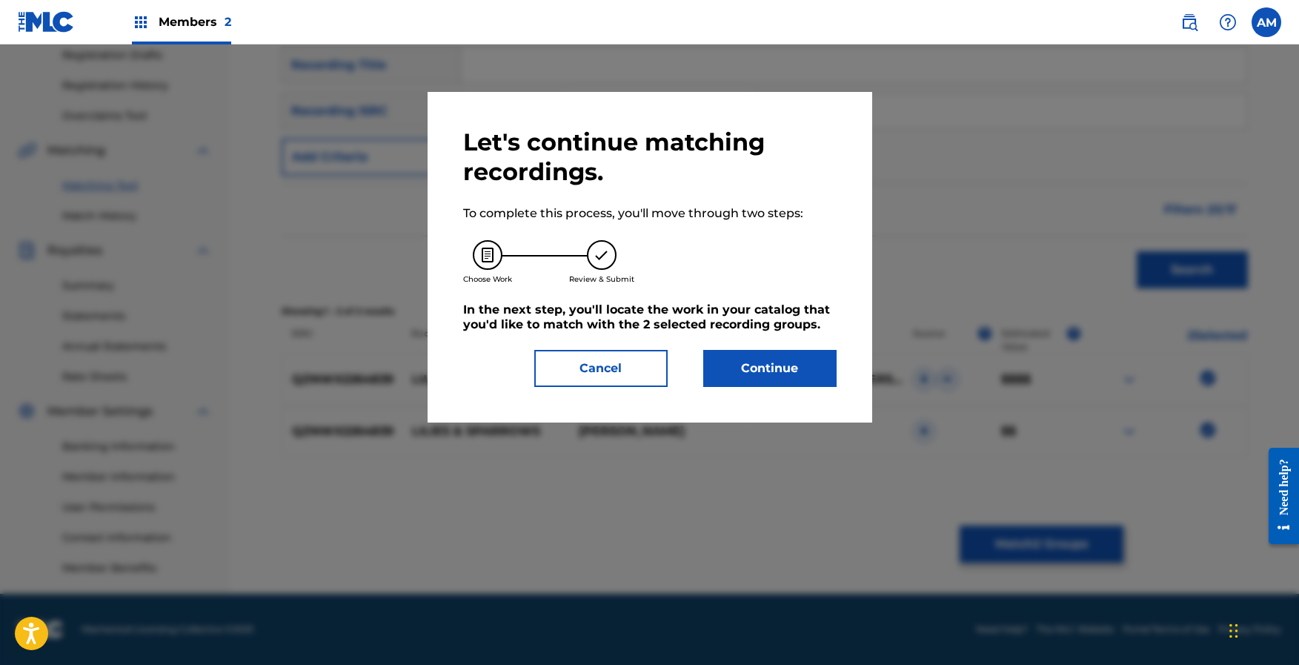
click at [766, 352] on button "Continue" at bounding box center [769, 368] width 133 height 37
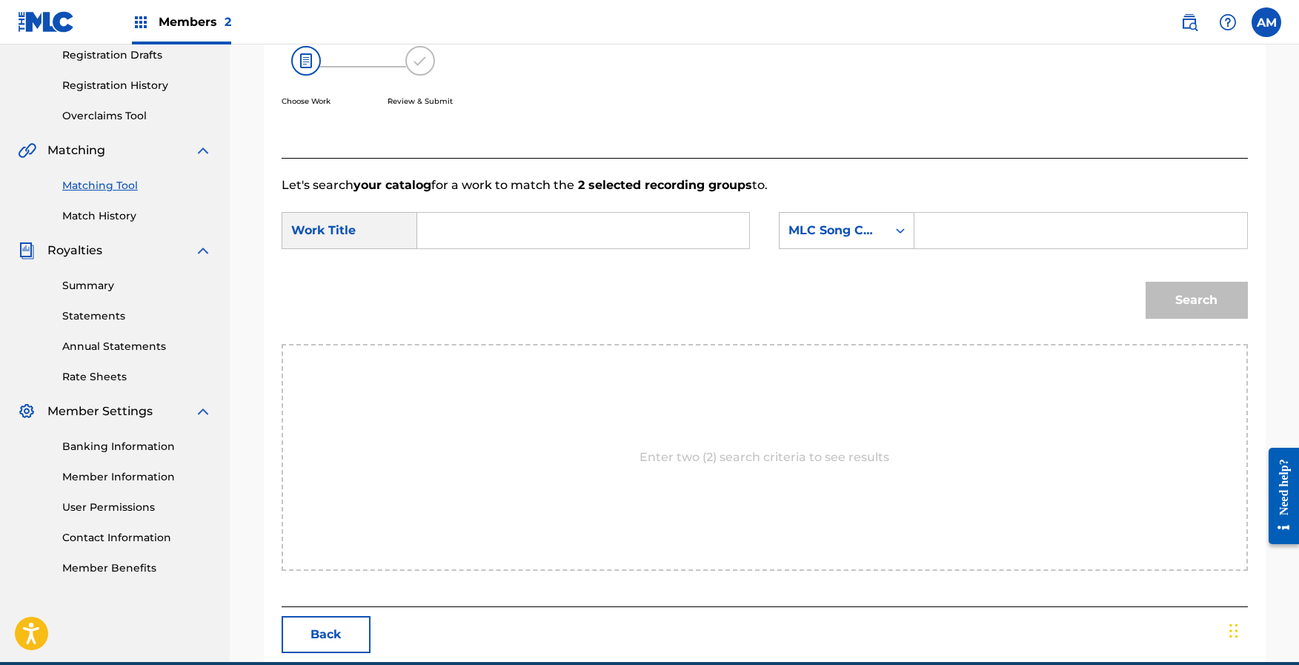
click at [638, 230] on input "Search Form" at bounding box center [583, 231] width 307 height 36
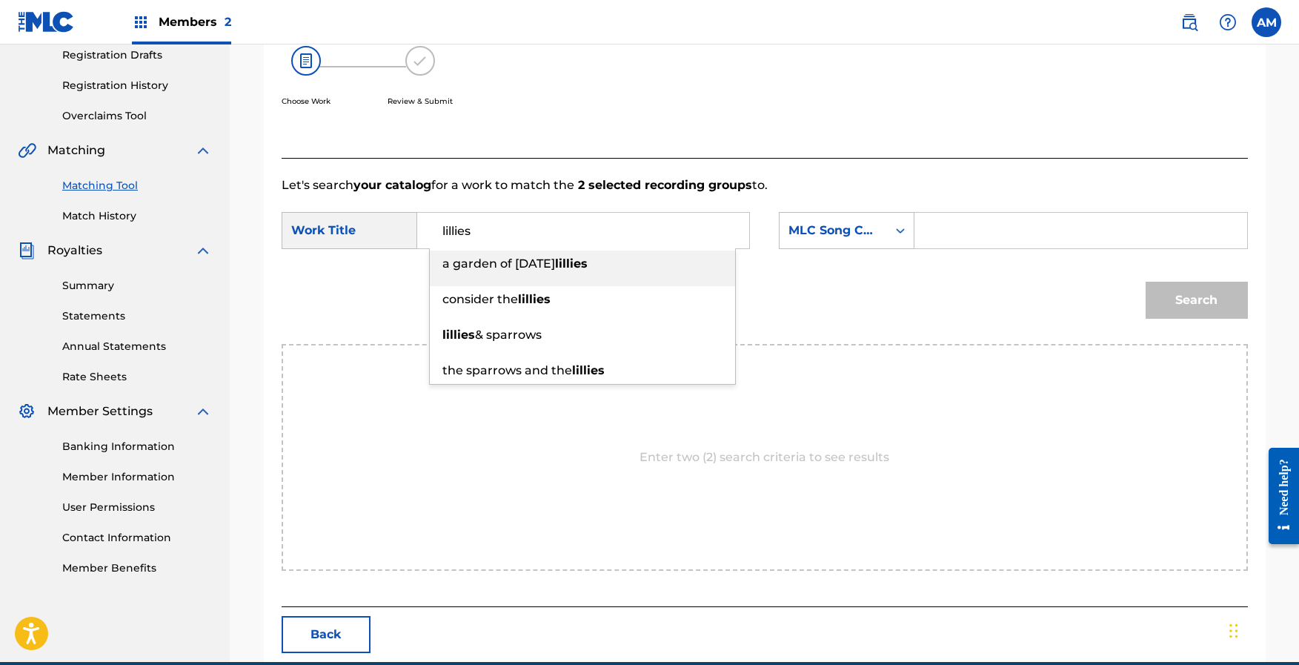
type input "lillies"
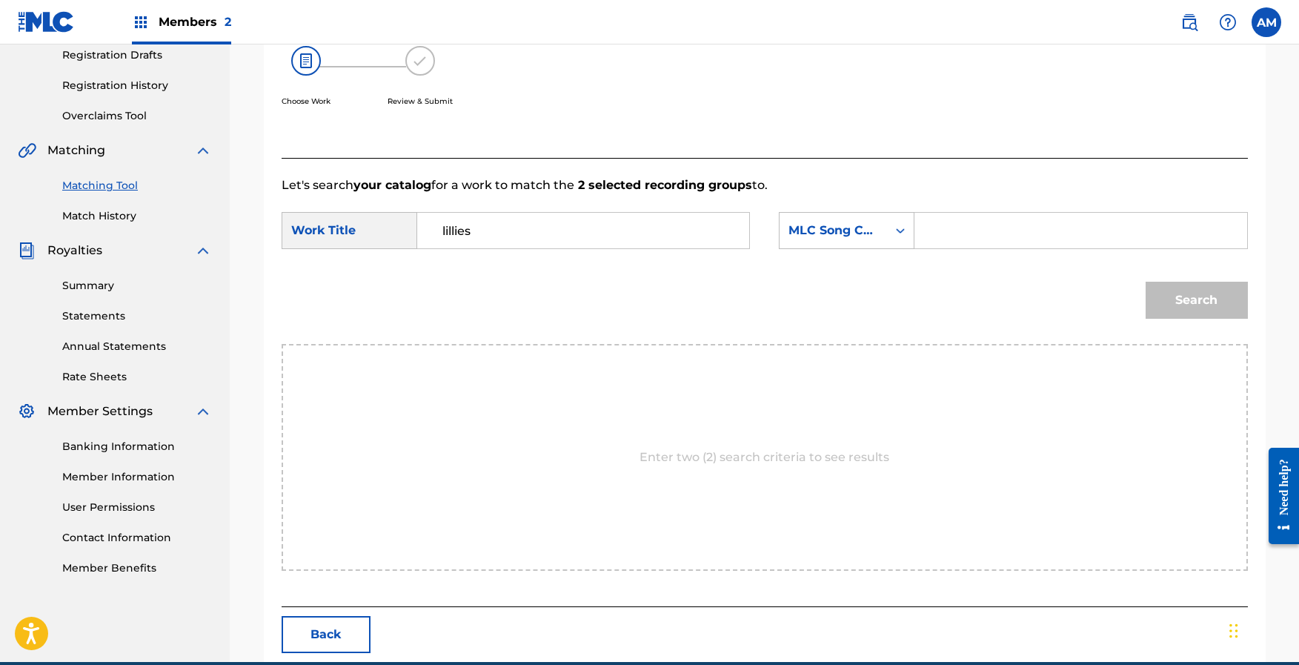
paste input "LT204K"
type input "LT204K"
click at [1181, 301] on button "Search" at bounding box center [1197, 300] width 102 height 37
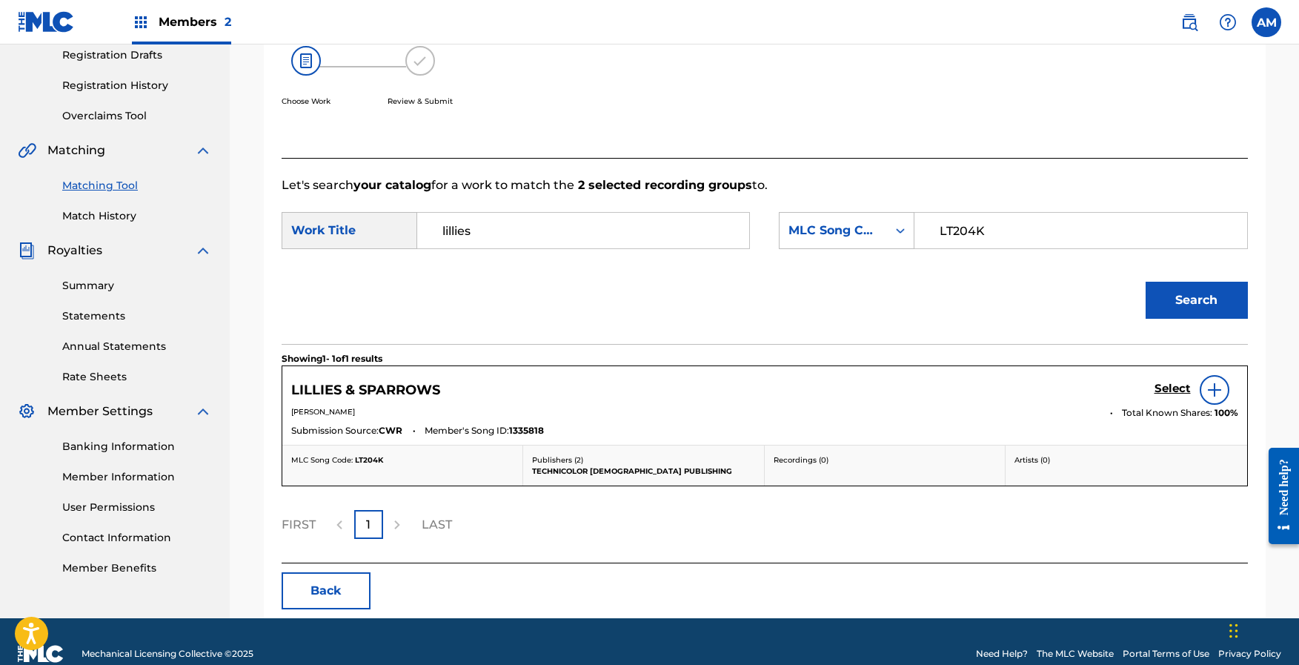
click at [1172, 387] on h5 "Select" at bounding box center [1173, 389] width 36 height 14
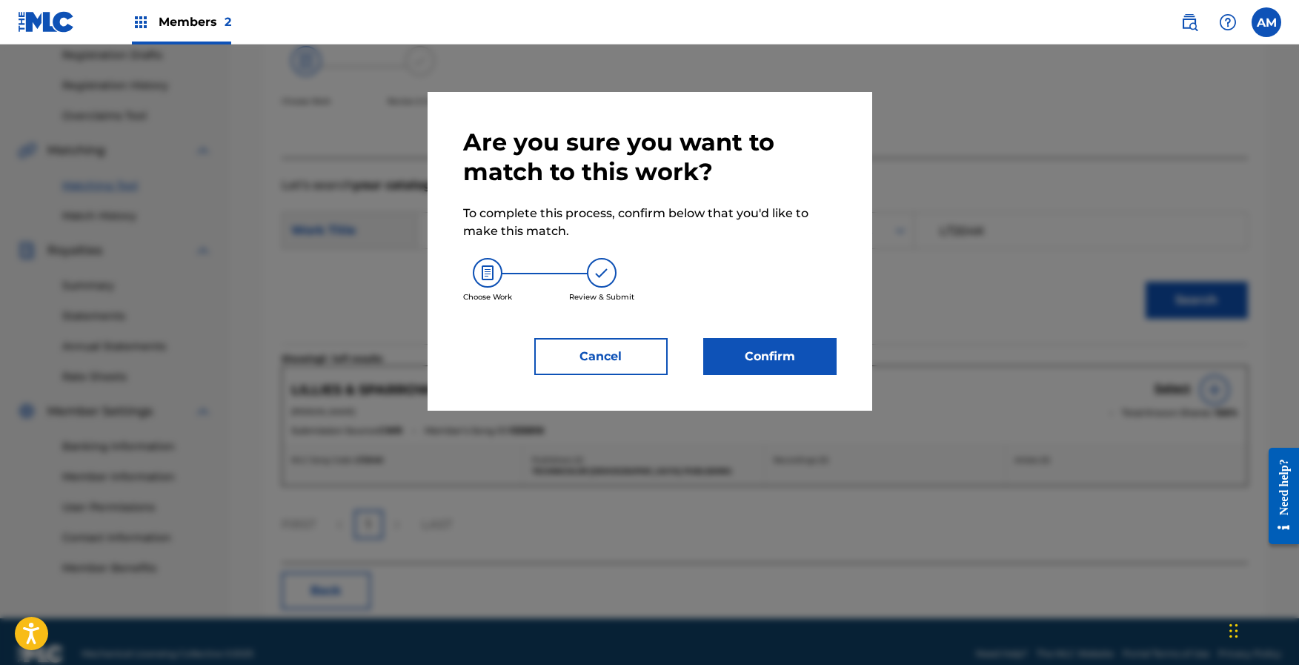
click at [771, 351] on button "Confirm" at bounding box center [769, 356] width 133 height 37
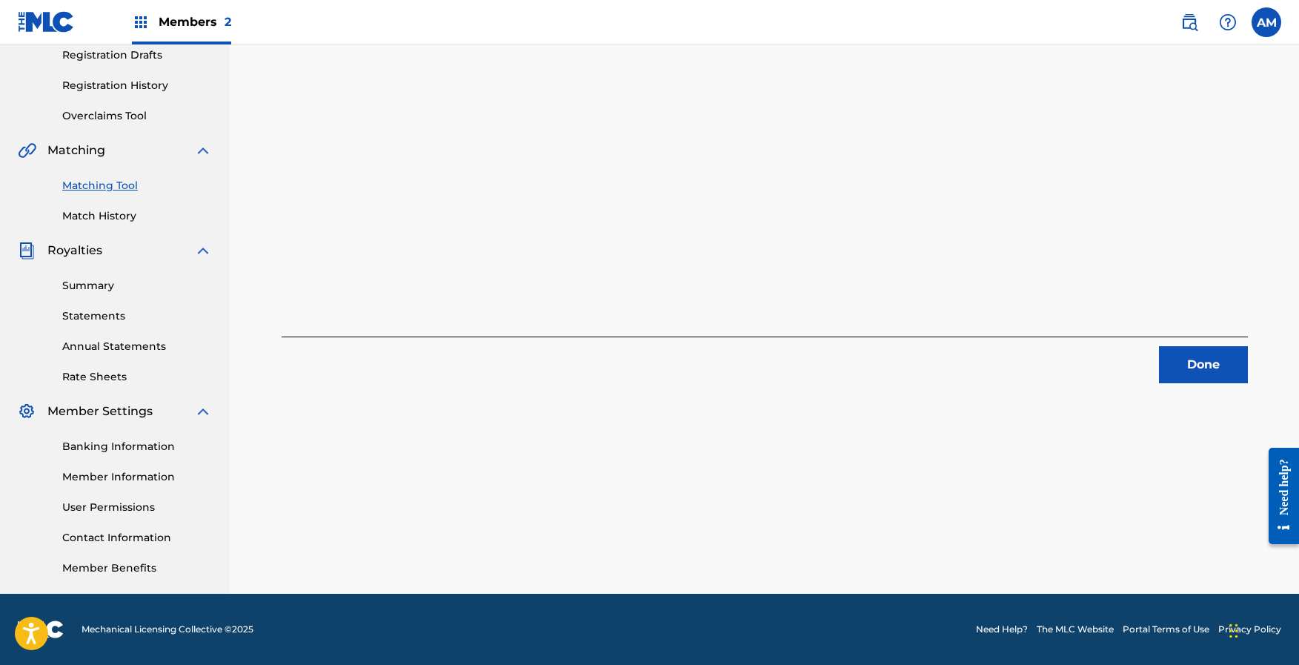
click at [1207, 362] on button "Done" at bounding box center [1203, 364] width 89 height 37
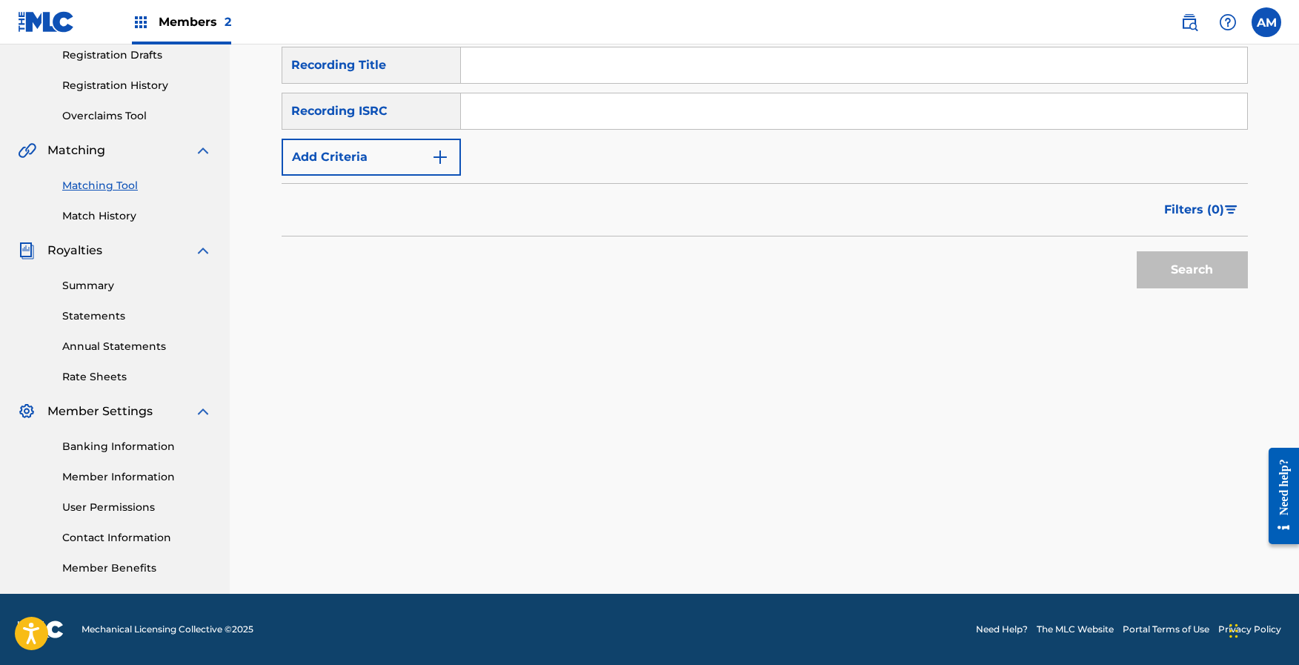
click at [533, 113] on input "Search Form" at bounding box center [854, 111] width 786 height 36
paste input "QZK6Q2265337"
type input "QZK6Q2265337"
click at [1210, 259] on button "Search" at bounding box center [1192, 269] width 111 height 37
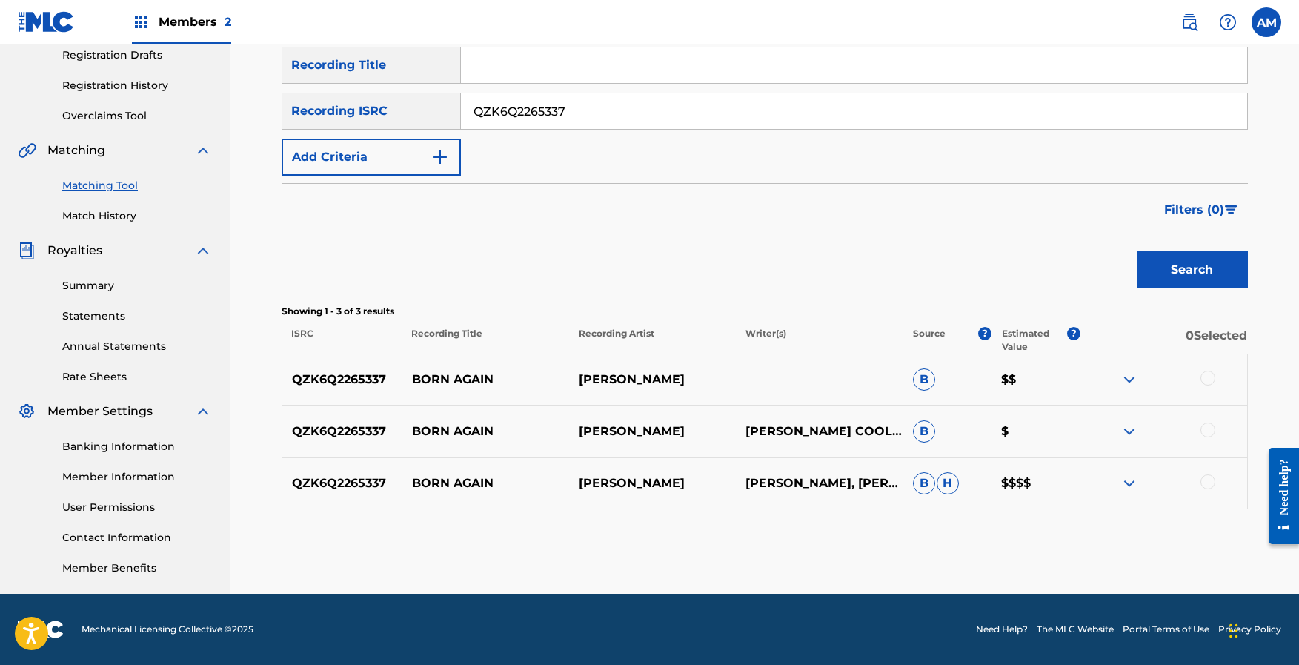
click at [1202, 379] on div at bounding box center [1207, 378] width 15 height 15
click at [1215, 436] on div at bounding box center [1163, 431] width 167 height 18
click at [1203, 435] on div at bounding box center [1207, 429] width 15 height 15
click at [1207, 479] on div at bounding box center [1207, 481] width 15 height 15
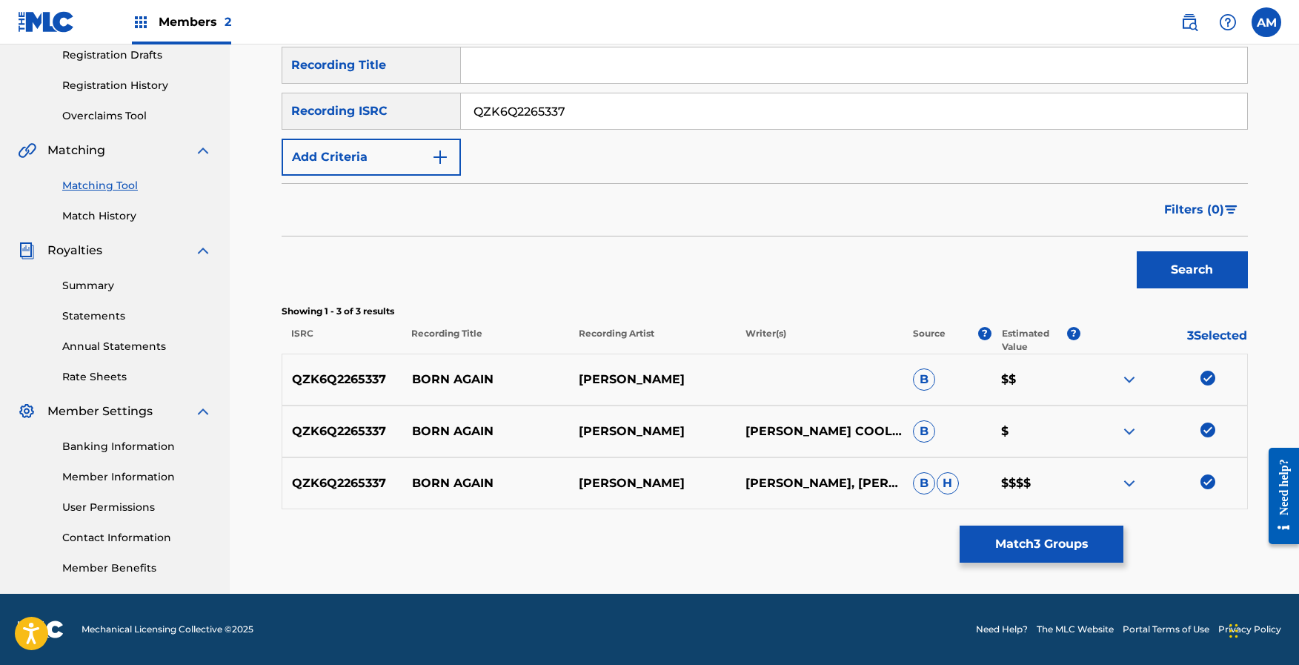
click at [1066, 539] on button "Match 3 Groups" at bounding box center [1042, 543] width 164 height 37
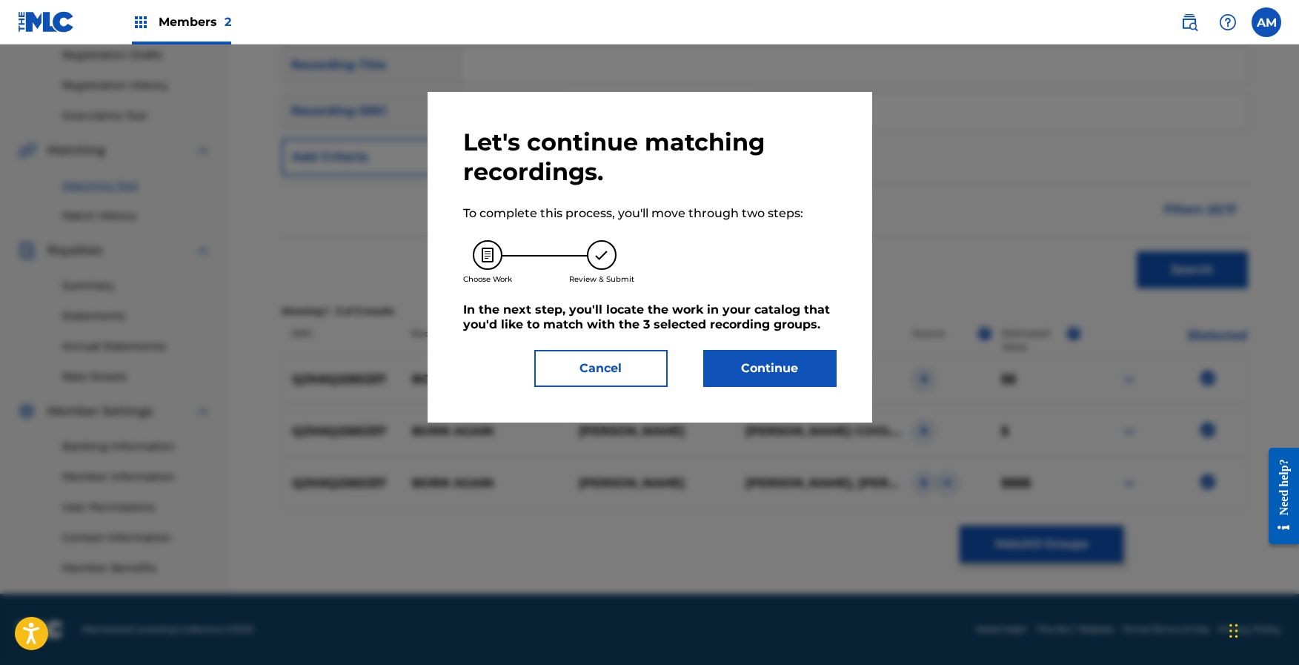
click at [813, 368] on button "Continue" at bounding box center [769, 368] width 133 height 37
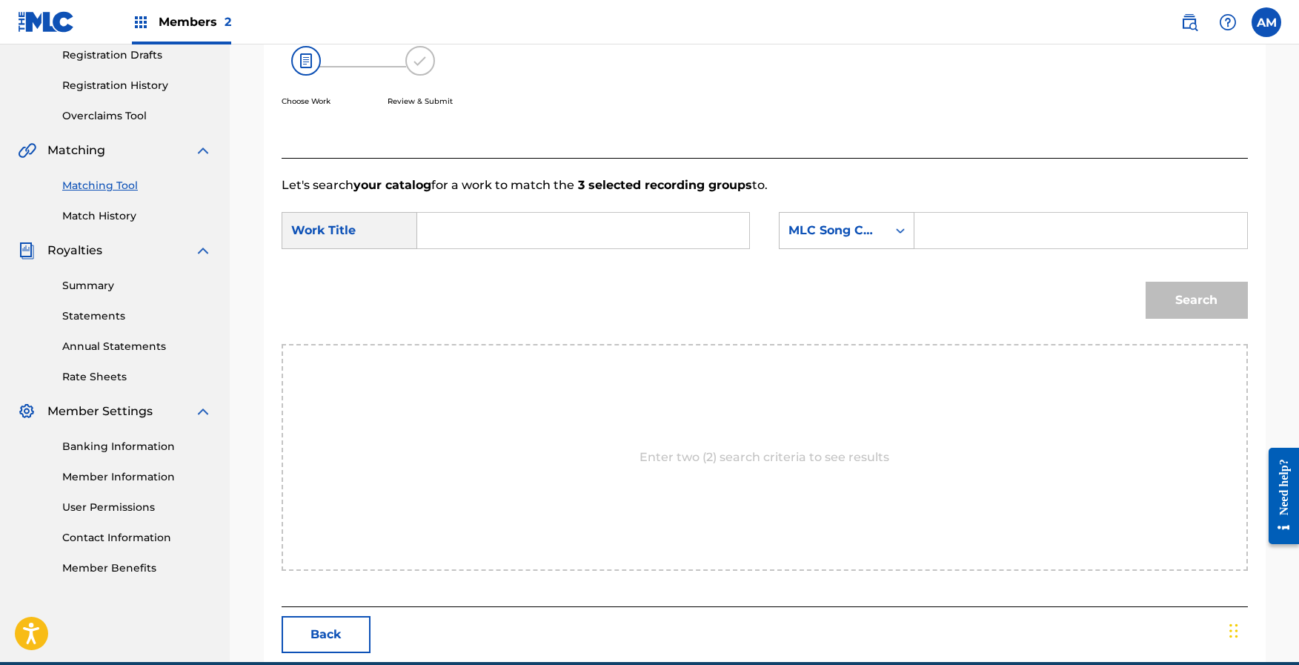
click at [345, 639] on button "Back" at bounding box center [326, 634] width 89 height 37
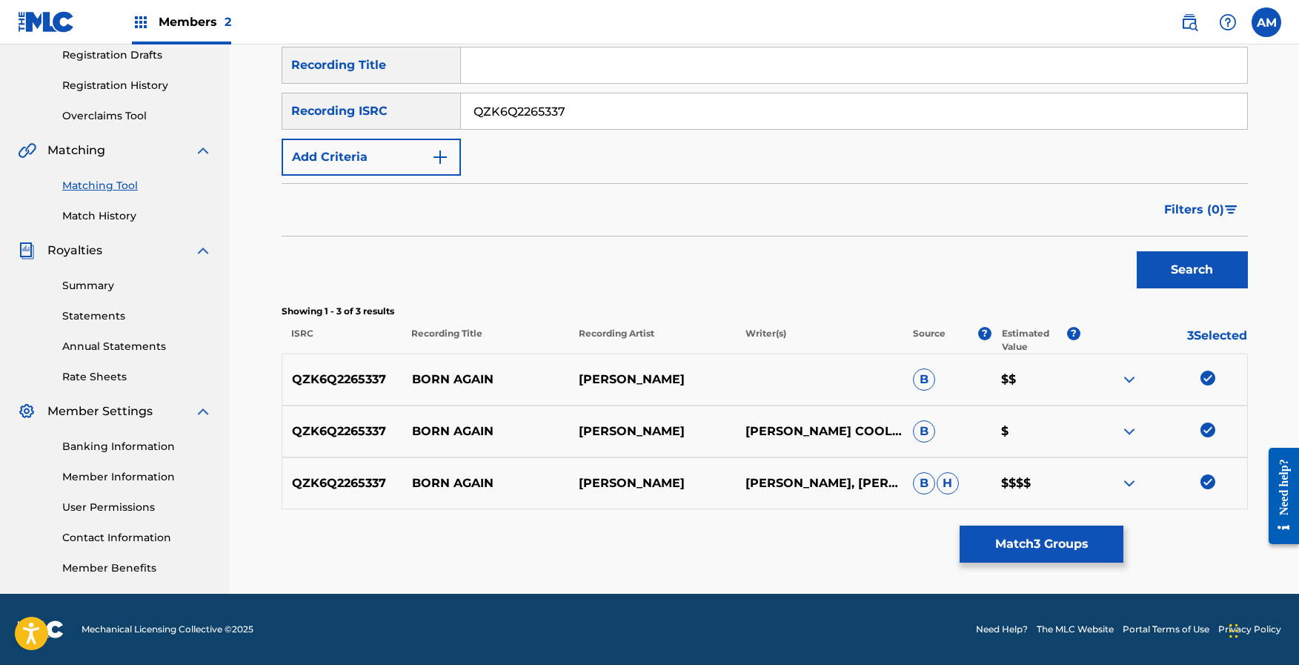
click at [98, 216] on link "Match History" at bounding box center [137, 216] width 150 height 16
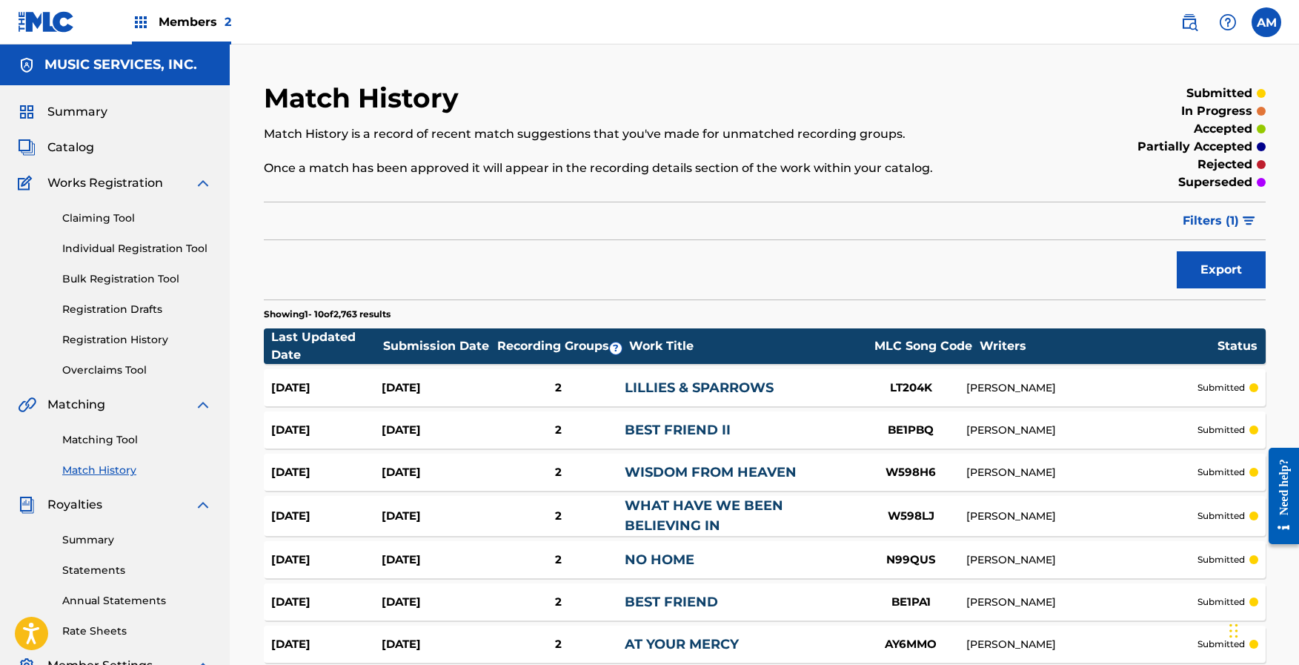
click at [1238, 221] on span "Filters ( 1 )" at bounding box center [1211, 221] width 56 height 18
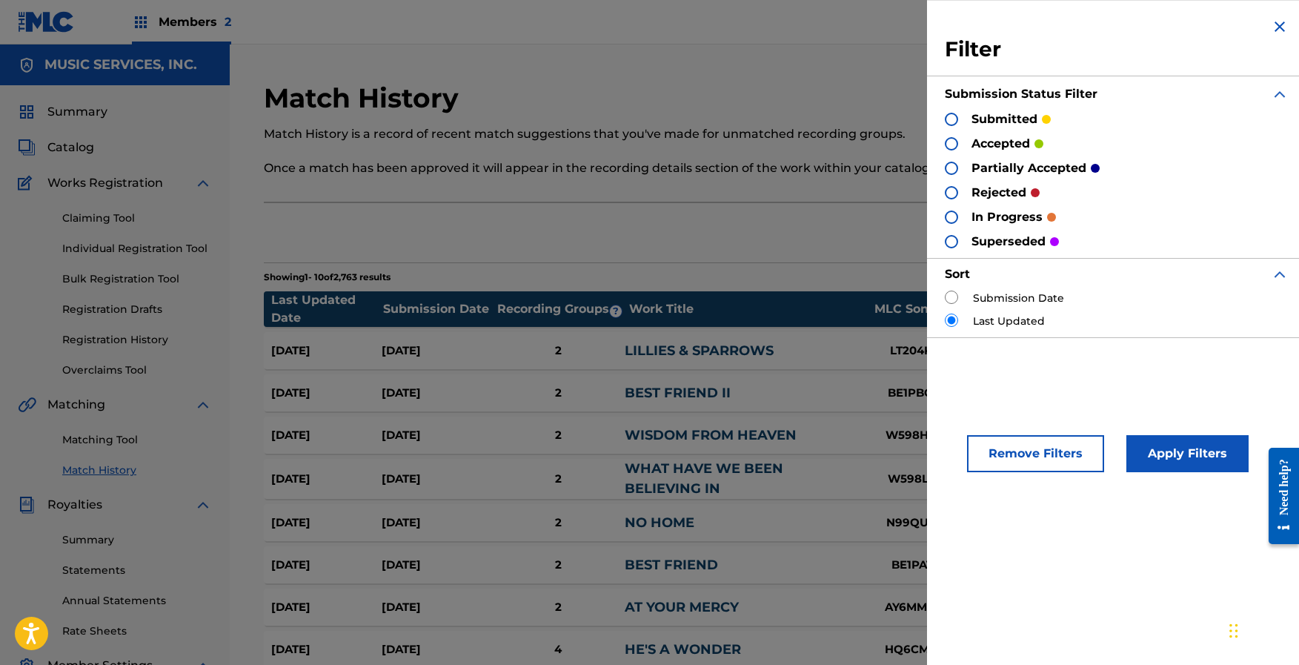
click at [954, 293] on input "radio" at bounding box center [951, 296] width 13 height 13
radio input "true"
click at [1151, 441] on button "Apply Filters" at bounding box center [1187, 453] width 122 height 37
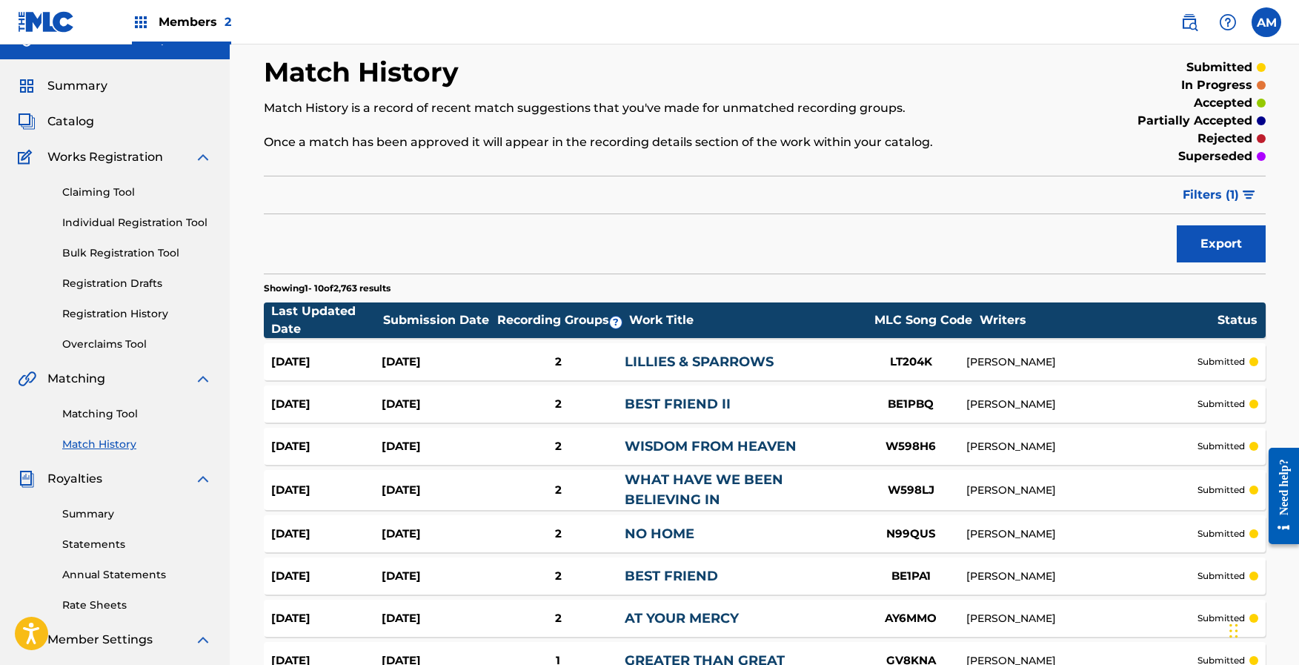
scroll to position [275, 0]
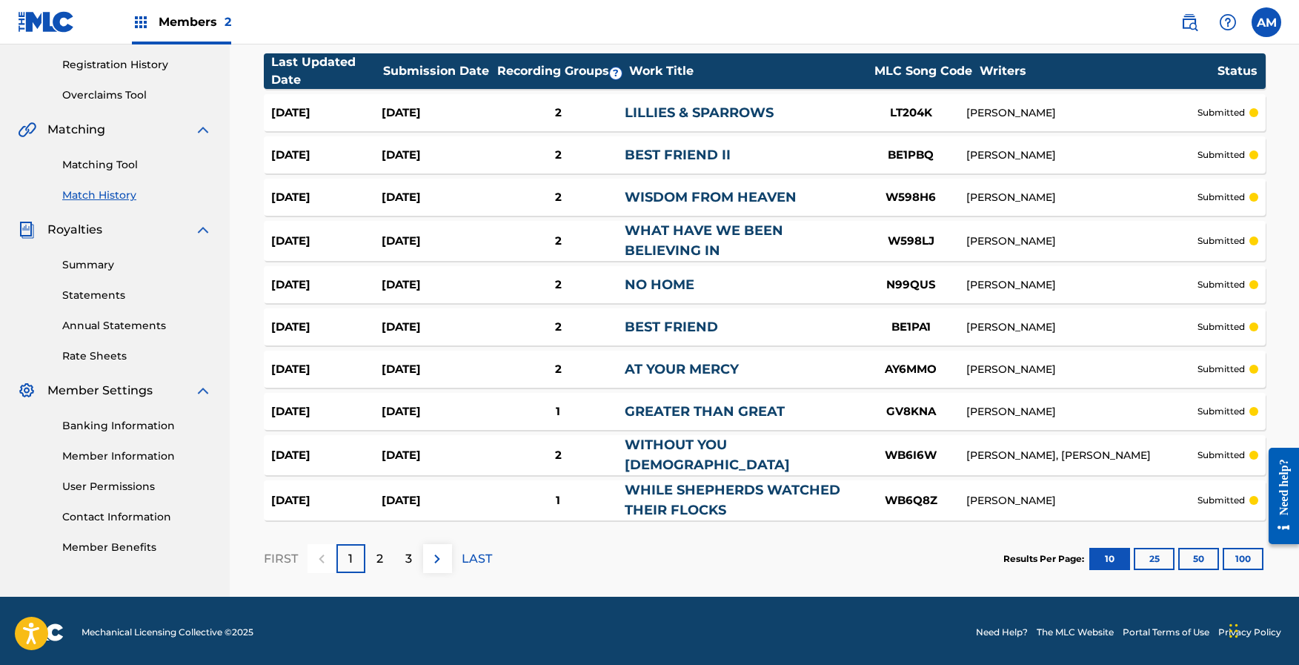
click at [1242, 559] on button "100" at bounding box center [1243, 559] width 41 height 22
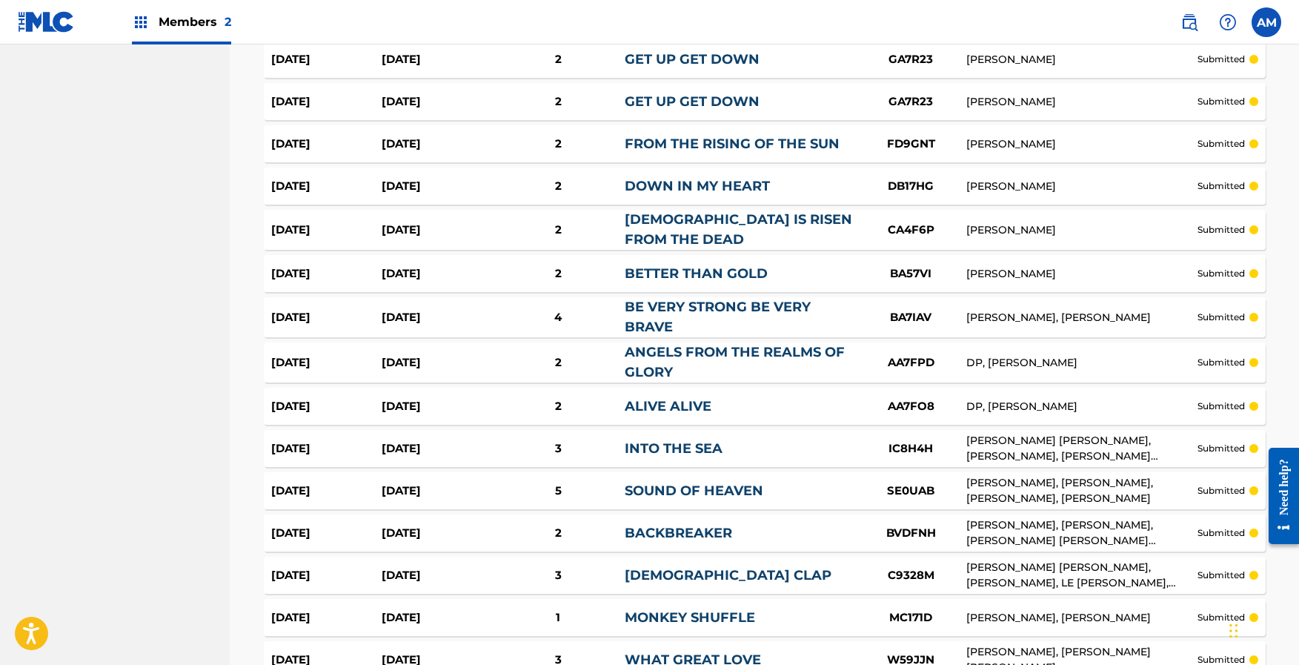
scroll to position [4130, 0]
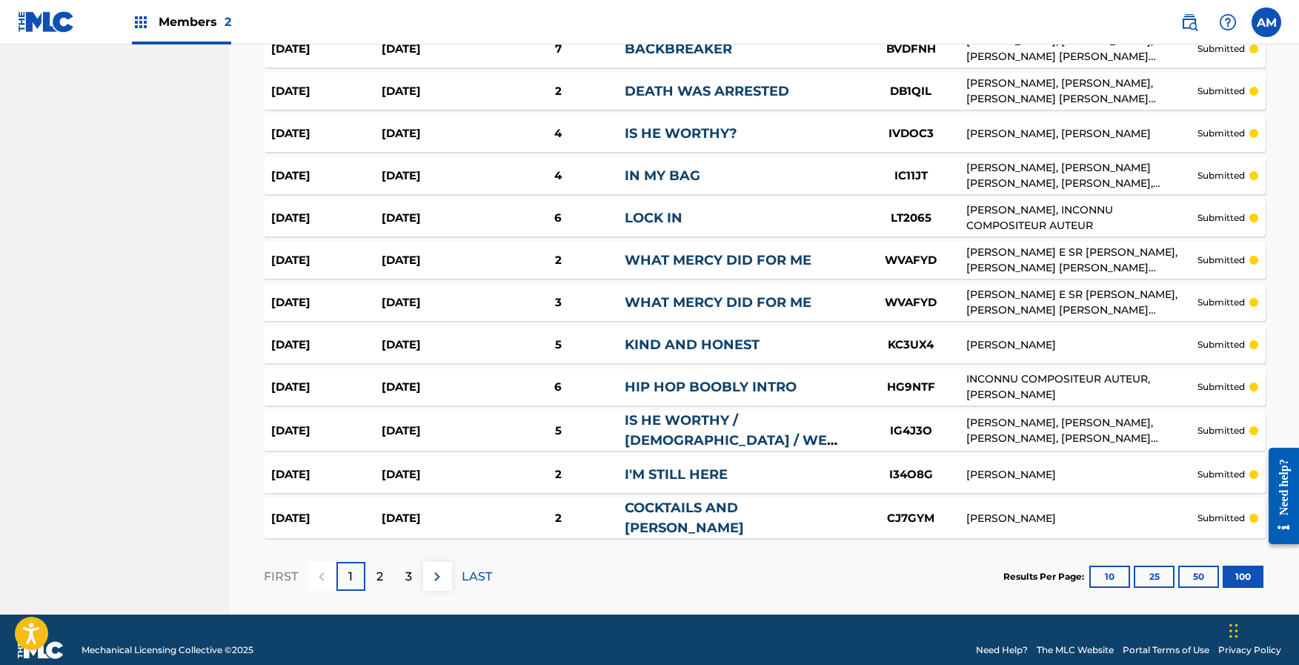
click at [408, 568] on p "3" at bounding box center [408, 577] width 7 height 18
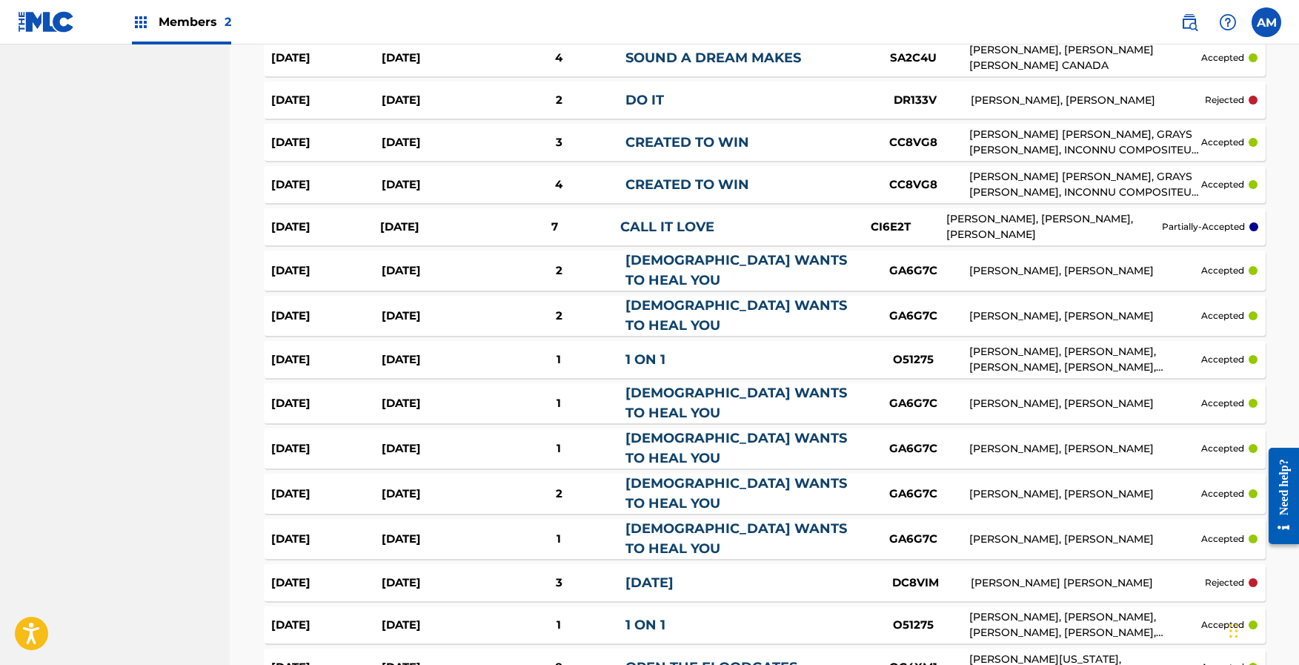
scroll to position [4079, 0]
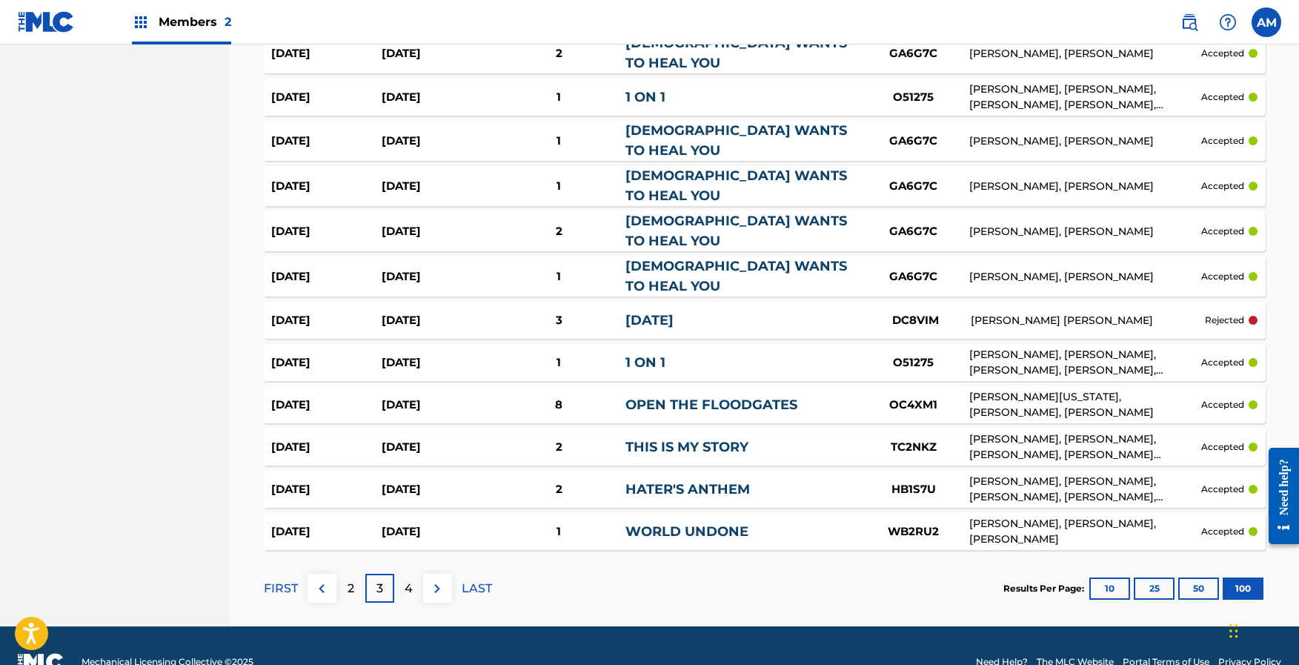
click at [348, 579] on p "2" at bounding box center [351, 588] width 7 height 18
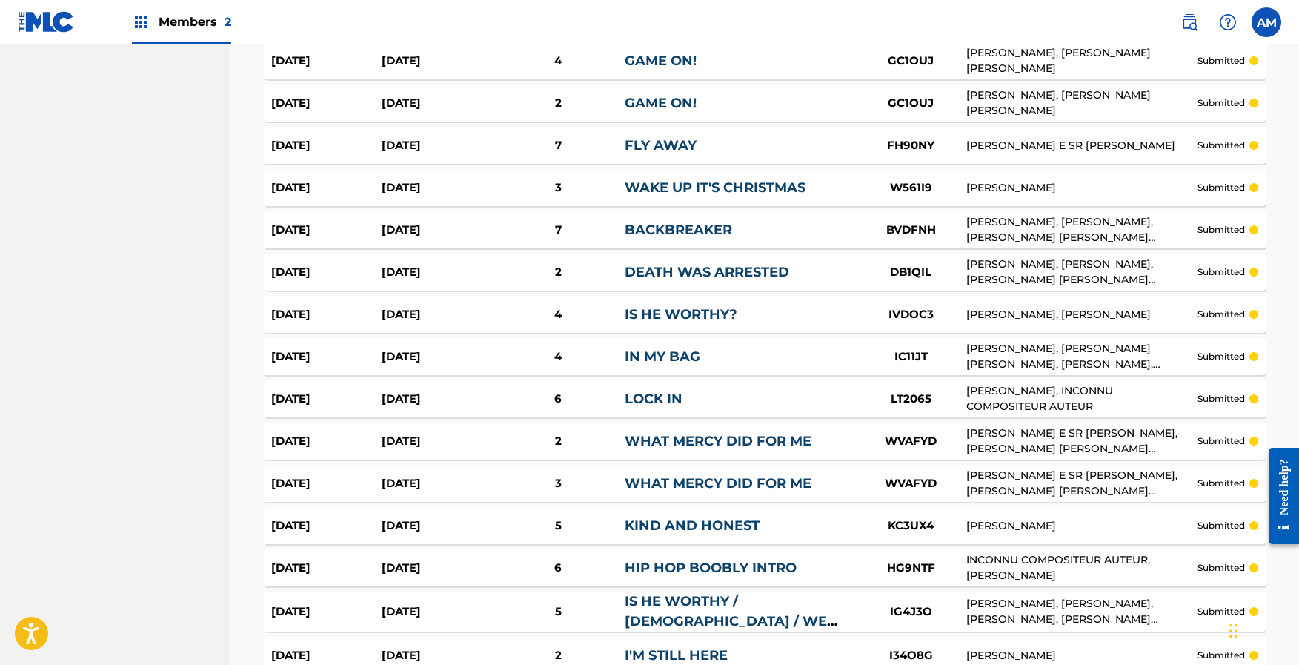
scroll to position [4130, 0]
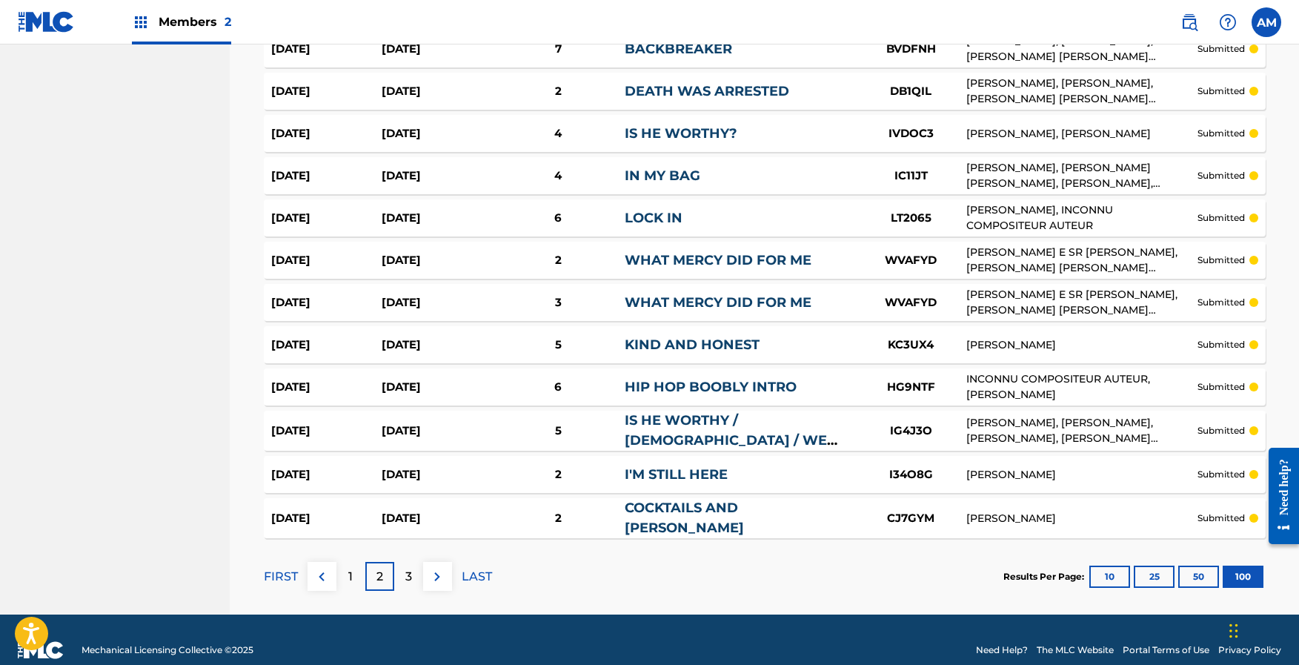
click at [351, 568] on p "1" at bounding box center [350, 577] width 4 height 18
click at [408, 568] on p "3" at bounding box center [408, 577] width 7 height 18
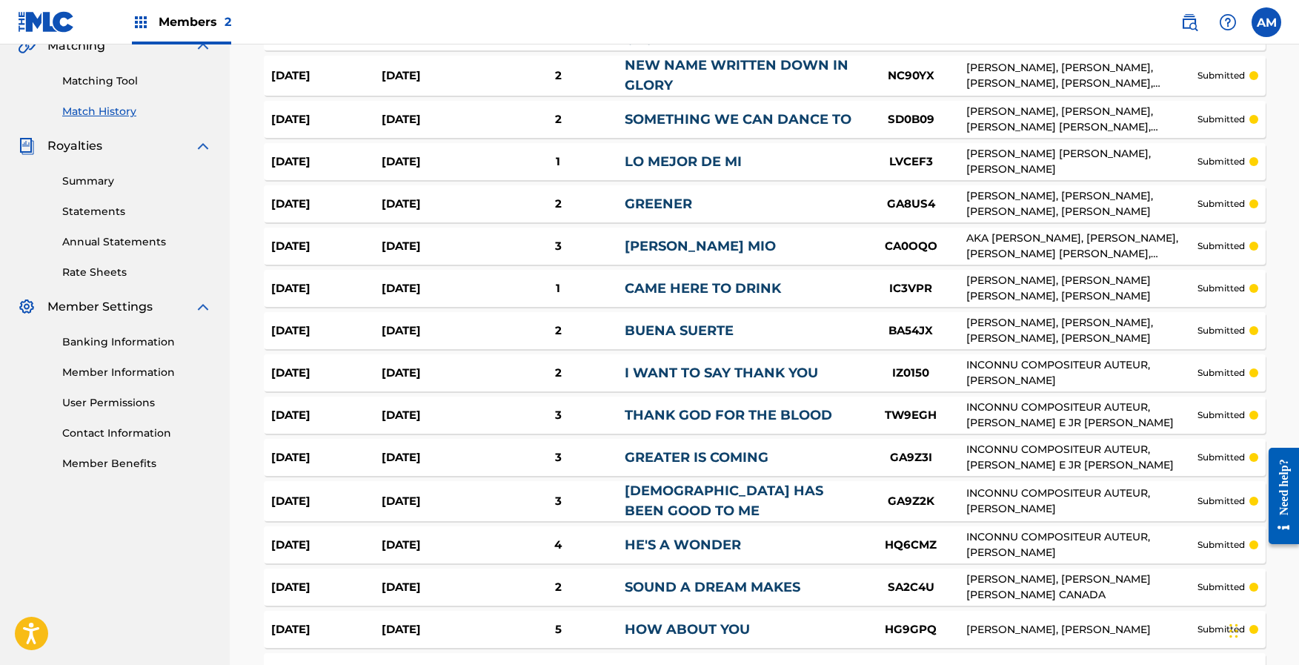
scroll to position [341, 0]
